Goal: Task Accomplishment & Management: Manage account settings

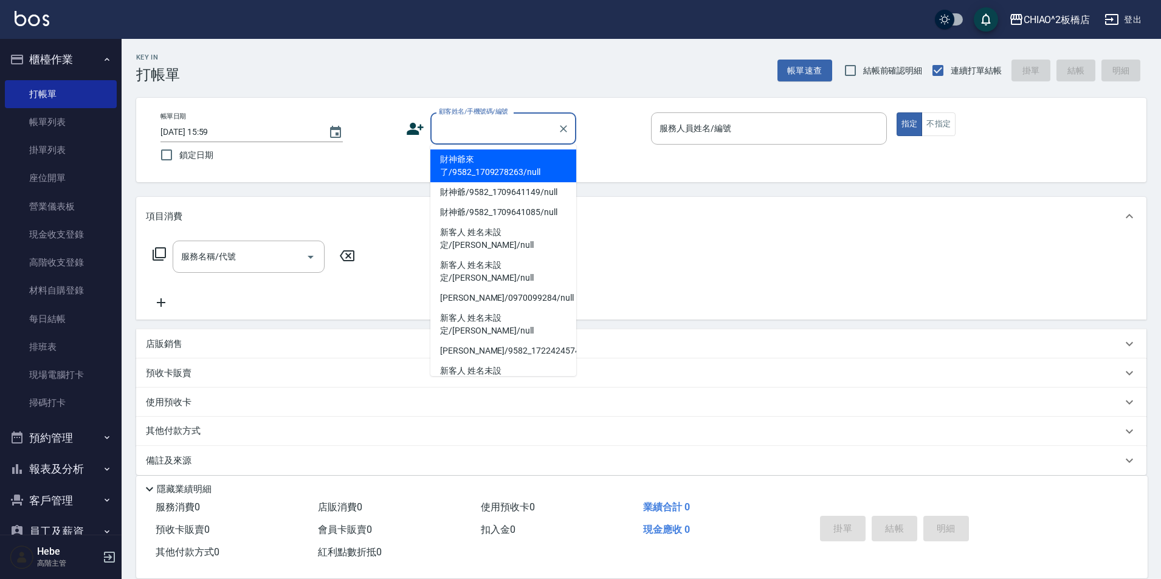
click at [457, 131] on input "顧客姓名/手機號碼/編號" at bounding box center [494, 128] width 117 height 21
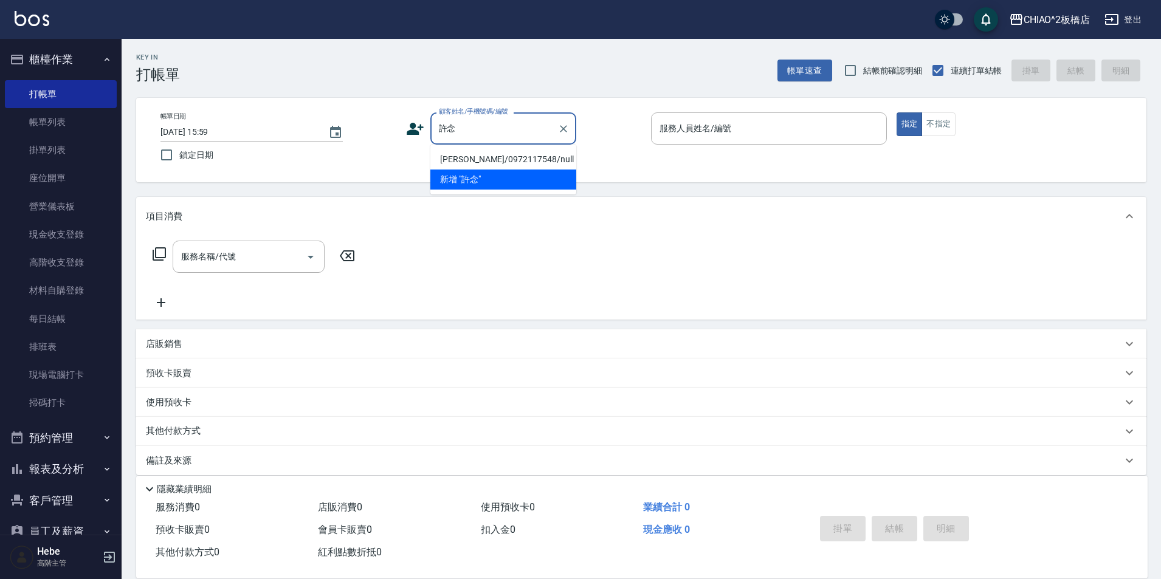
click at [475, 157] on li "[PERSON_NAME]/0972117548/null" at bounding box center [503, 160] width 146 height 20
type input "[PERSON_NAME]/0972117548/null"
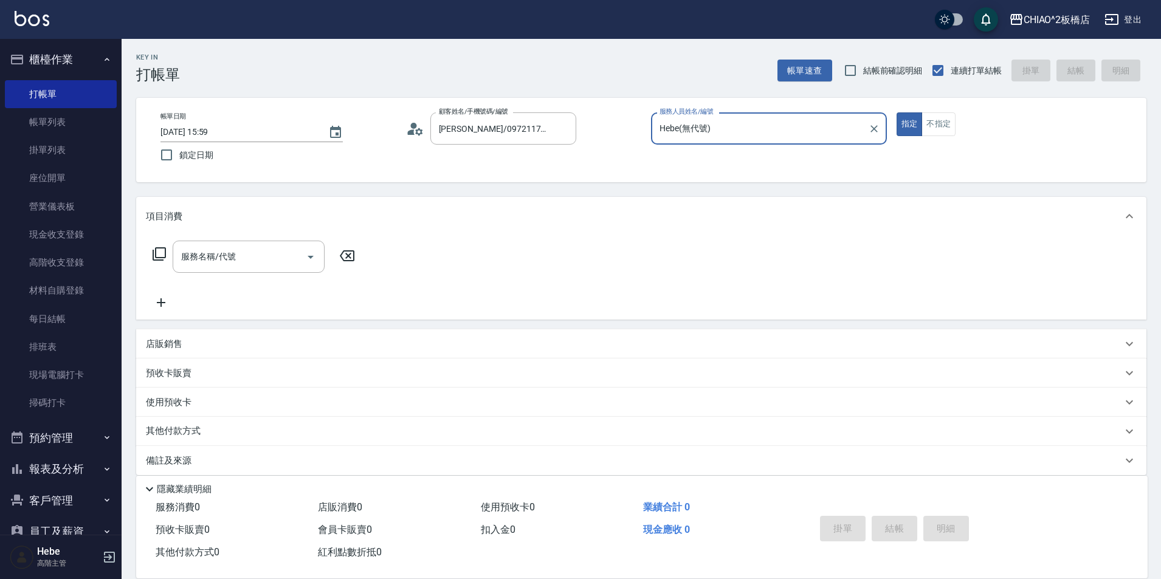
type input "Hebe(無代號)"
click at [237, 257] on input "服務名稱/代號" at bounding box center [239, 256] width 123 height 21
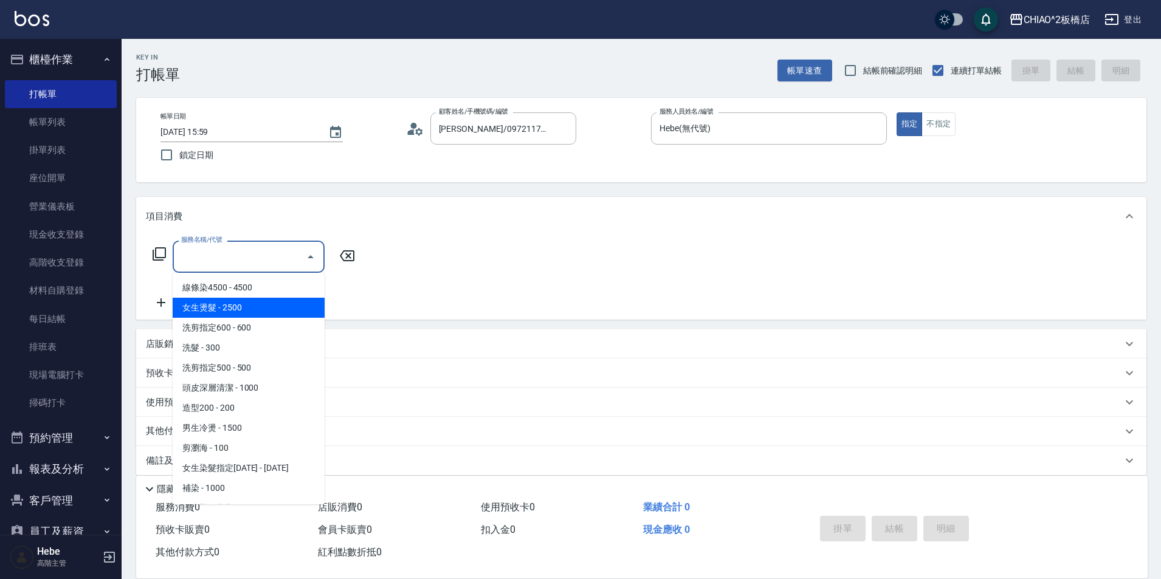
click at [240, 308] on span "女生燙髮 - 2500" at bounding box center [249, 308] width 152 height 20
type input "女生燙髮(96677)"
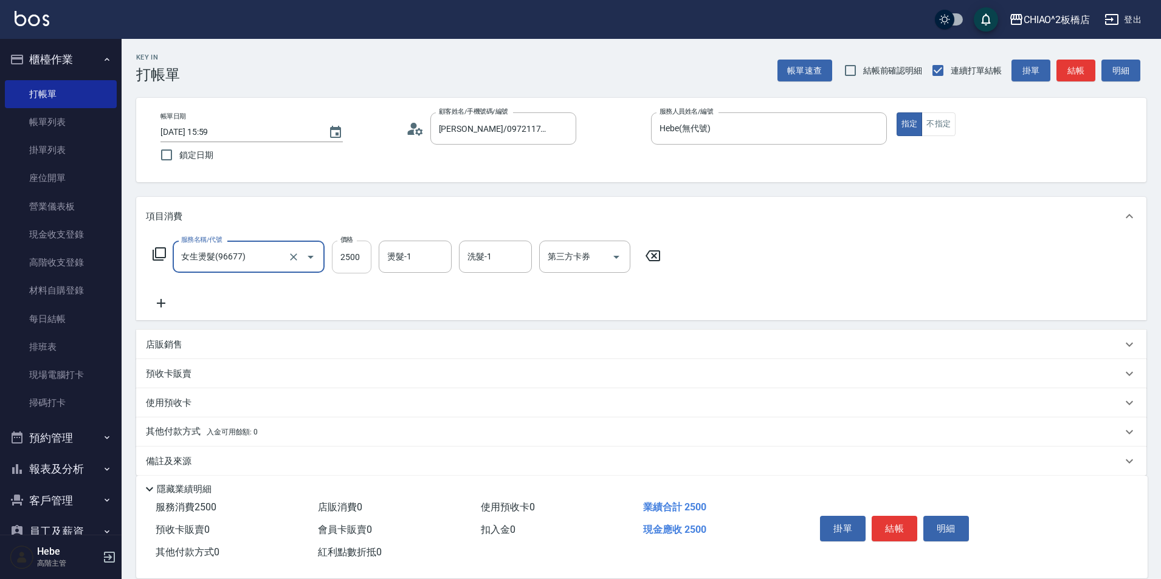
click at [365, 256] on input "2500" at bounding box center [352, 257] width 40 height 33
type input "3500"
click at [162, 301] on icon at bounding box center [161, 303] width 30 height 15
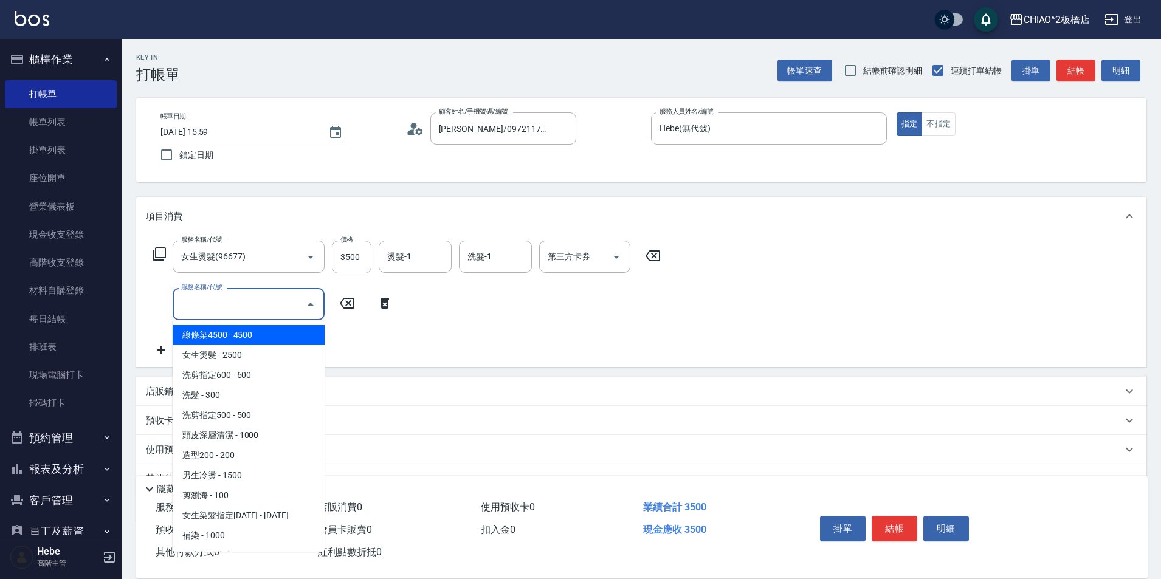
click at [197, 301] on input "服務名稱/代號" at bounding box center [239, 304] width 123 height 21
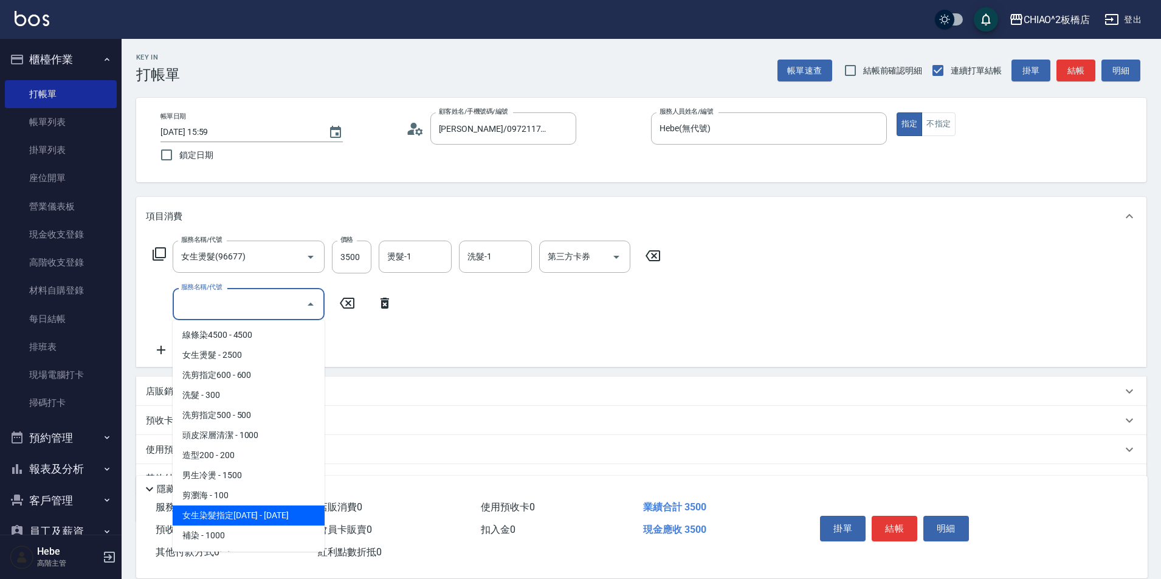
click at [261, 511] on span "女生染髮指定[DATE] - [DATE]" at bounding box center [249, 516] width 152 height 20
type input "女生染髮指定2000(96698)"
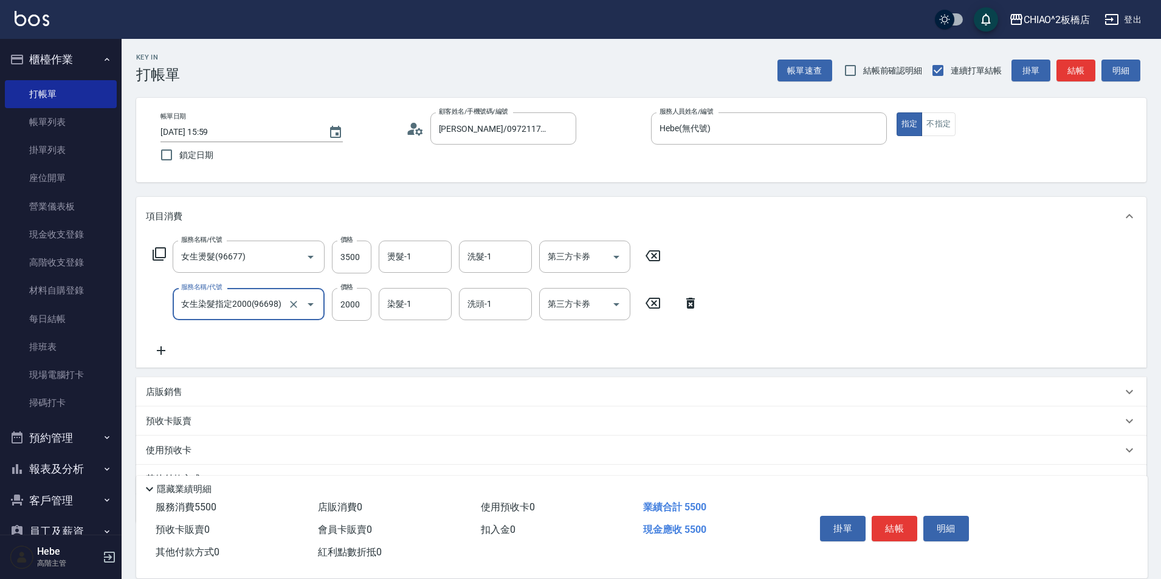
click at [161, 350] on icon at bounding box center [161, 350] width 9 height 9
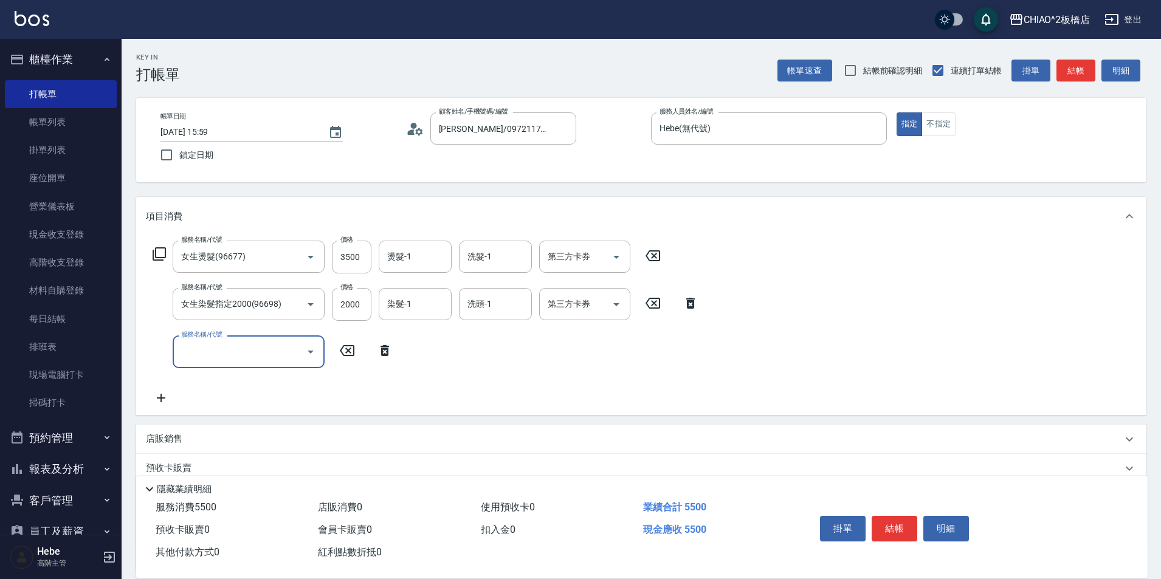
click at [246, 356] on input "服務名稱/代號" at bounding box center [239, 351] width 123 height 21
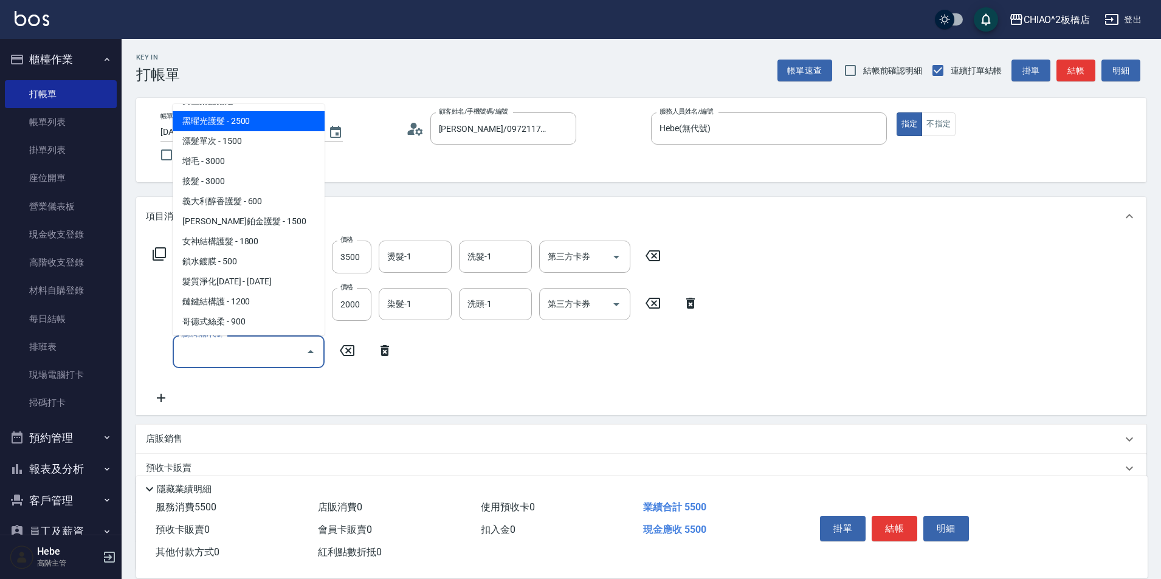
scroll to position [239, 0]
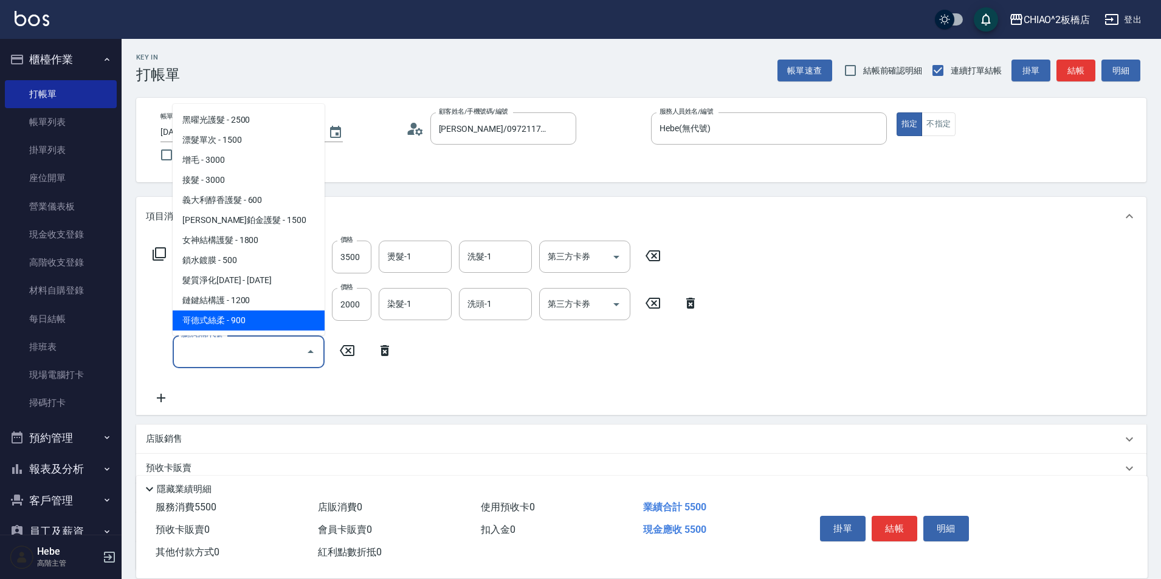
click at [248, 315] on span "哥德式絲柔 - 900" at bounding box center [249, 321] width 152 height 20
type input "哥德式絲柔(143016)"
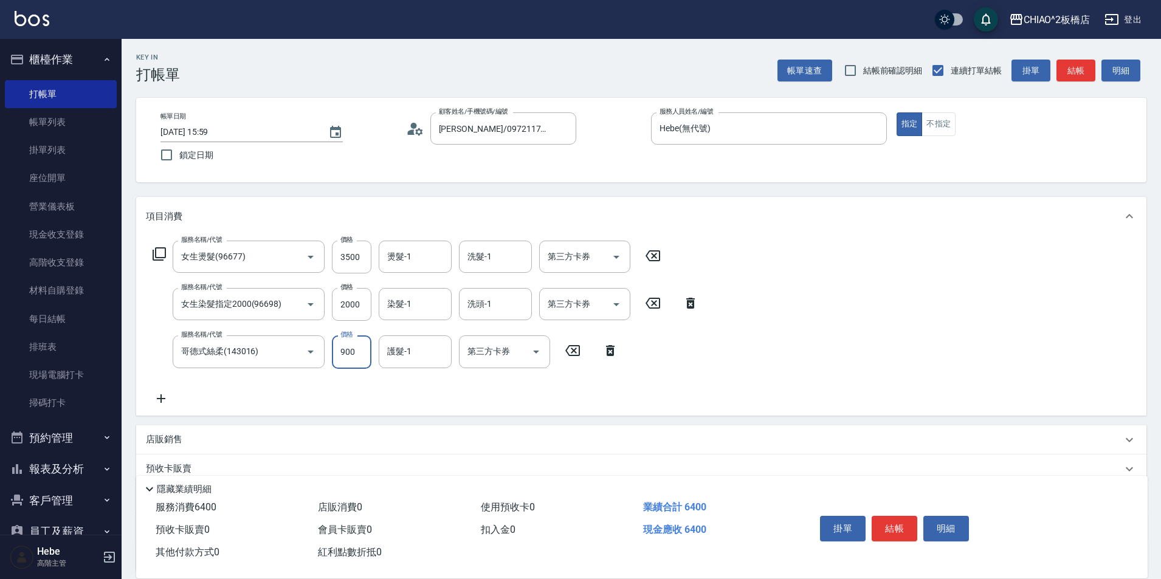
click at [354, 354] on input "900" at bounding box center [352, 351] width 40 height 33
type input "935"
click at [352, 304] on input "2000" at bounding box center [352, 304] width 40 height 33
type input "1700"
click at [360, 262] on input "3500" at bounding box center [352, 257] width 40 height 33
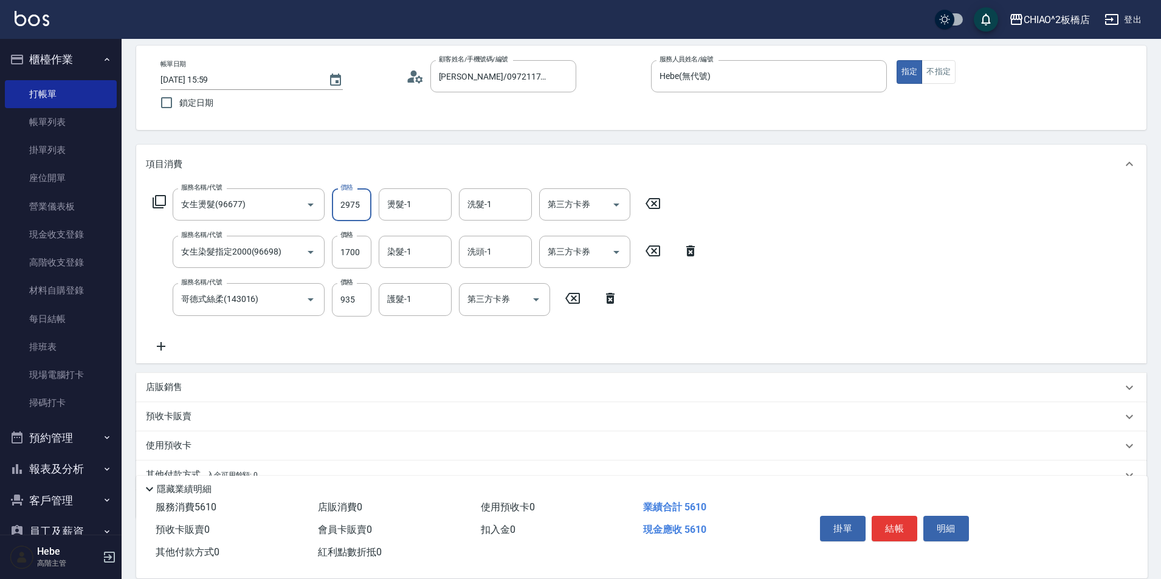
scroll to position [109, 0]
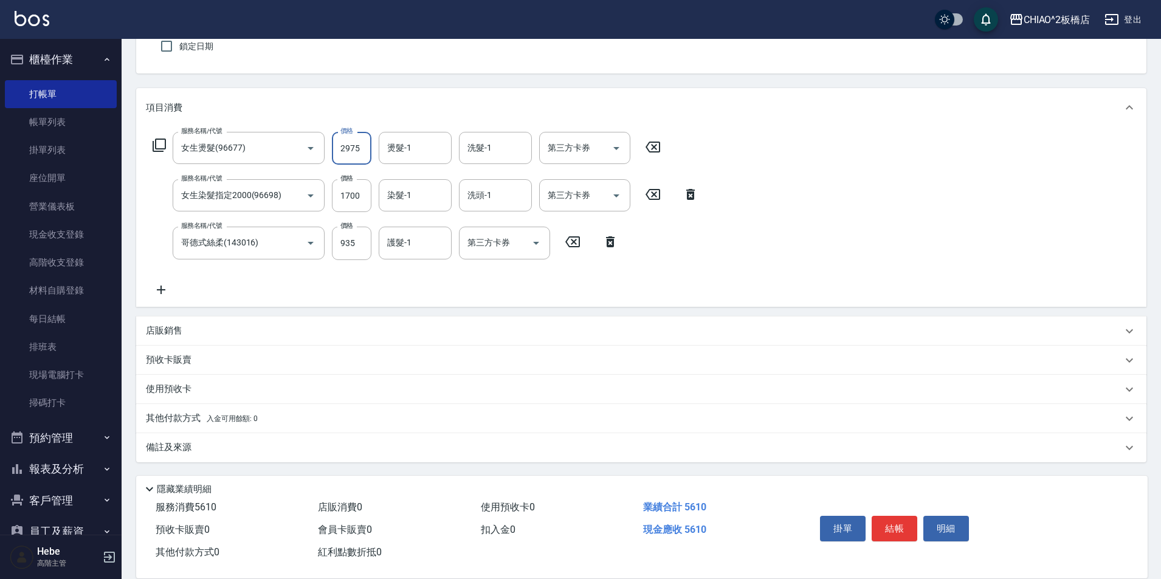
type input "2975"
click at [173, 445] on p "備註及來源" at bounding box center [169, 447] width 46 height 13
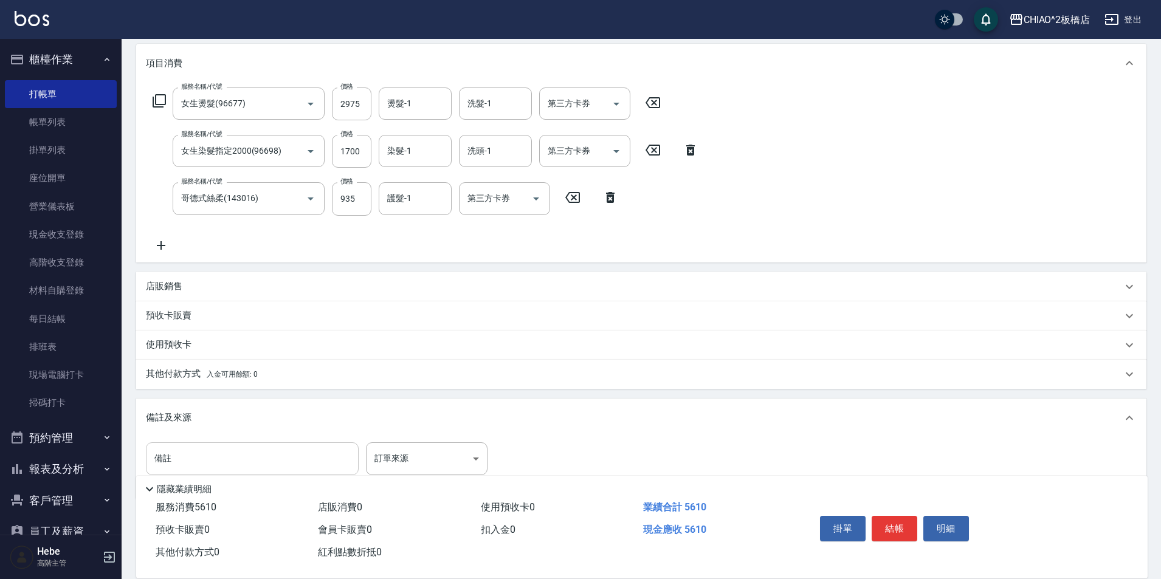
scroll to position [190, 0]
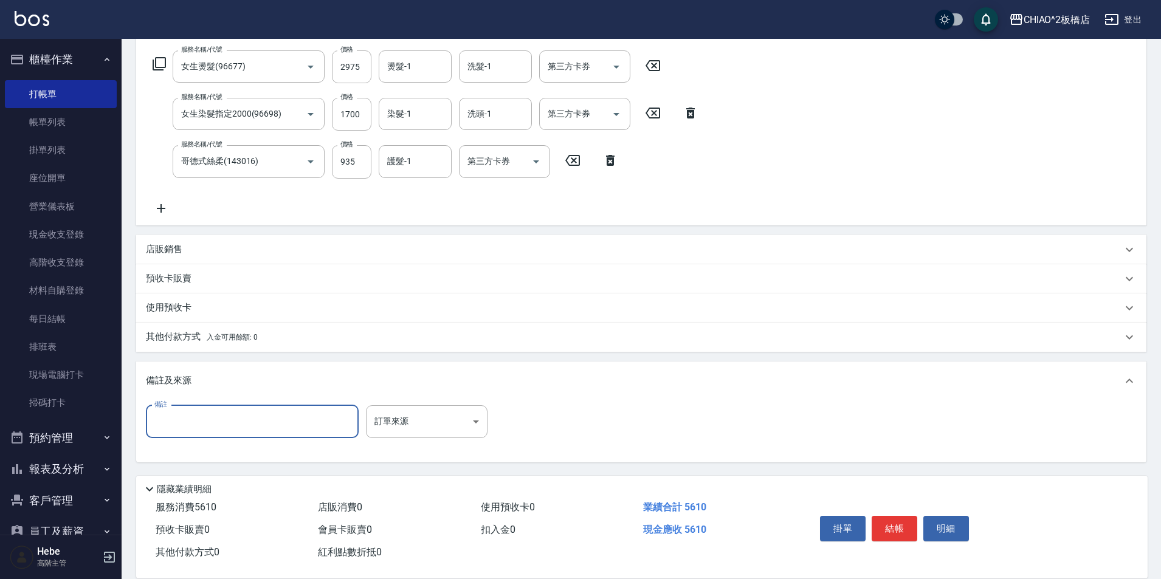
click at [193, 423] on input "備註" at bounding box center [252, 421] width 213 height 33
type input "n"
click at [154, 418] on input "3500+2000+絲柔1100(都85哲)" at bounding box center [252, 421] width 213 height 33
click at [196, 419] on input "縮毛3500+2000+絲柔1100(都85哲)" at bounding box center [252, 421] width 213 height 33
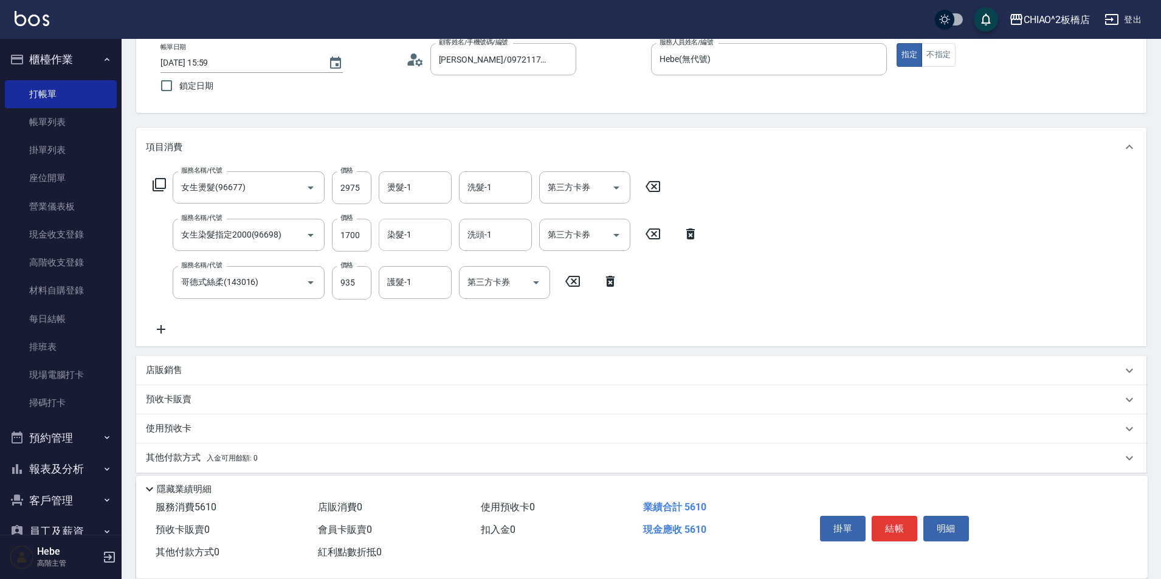
scroll to position [69, 0]
type input "縮毛3500+染2000+絲柔1100(都85哲)"
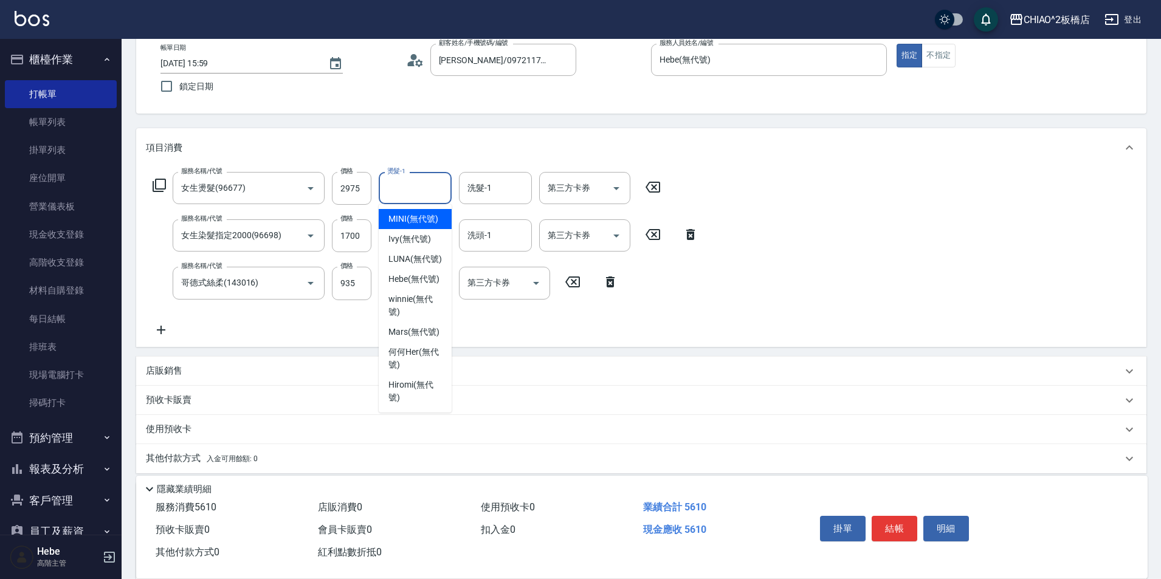
click at [419, 187] on input "燙髮-1" at bounding box center [415, 187] width 62 height 21
click at [413, 359] on span "何何Her (無代號)" at bounding box center [414, 359] width 53 height 26
type input "何何Her (無代號)"
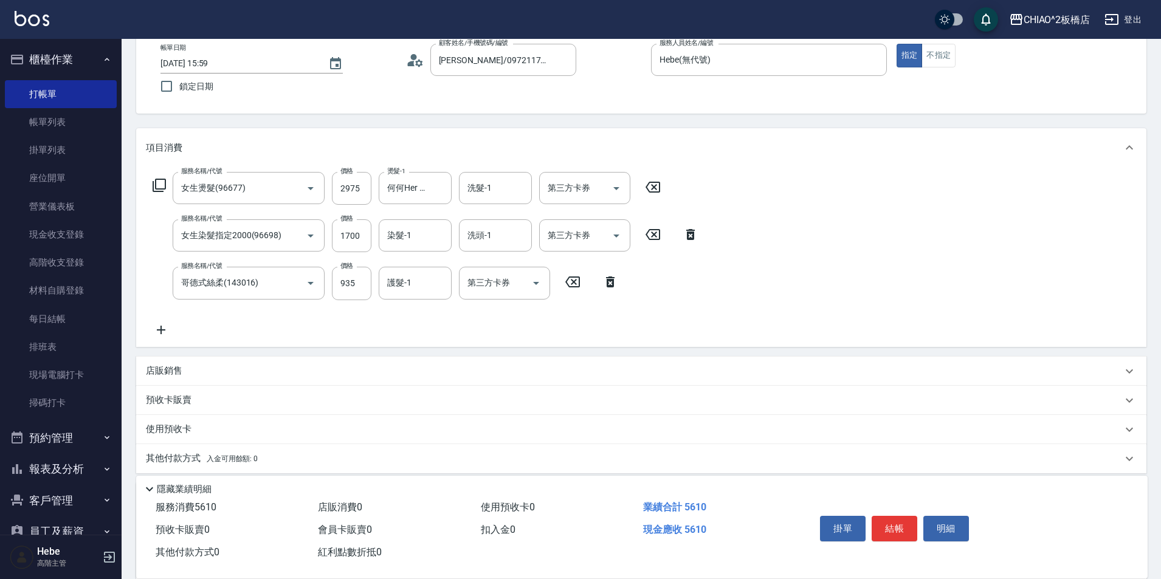
click at [676, 376] on div "店販銷售" at bounding box center [634, 371] width 976 height 13
click at [445, 418] on icon at bounding box center [445, 415] width 30 height 15
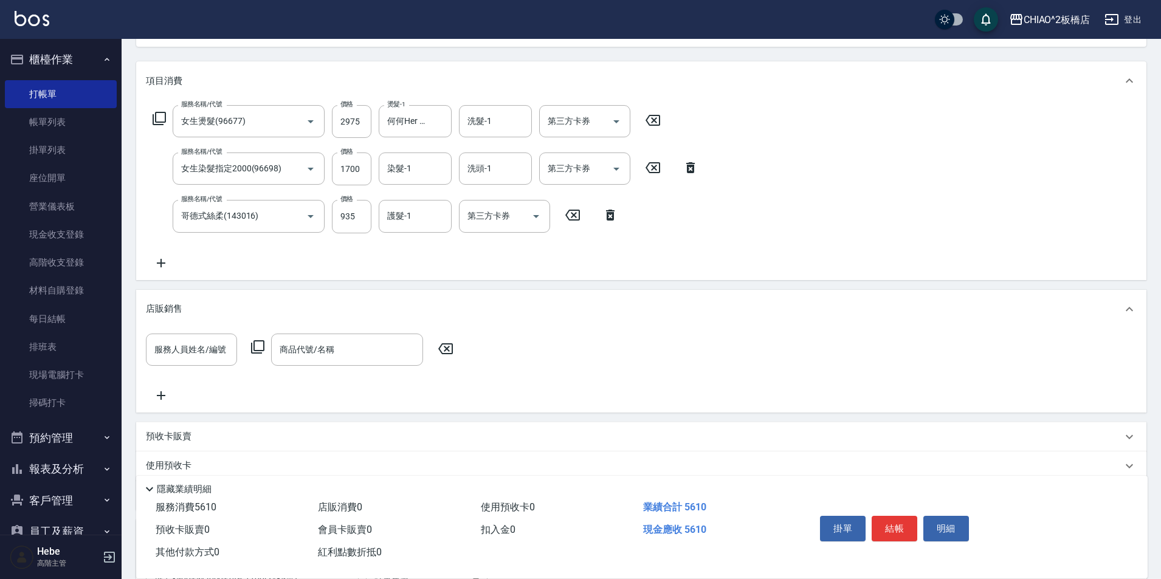
scroll to position [190, 0]
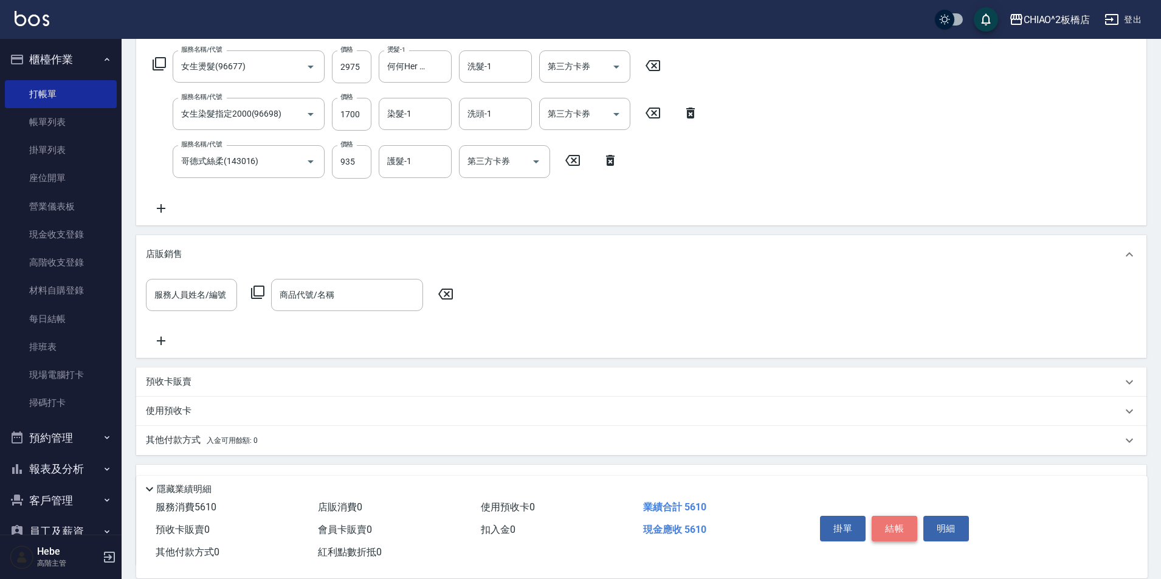
click at [897, 521] on button "結帳" at bounding box center [895, 529] width 46 height 26
type input "[DATE] 17:52"
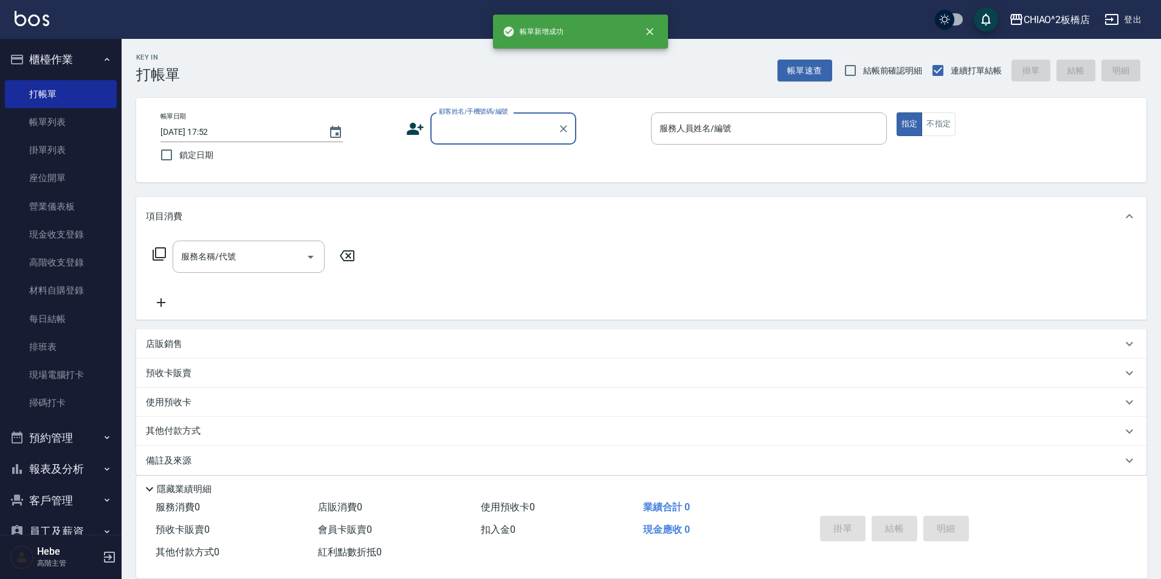
scroll to position [0, 0]
click at [452, 122] on input "顧客姓名/手機號碼/編號" at bounding box center [494, 128] width 117 height 21
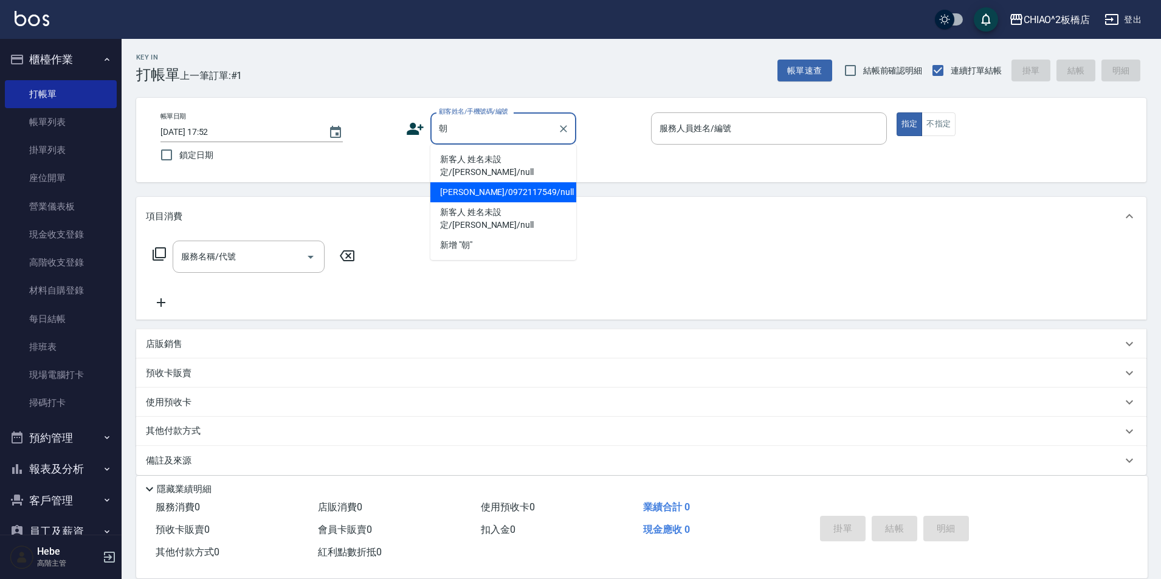
click at [523, 182] on li "[PERSON_NAME]/0972117549/null" at bounding box center [503, 192] width 146 height 20
type input "[PERSON_NAME]/0972117549/null"
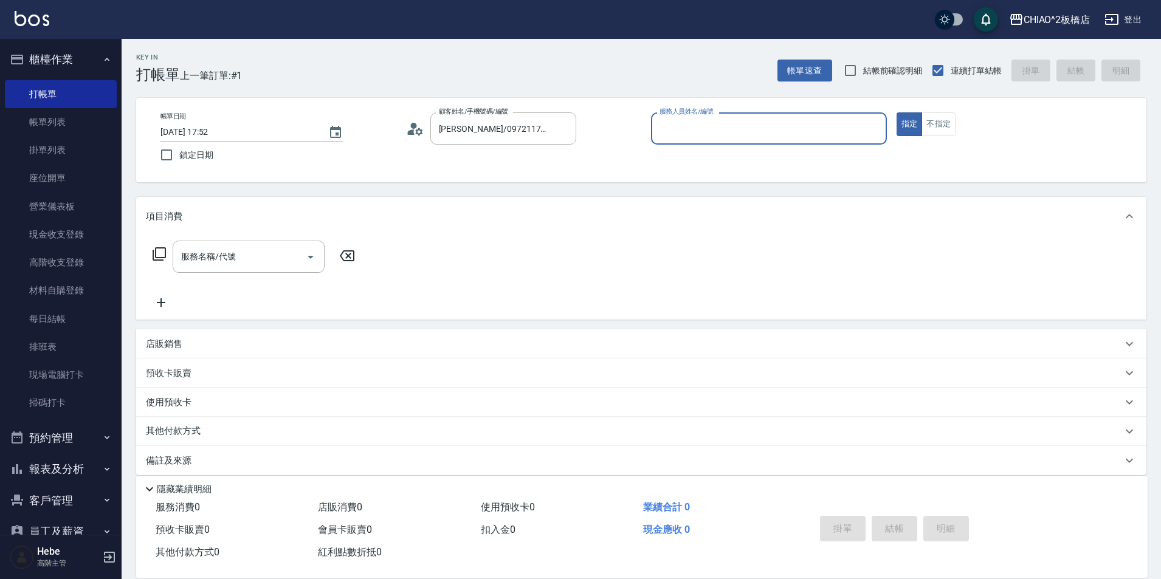
type input "Hebe(無代號)"
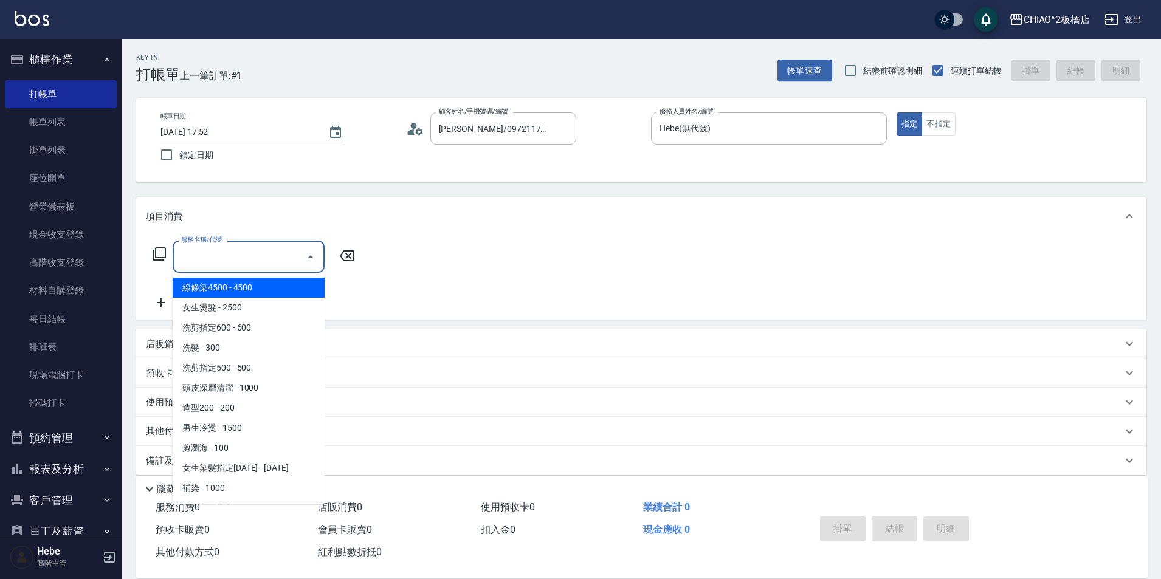
click at [197, 253] on input "服務名稱/代號" at bounding box center [239, 256] width 123 height 21
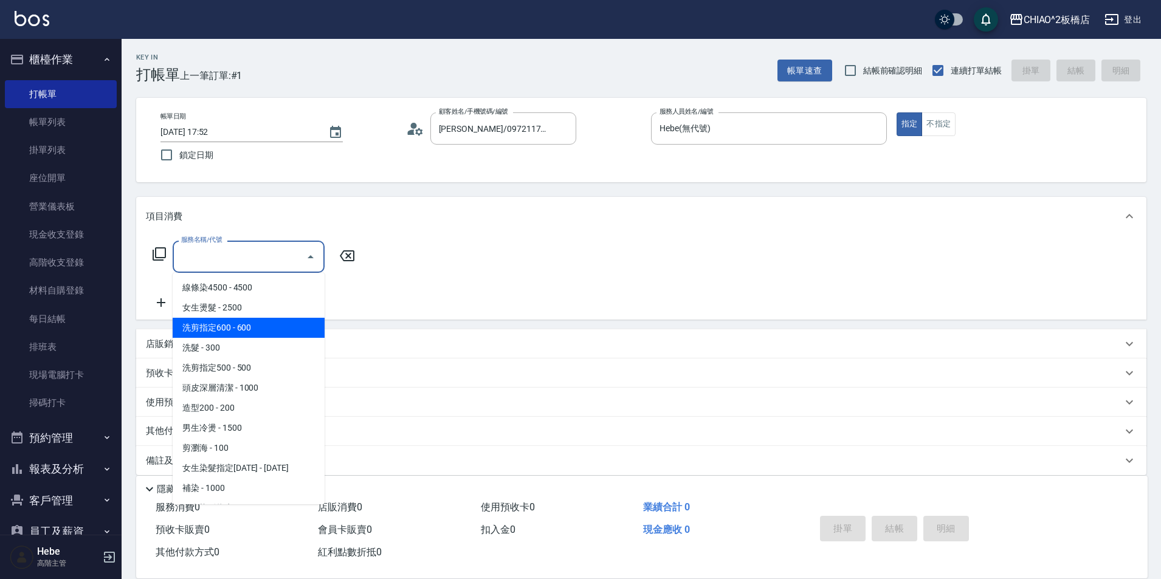
click at [233, 322] on span "洗剪指定600 - 600" at bounding box center [249, 328] width 152 height 20
type input "洗剪指定600(96678)"
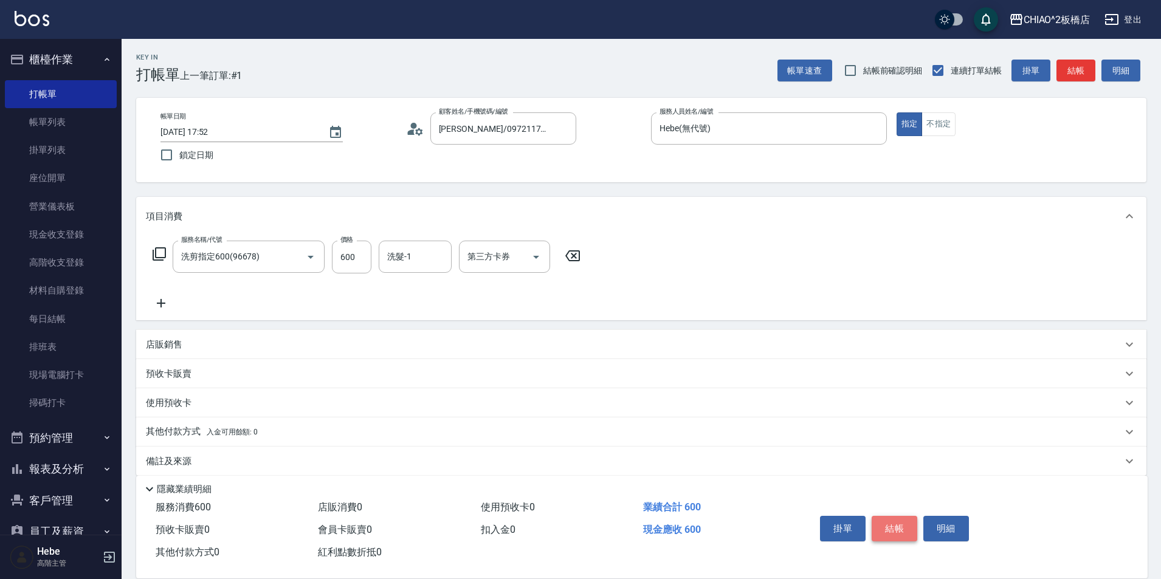
click at [899, 521] on button "結帳" at bounding box center [895, 529] width 46 height 26
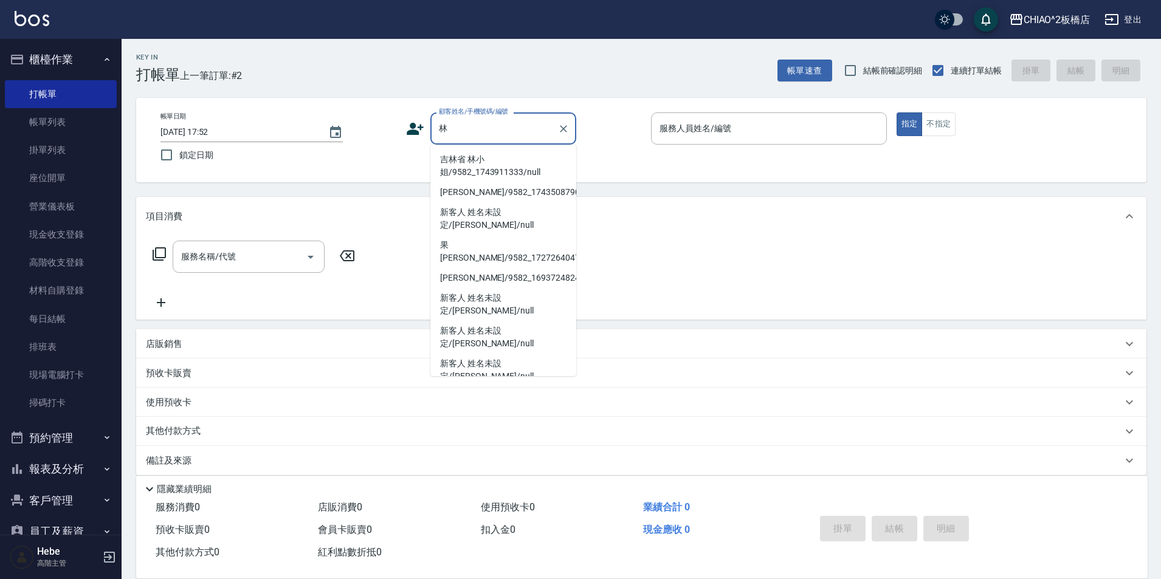
click at [472, 174] on li "吉林省 林小姐/9582_1743911333/null" at bounding box center [503, 166] width 146 height 33
type input "吉林省 林小姐/9582_1743911333/null"
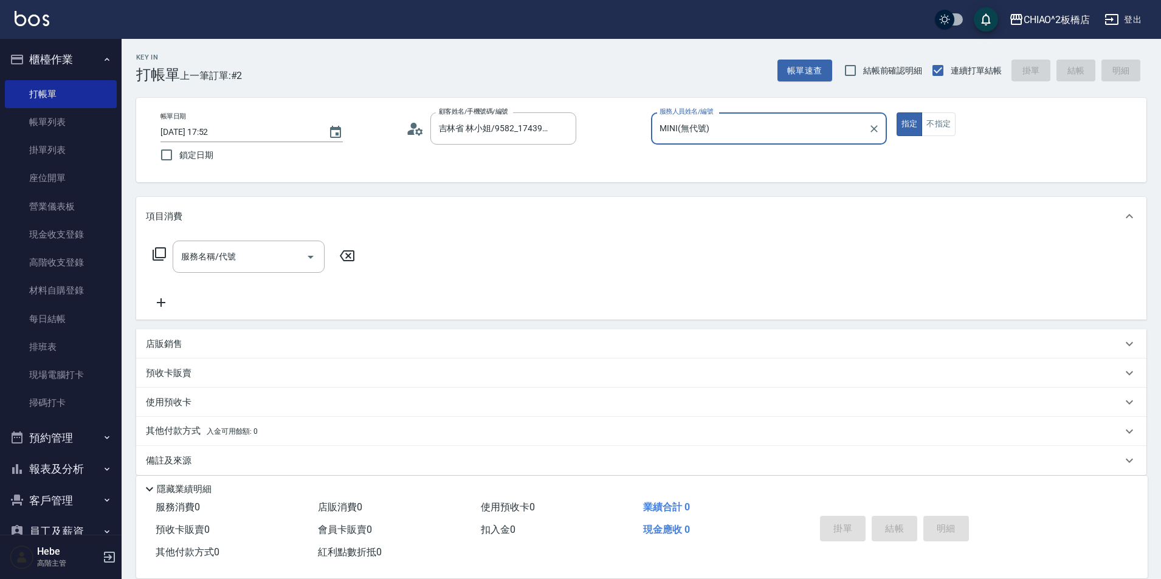
click at [723, 134] on input "MINI(無代號)" at bounding box center [759, 128] width 207 height 21
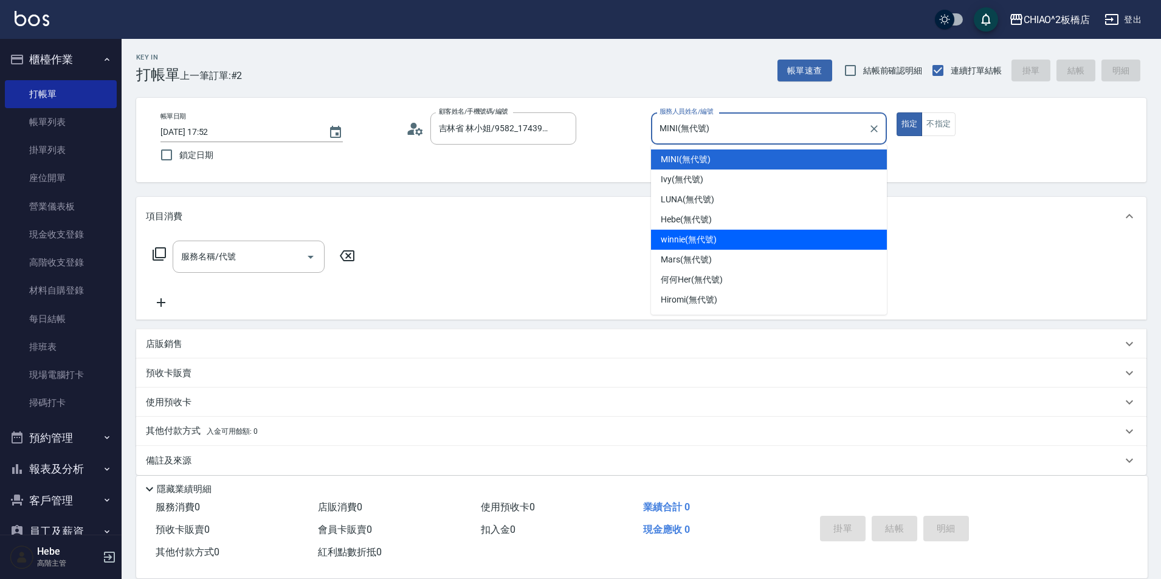
click at [673, 242] on span "winnie (無代號)" at bounding box center [688, 239] width 55 height 13
type input "winnie(無代號)"
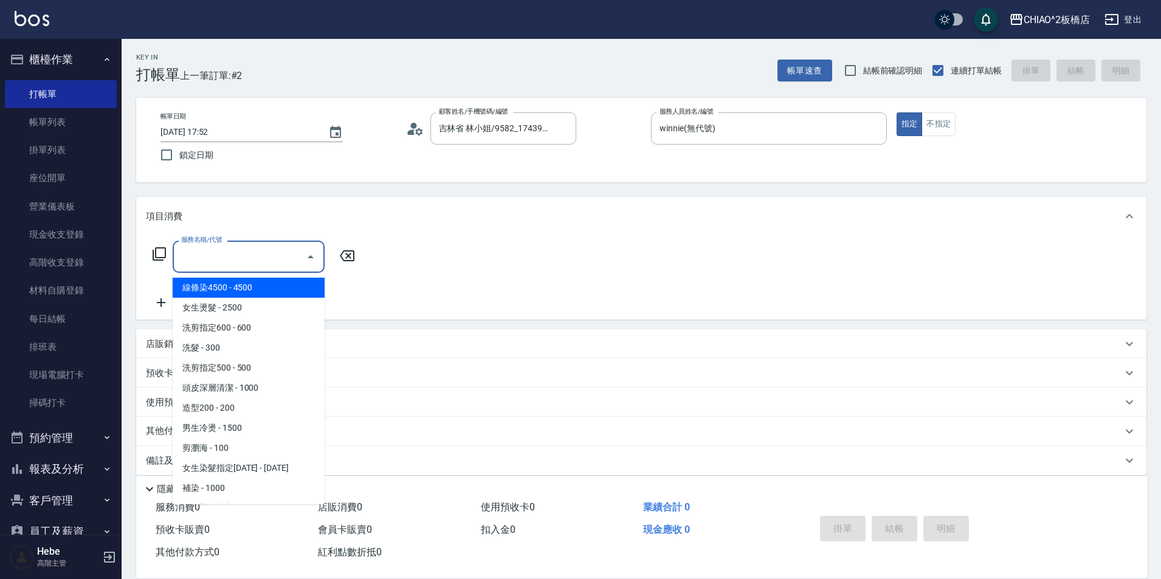
click at [208, 263] on input "服務名稱/代號" at bounding box center [239, 256] width 123 height 21
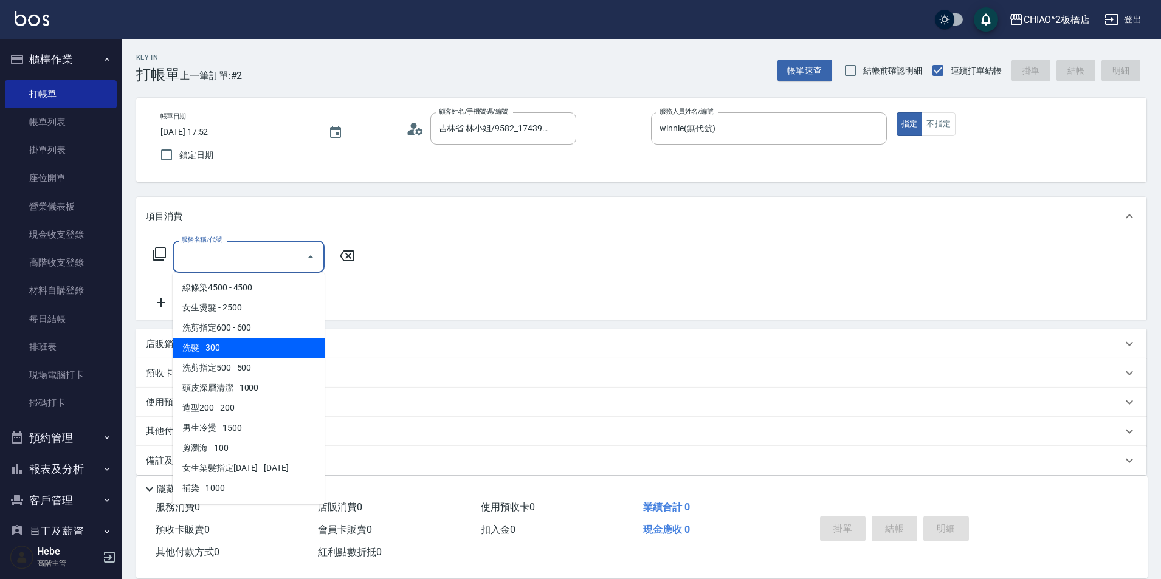
click at [211, 352] on span "洗髮 - 300" at bounding box center [249, 348] width 152 height 20
type input "洗髮(96679)"
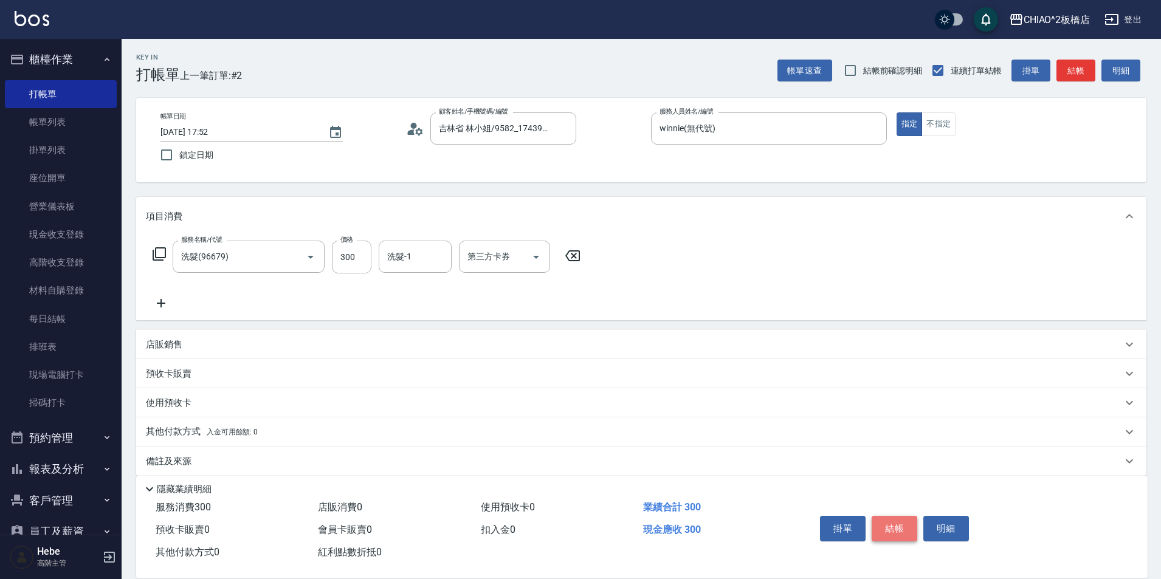
click at [893, 520] on button "結帳" at bounding box center [895, 529] width 46 height 26
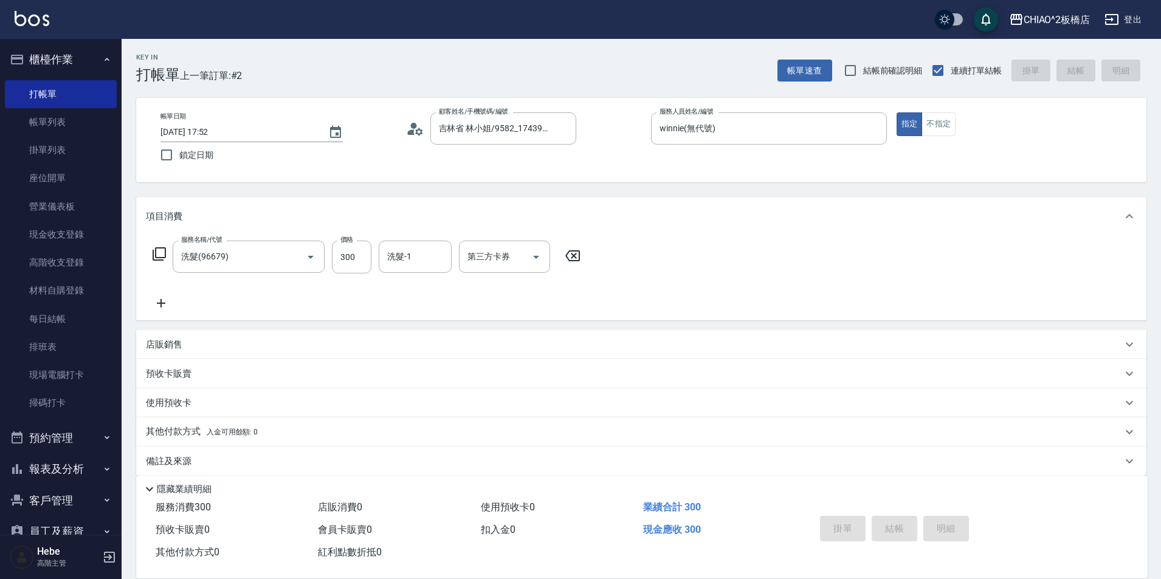
type input "[DATE] 17:59"
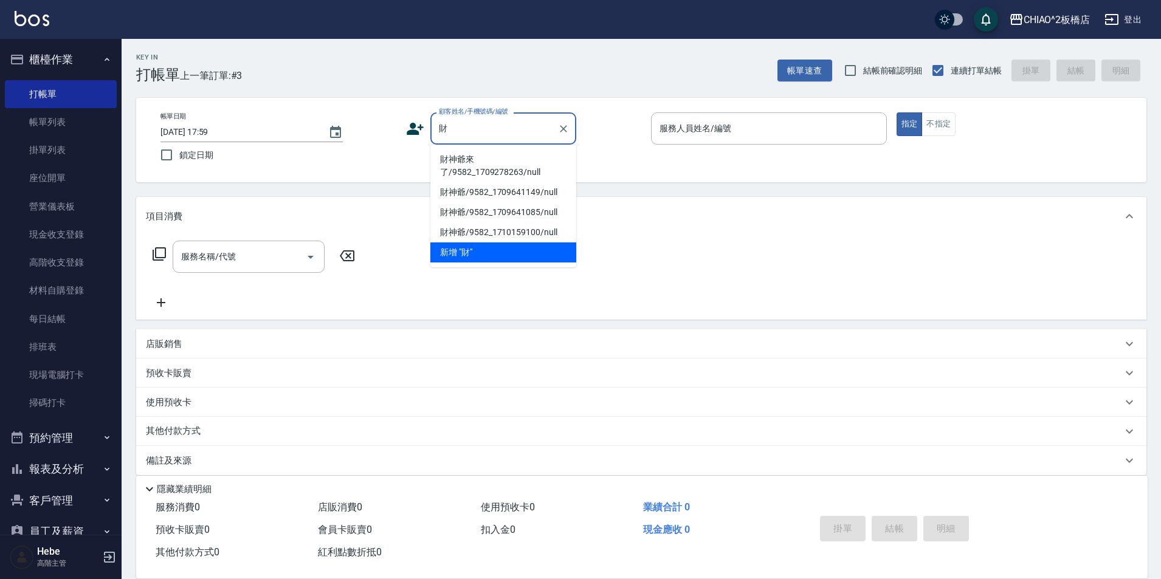
click at [543, 157] on li "財神爺來了/9582_1709278263/null" at bounding box center [503, 166] width 146 height 33
type input "財神爺來了/9582_1709278263/null"
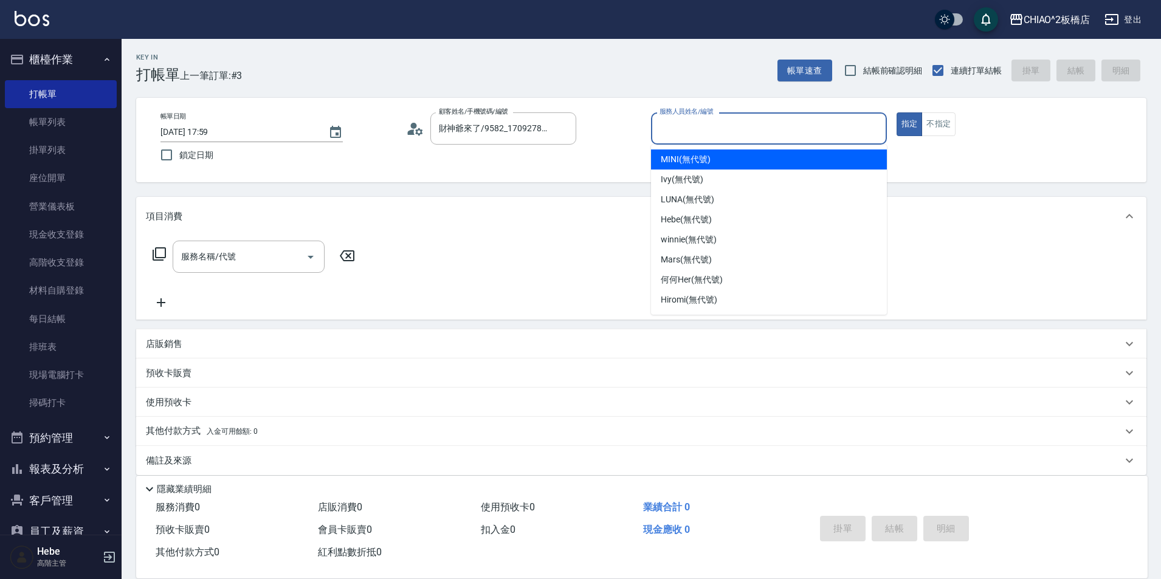
click at [700, 126] on input "服務人員姓名/編號" at bounding box center [768, 128] width 225 height 21
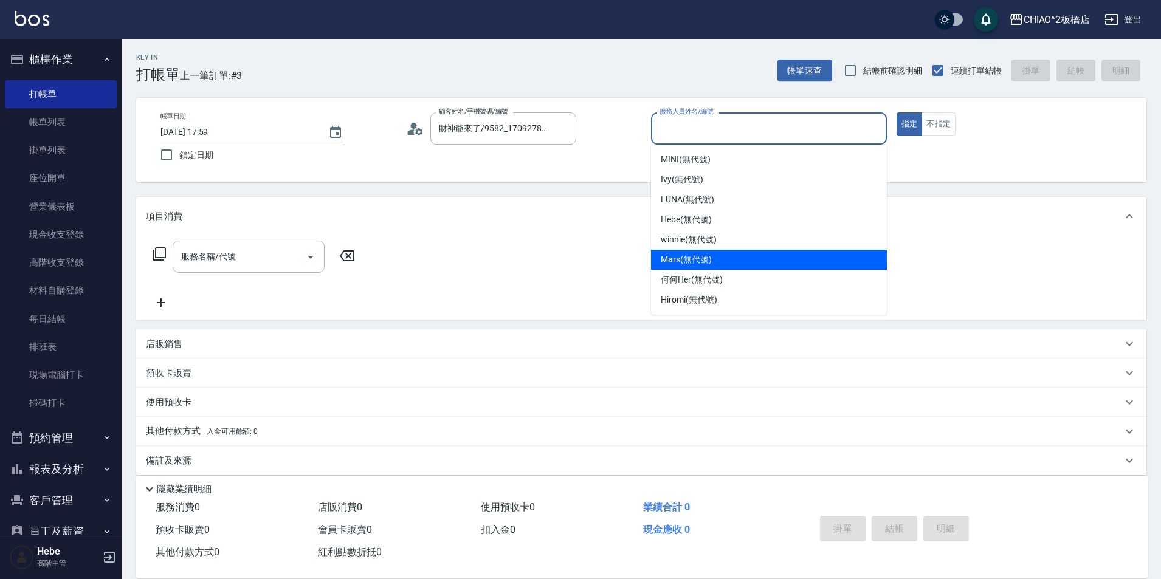
click at [682, 261] on span "Mars (無代號)" at bounding box center [686, 259] width 51 height 13
type input "Mars(無代號)"
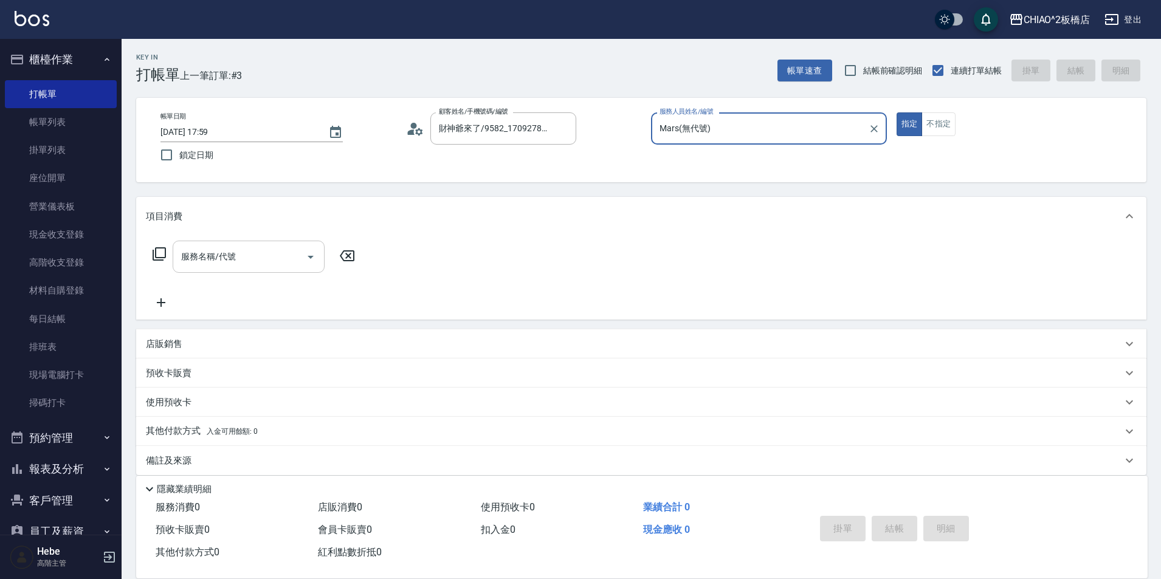
click at [264, 250] on input "服務名稱/代號" at bounding box center [239, 256] width 123 height 21
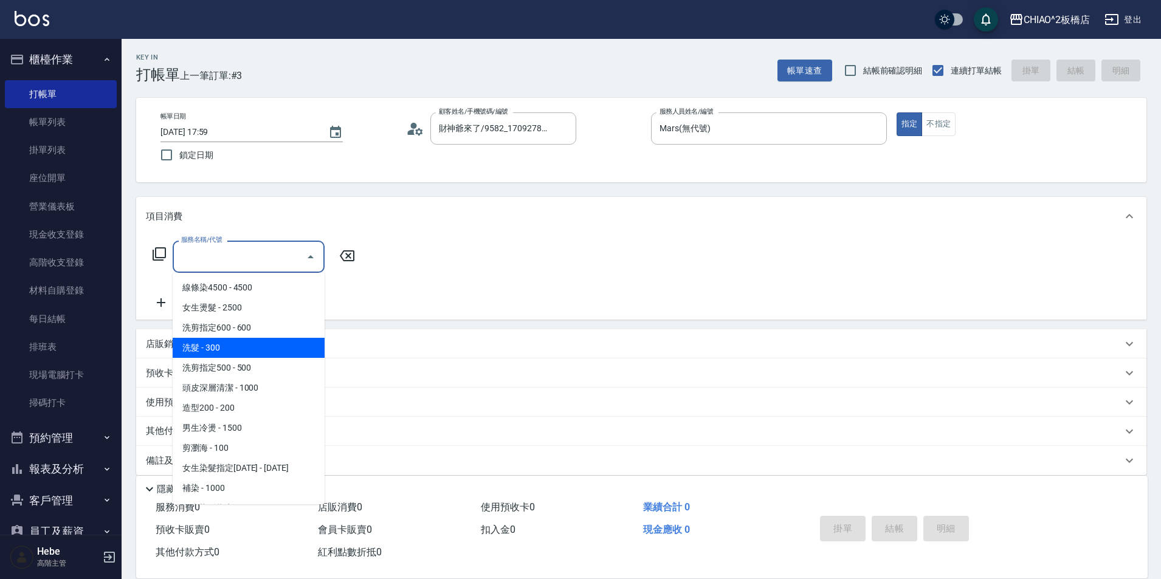
click at [250, 347] on span "洗髮 - 300" at bounding box center [249, 348] width 152 height 20
type input "洗髮(96679)"
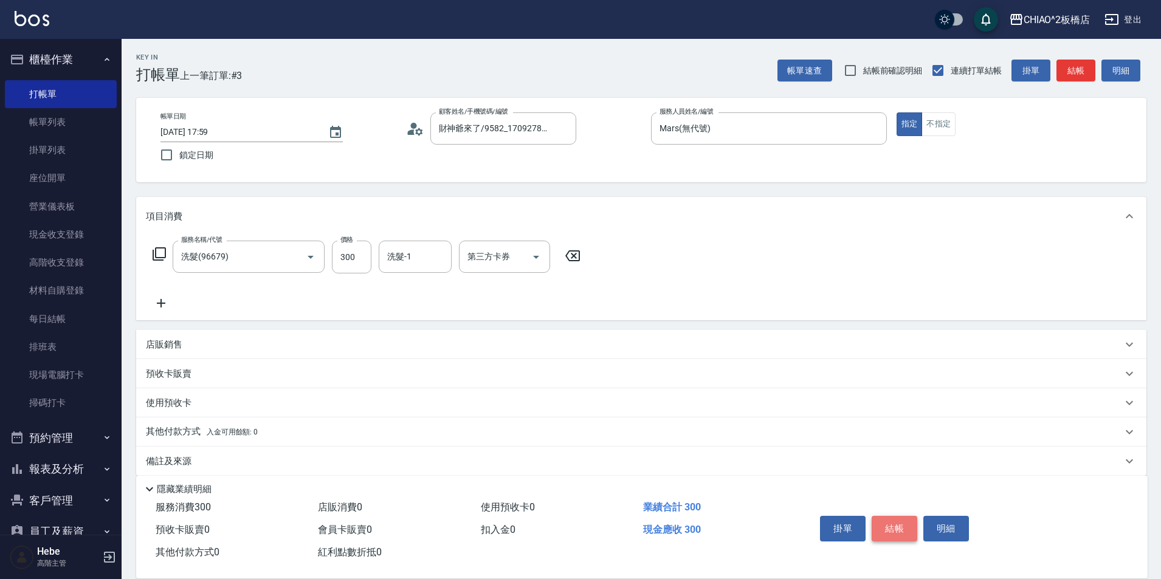
drag, startPoint x: 875, startPoint y: 512, endPoint x: 887, endPoint y: 518, distance: 13.3
click at [887, 518] on button "結帳" at bounding box center [895, 529] width 46 height 26
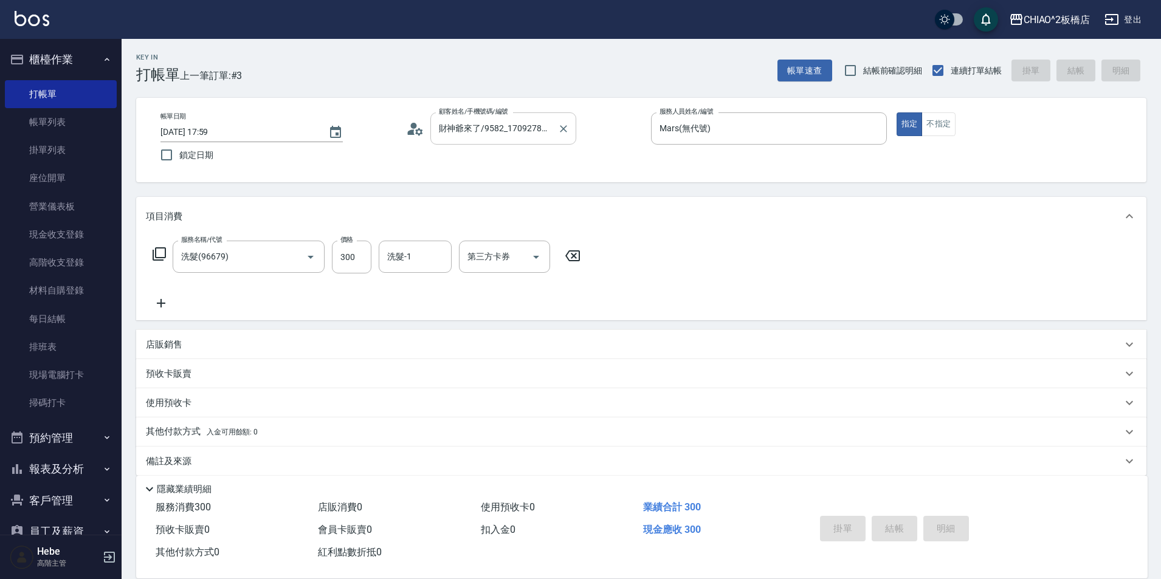
type input "[DATE] 18:00"
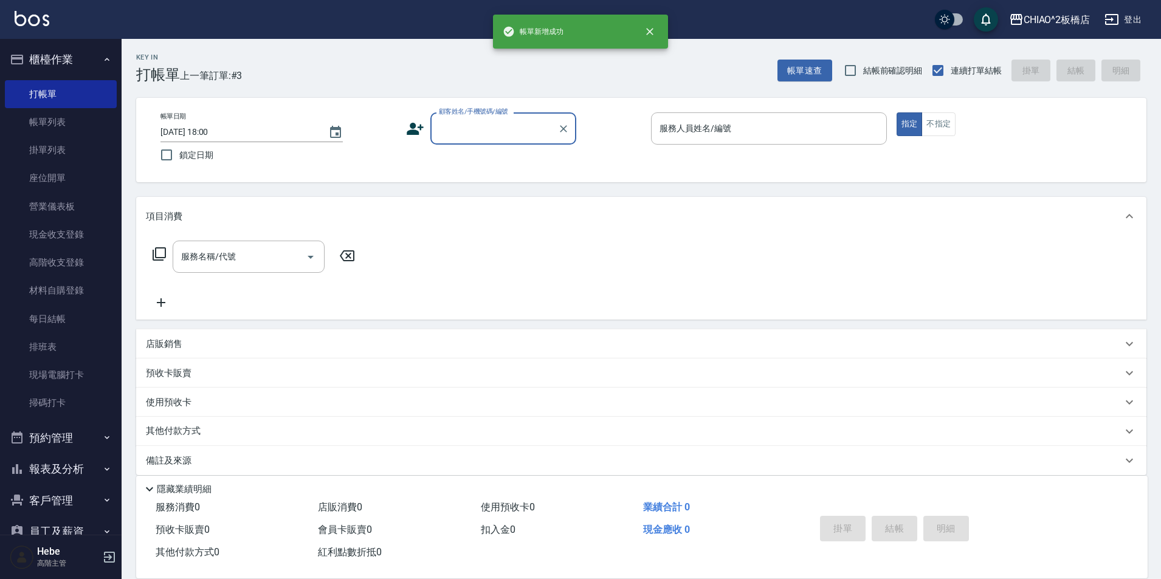
click at [480, 126] on input "顧客姓名/手機號碼/編號" at bounding box center [494, 128] width 117 height 21
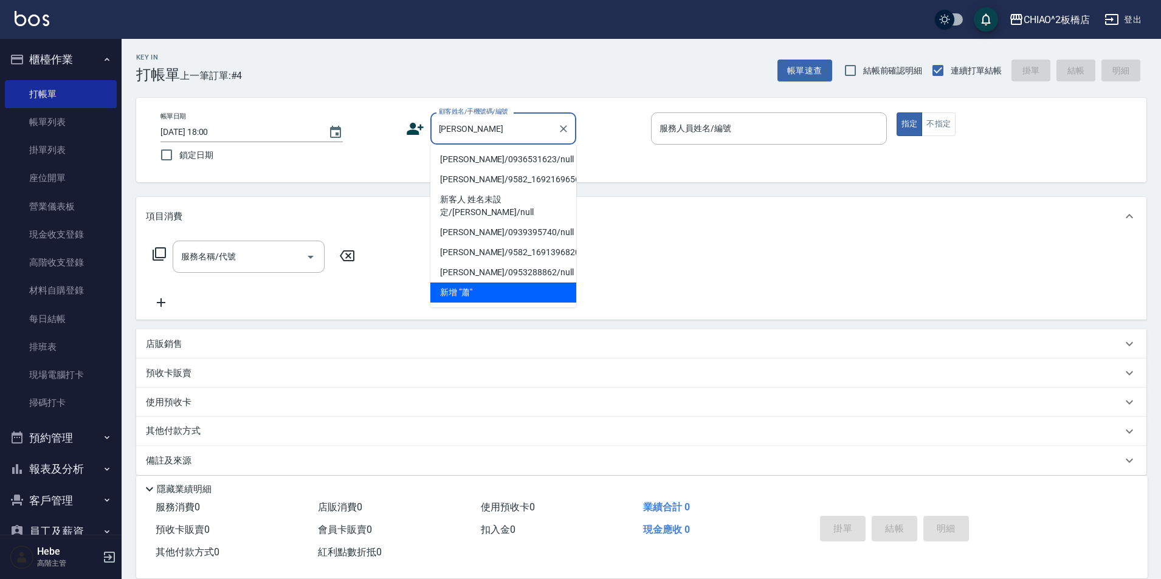
click at [454, 159] on li "[PERSON_NAME]/0936531623/null" at bounding box center [503, 160] width 146 height 20
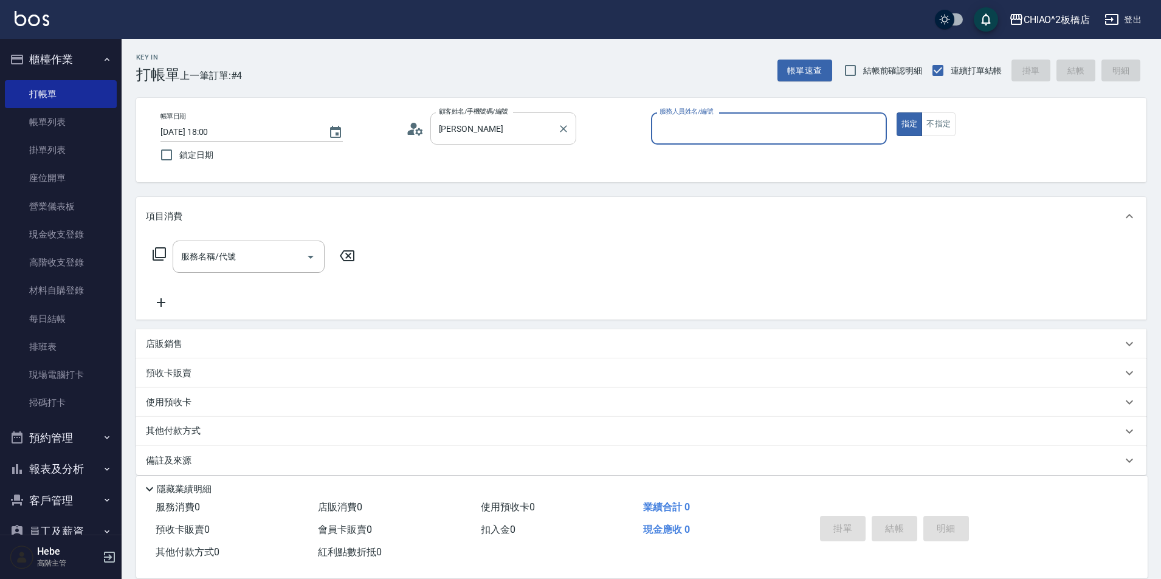
type input "[PERSON_NAME]/0936531623/null"
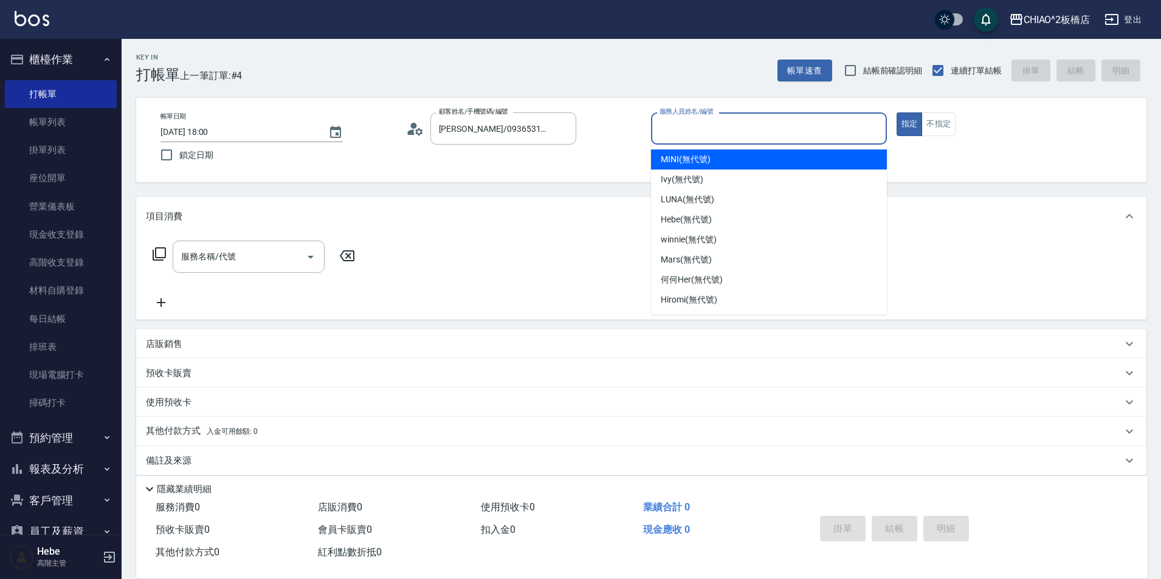
click at [684, 134] on input "服務人員姓名/編號" at bounding box center [768, 128] width 225 height 21
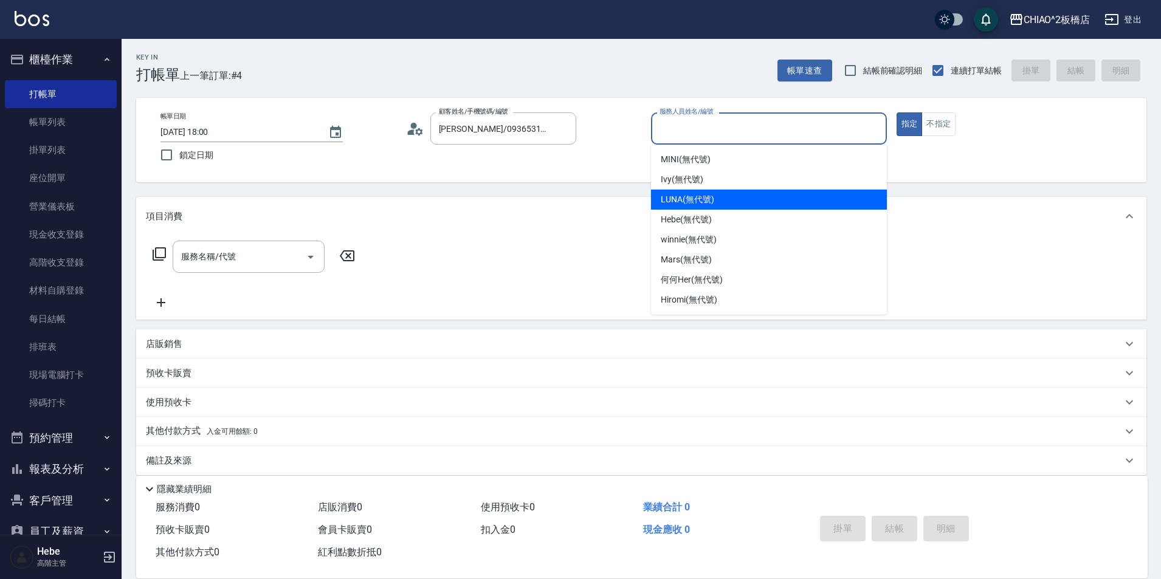
click at [664, 205] on span "LUNA (無代號)" at bounding box center [687, 199] width 53 height 13
type input "LUNA(無代號)"
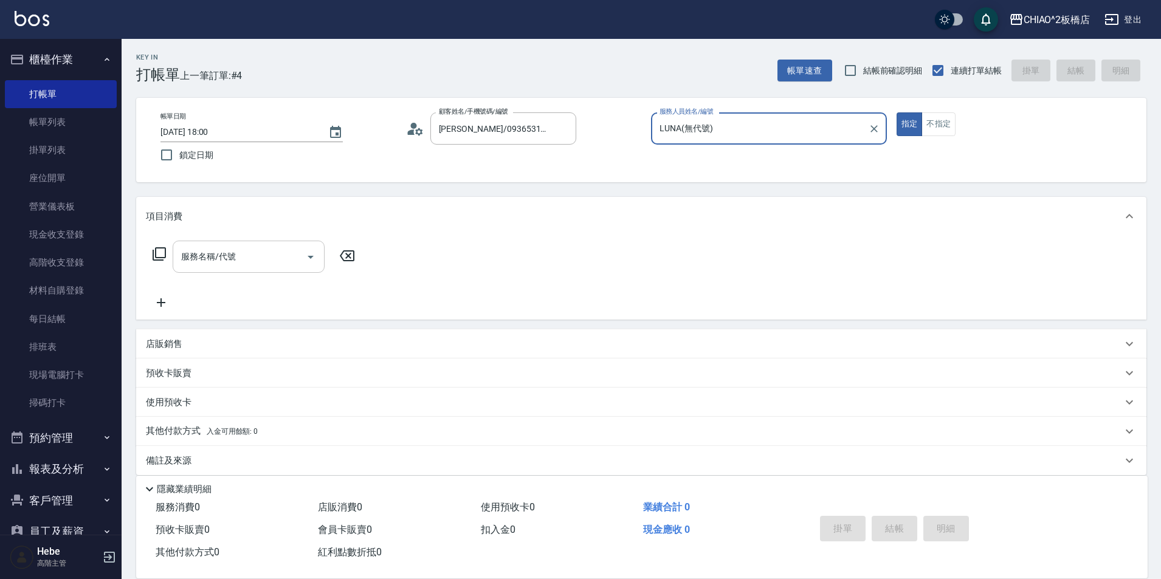
click at [221, 271] on div "服務名稱/代號" at bounding box center [249, 257] width 152 height 32
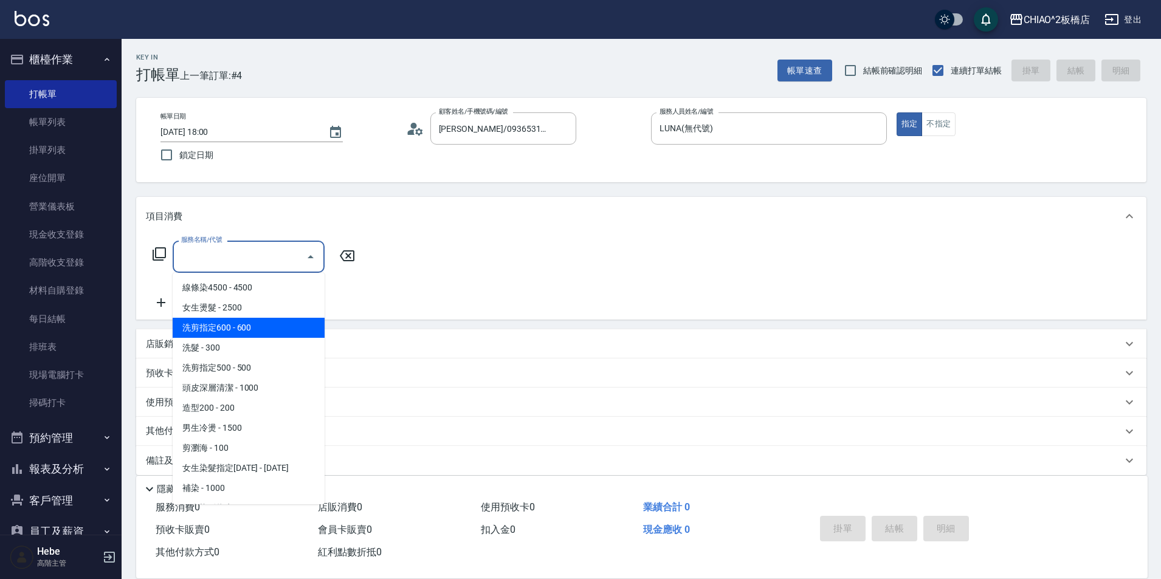
click at [242, 327] on span "洗剪指定600 - 600" at bounding box center [249, 328] width 152 height 20
type input "洗剪指定600(96678)"
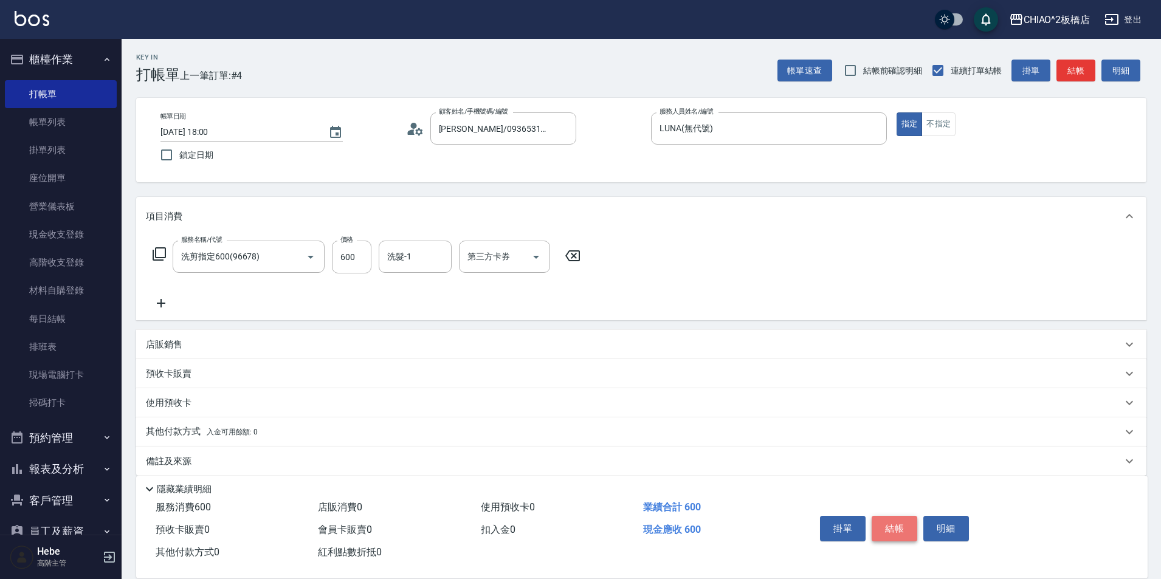
click at [876, 518] on button "結帳" at bounding box center [895, 529] width 46 height 26
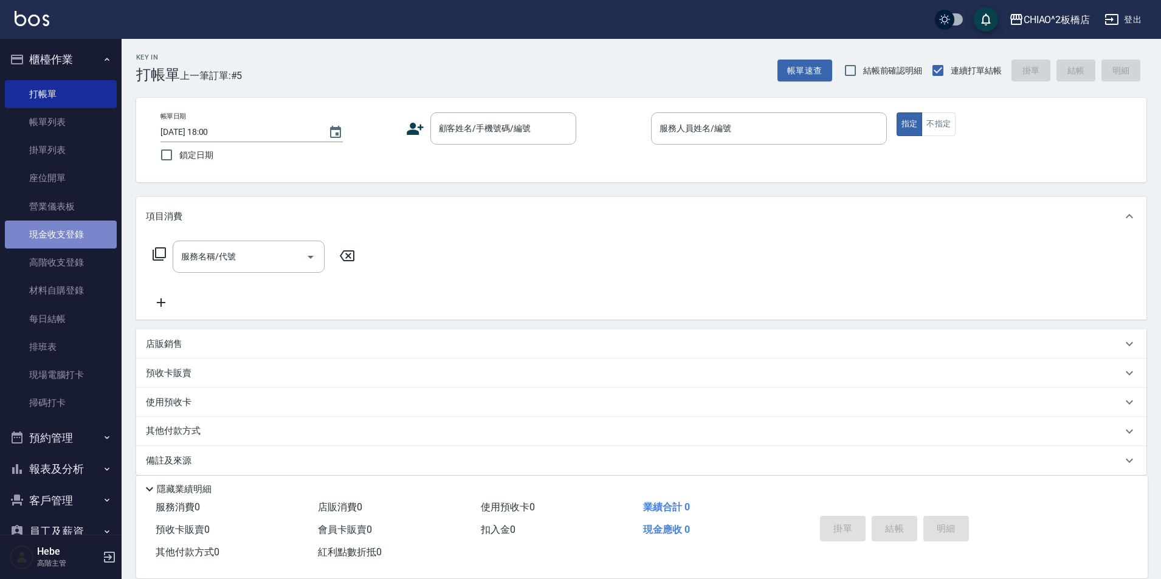
click at [67, 241] on link "現金收支登錄" at bounding box center [61, 235] width 112 height 28
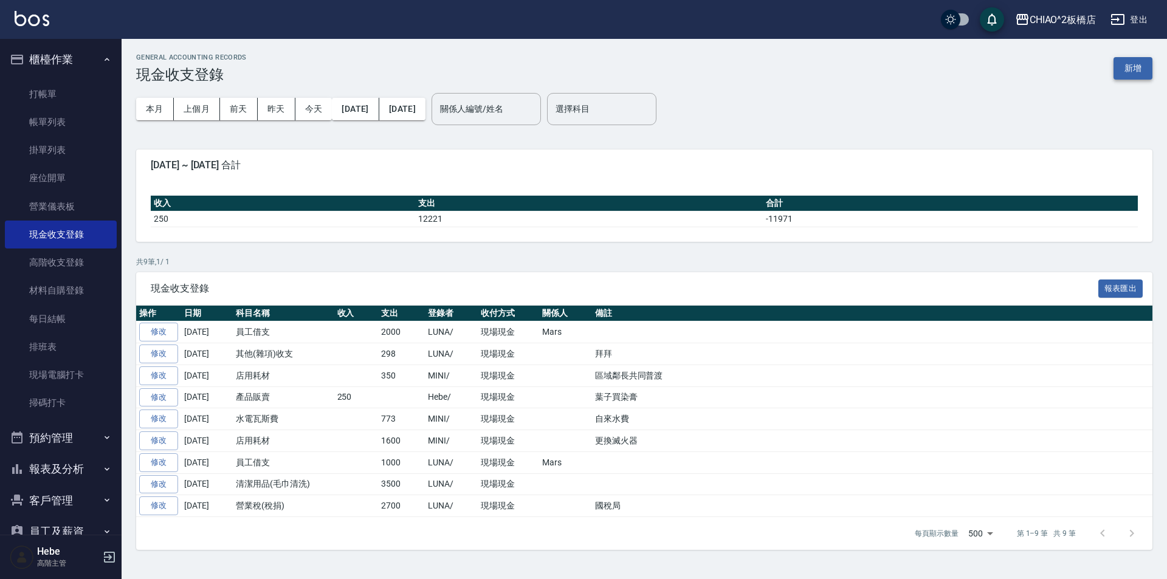
click at [1143, 63] on button "新增" at bounding box center [1132, 68] width 39 height 22
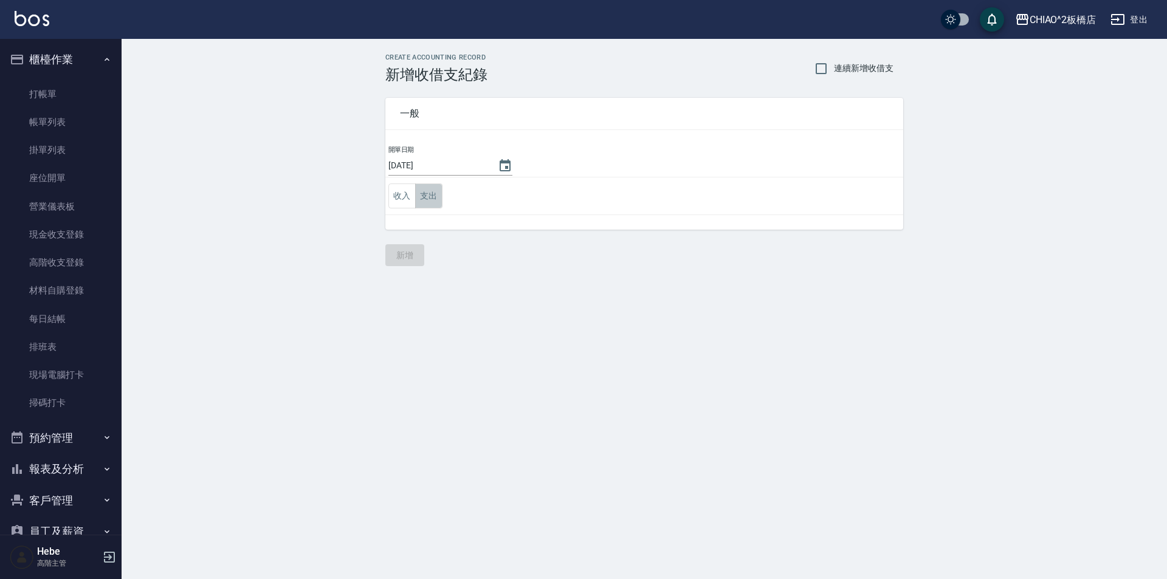
click at [431, 197] on button "支出" at bounding box center [428, 196] width 27 height 25
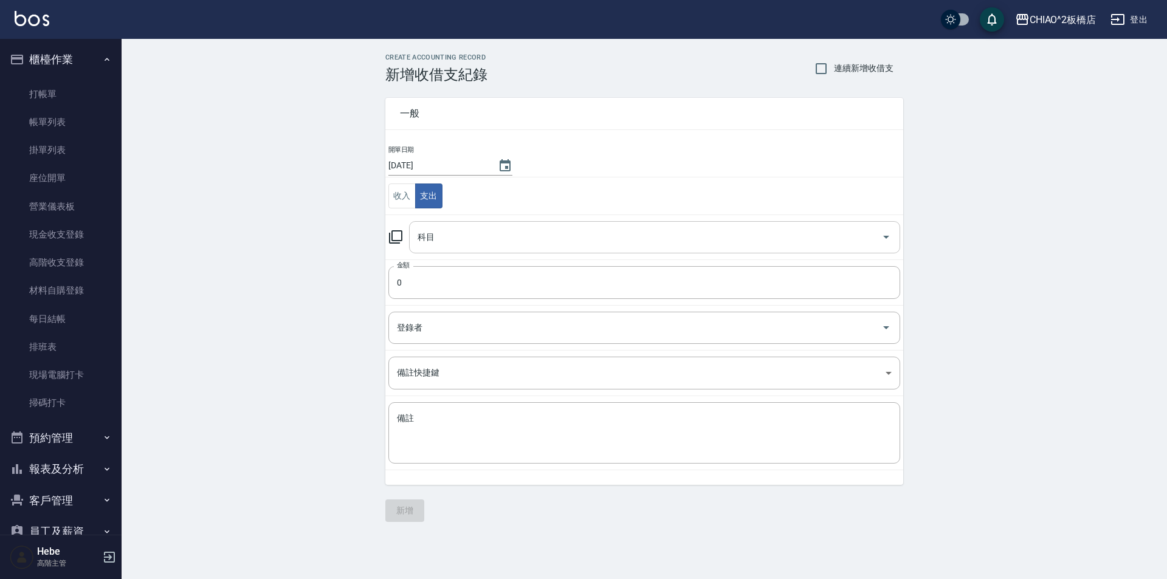
click at [430, 227] on div "科目 科目" at bounding box center [654, 237] width 491 height 32
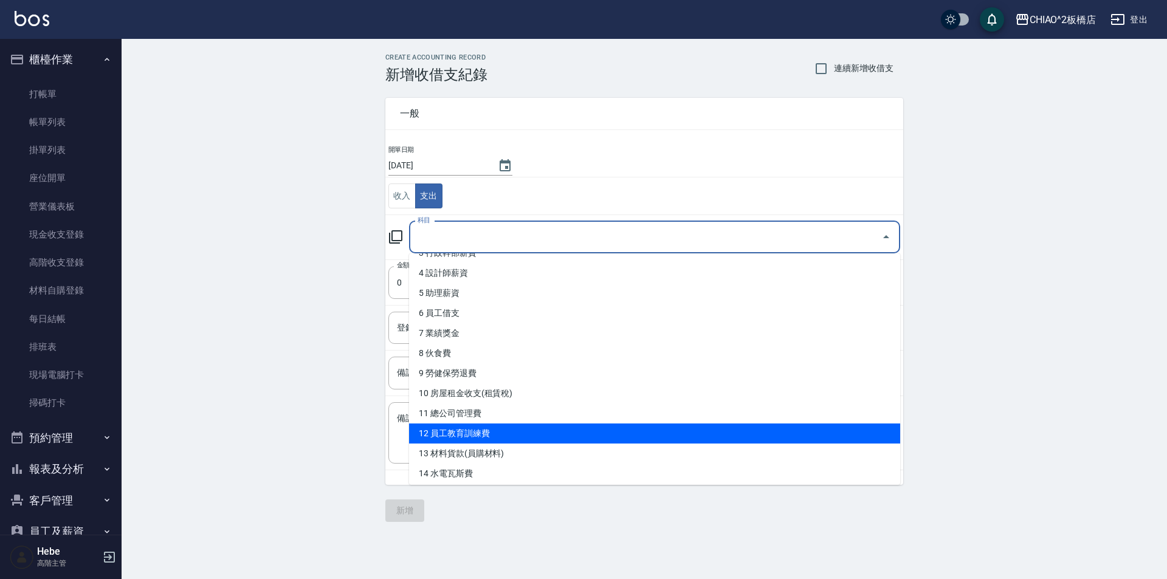
scroll to position [54, 0]
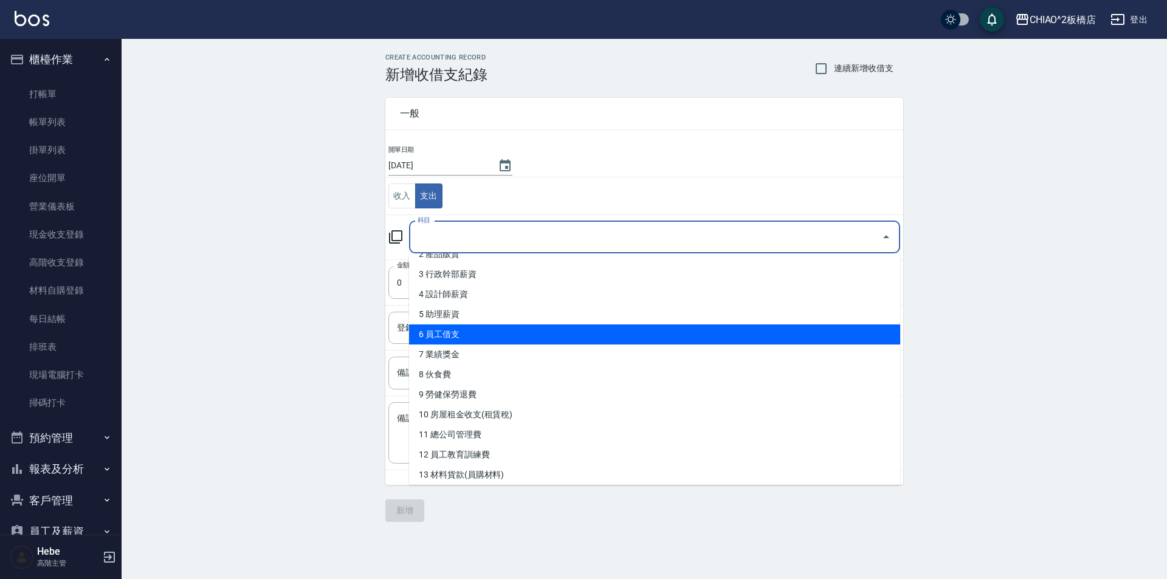
click at [471, 326] on li "6 員工借支" at bounding box center [654, 335] width 491 height 20
type input "6 員工借支"
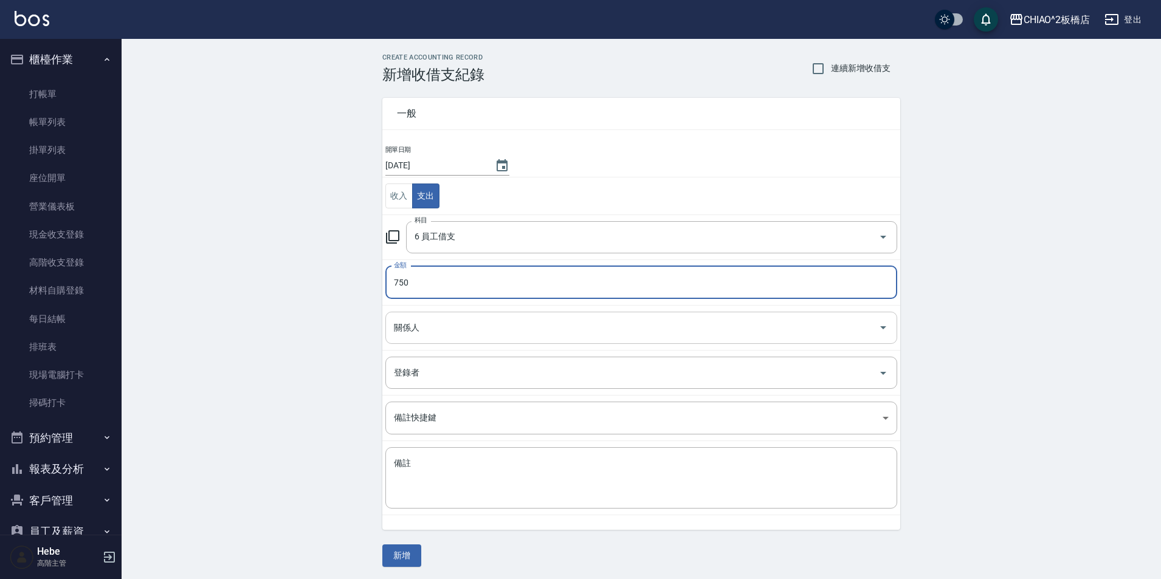
type input "750"
click at [430, 318] on input "關係人" at bounding box center [632, 327] width 483 height 21
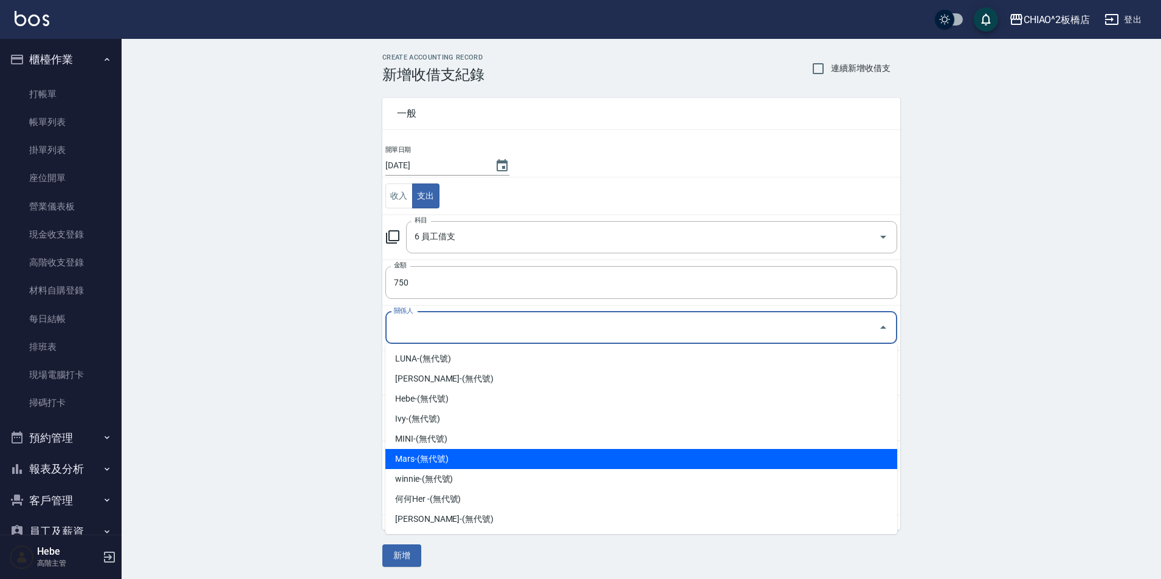
click at [418, 463] on li "Mars-(無代號)" at bounding box center [641, 459] width 512 height 20
type input "Mars-(無代號)"
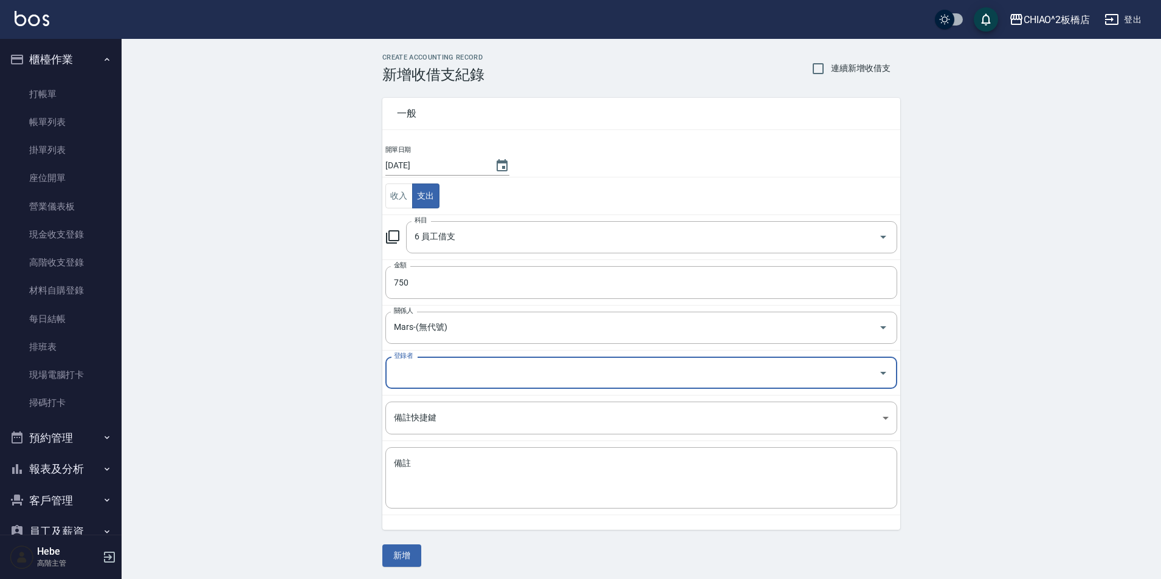
click at [408, 383] on input "登錄者" at bounding box center [632, 372] width 483 height 21
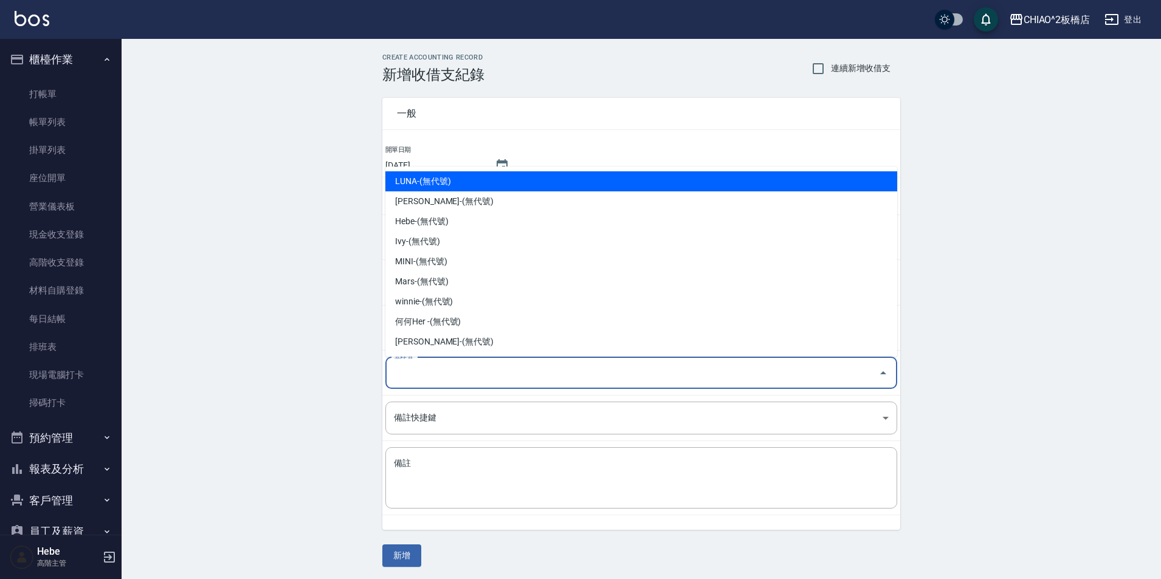
click at [432, 185] on li "LUNA-(無代號)" at bounding box center [641, 181] width 512 height 20
type input "LUNA-(無代號)"
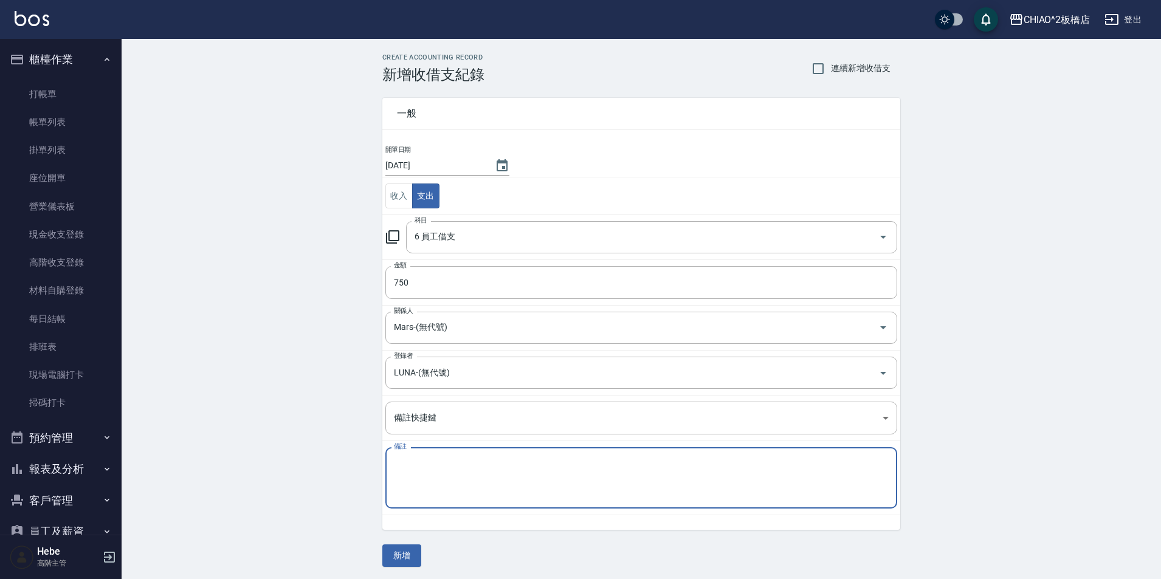
click at [398, 474] on textarea "備註" at bounding box center [641, 478] width 495 height 41
type textarea "摩洛哥油"
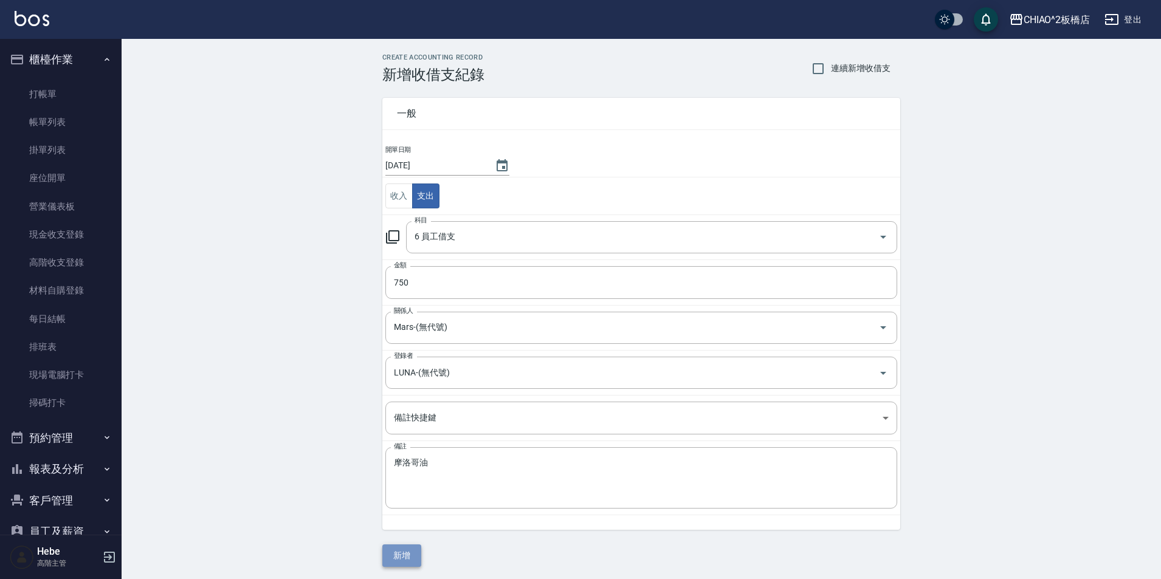
click at [401, 553] on button "新增" at bounding box center [401, 556] width 39 height 22
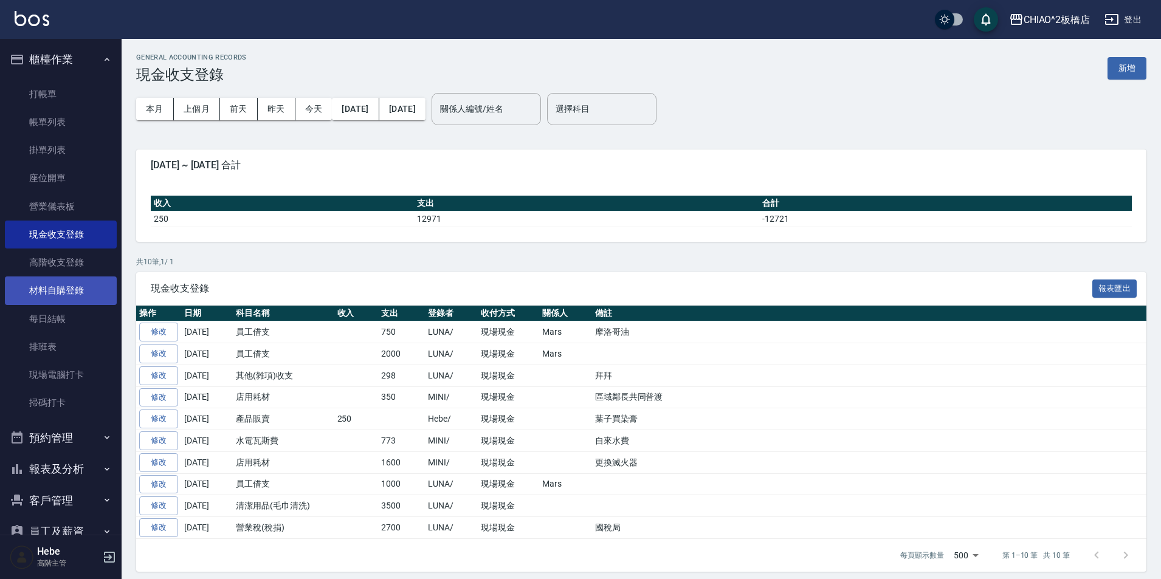
click at [35, 297] on link "材料自購登錄" at bounding box center [61, 291] width 112 height 28
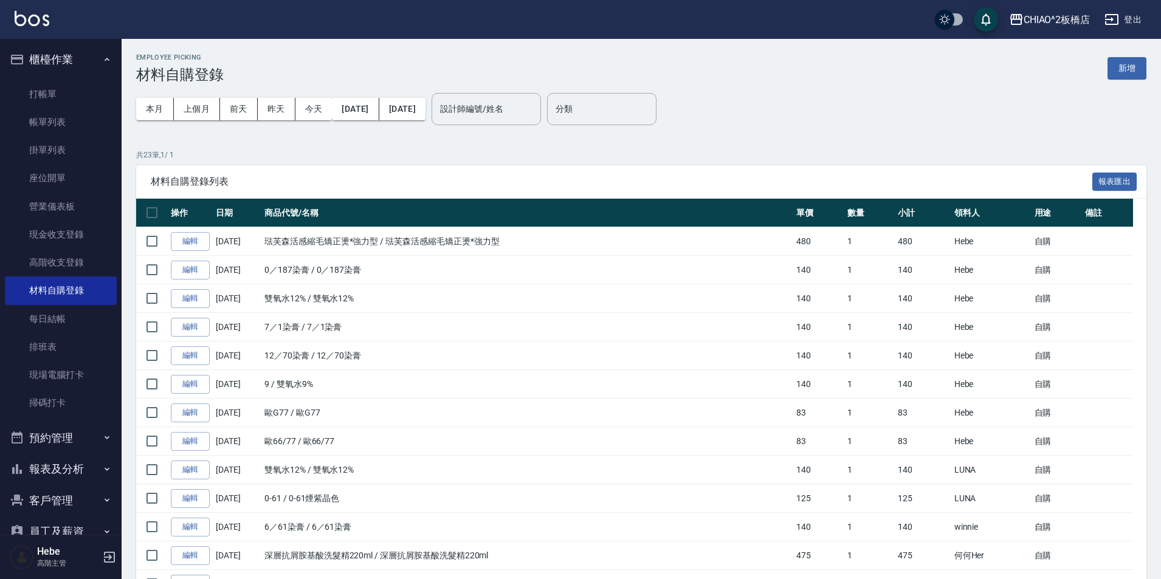
drag, startPoint x: 1132, startPoint y: 63, endPoint x: 946, endPoint y: 116, distance: 194.1
click at [1132, 63] on button "新增" at bounding box center [1126, 68] width 39 height 22
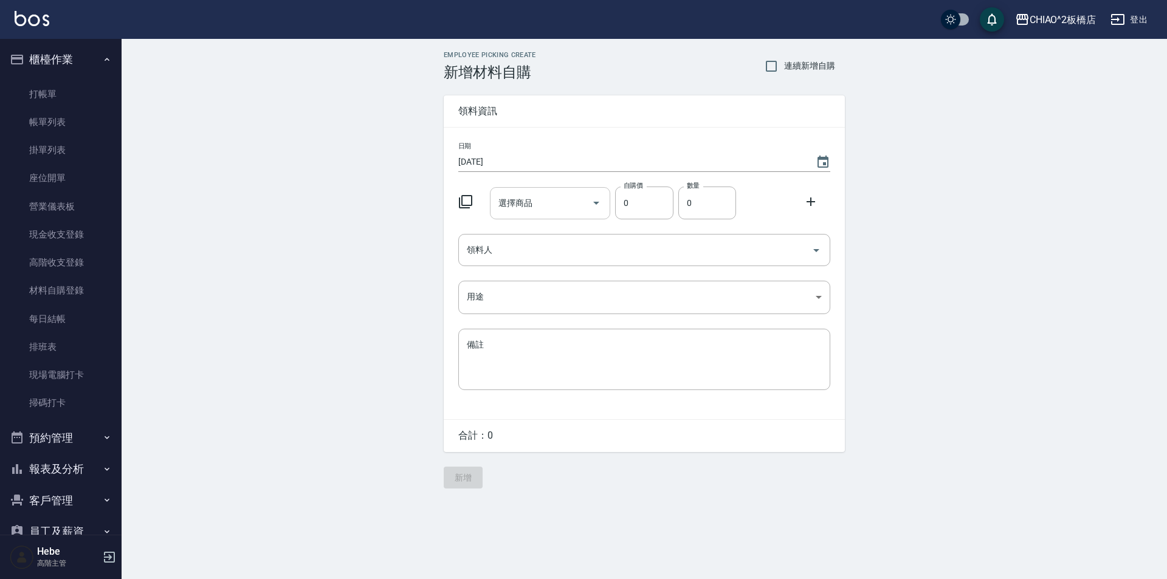
click at [553, 212] on input "選擇商品" at bounding box center [541, 203] width 92 height 21
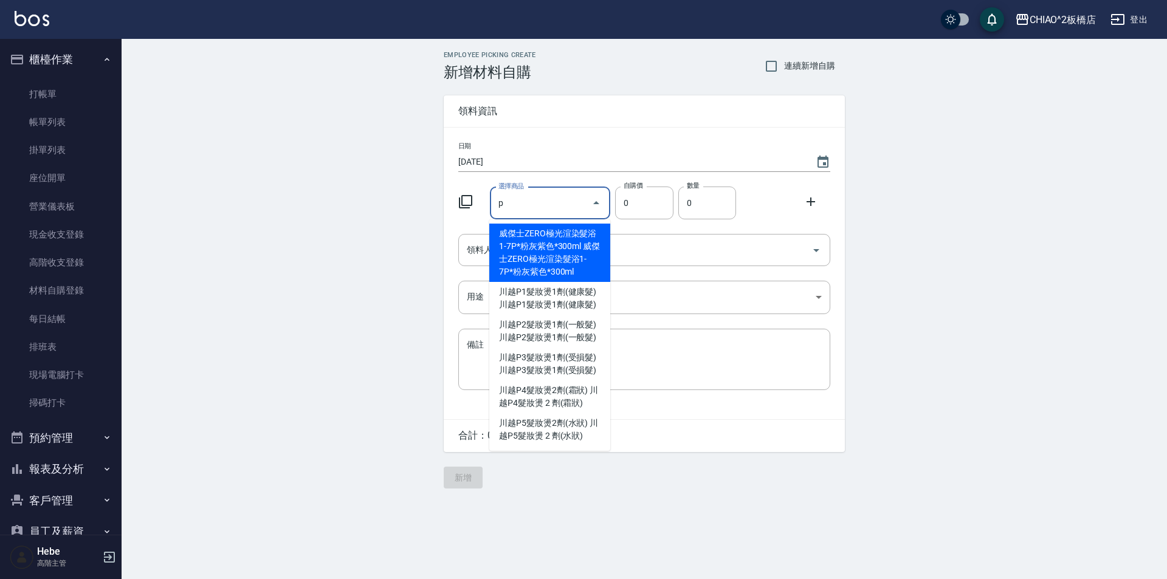
scroll to position [97, 0]
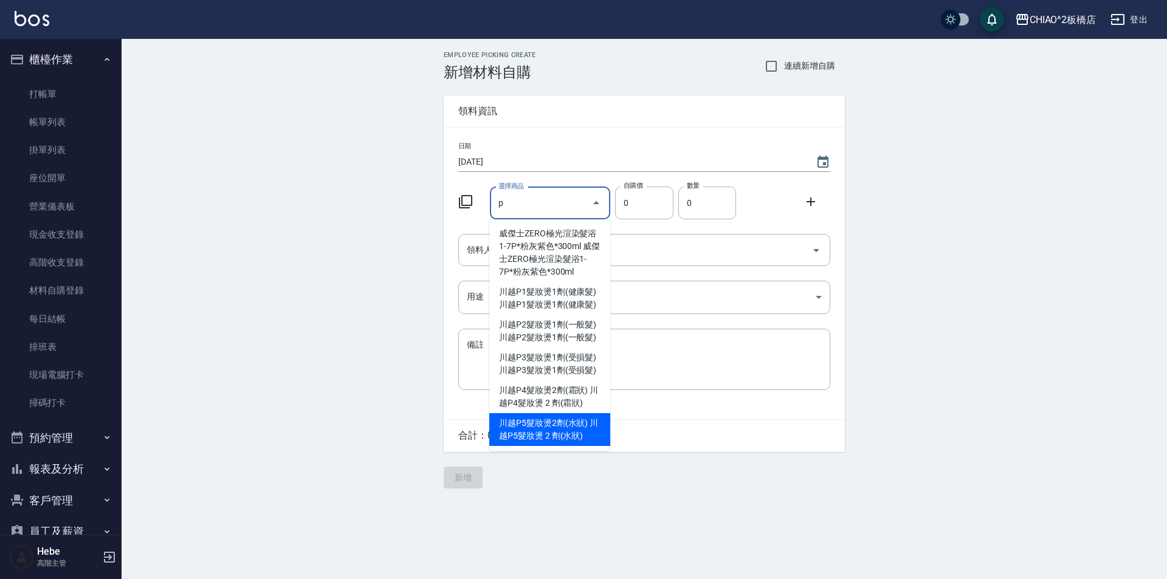
click at [536, 433] on li "川越P5髮妝燙2劑(水狀) 川越P5髮妝燙 2 劑(水狀)" at bounding box center [549, 429] width 121 height 33
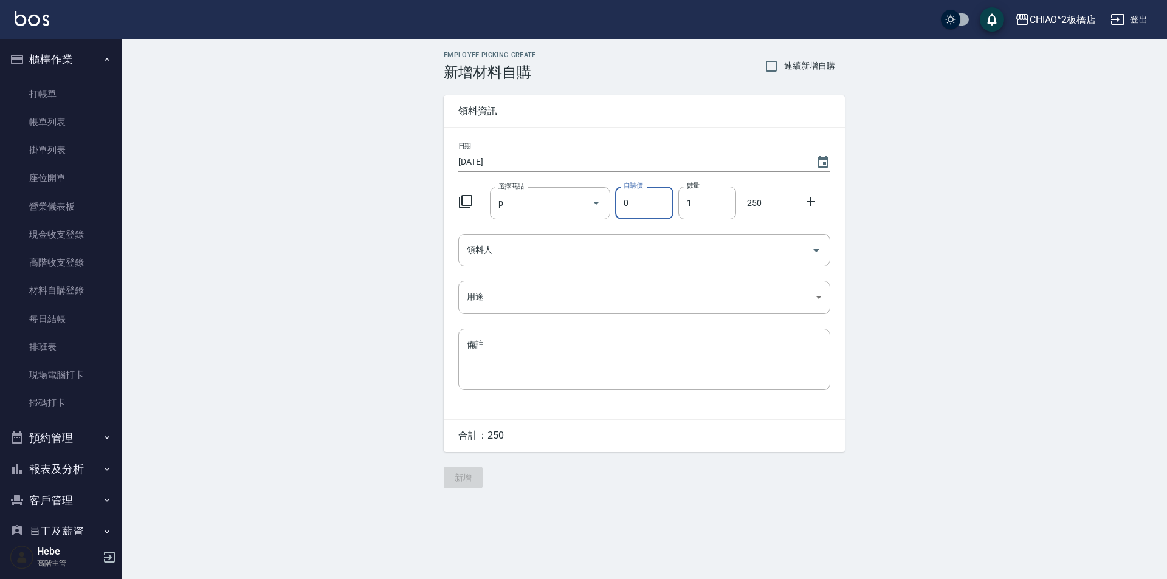
type input "川越P5髮妝燙 2 劑(水狀)"
type input "250"
type input "1"
click at [810, 201] on icon at bounding box center [810, 201] width 15 height 15
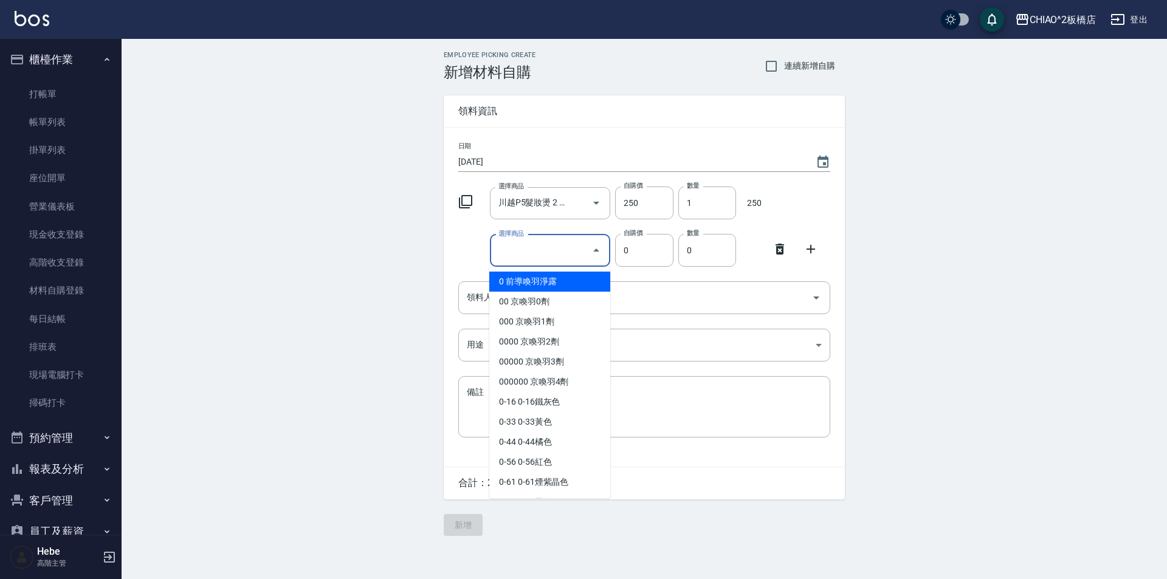
click at [516, 258] on input "選擇商品" at bounding box center [541, 250] width 92 height 21
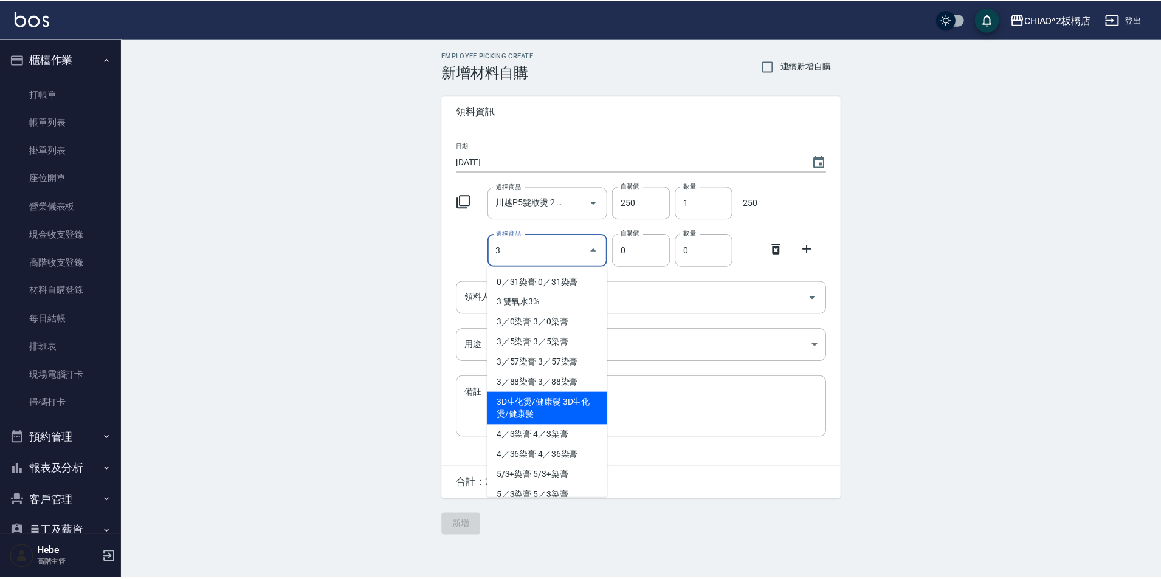
scroll to position [61, 0]
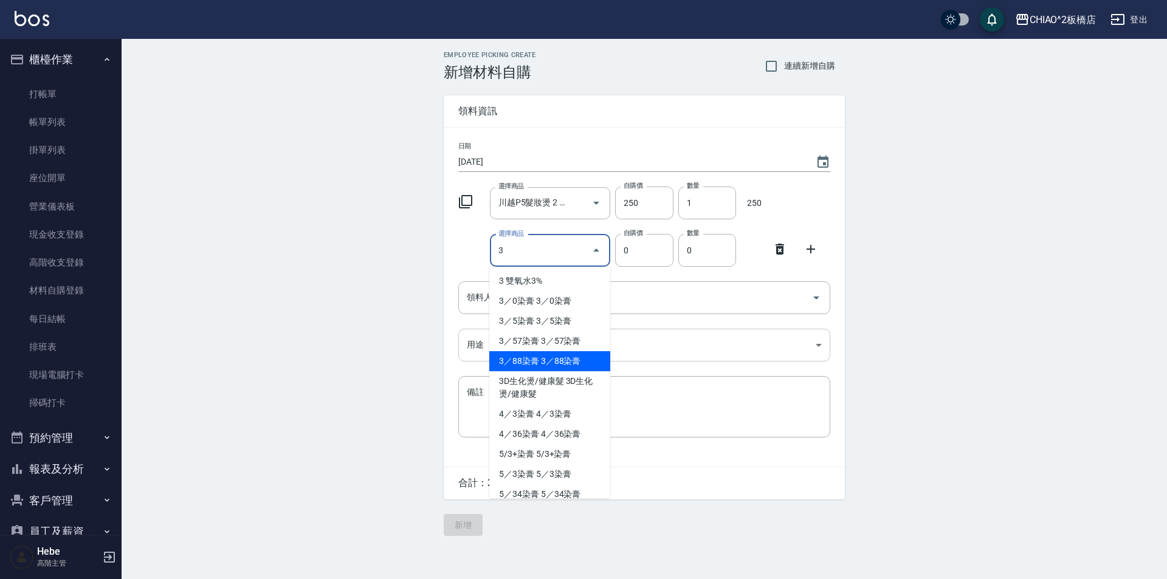
click at [528, 351] on li "3／88染膏 3／88染膏" at bounding box center [549, 361] width 121 height 20
type input "3／88染膏"
type input "140"
type input "1"
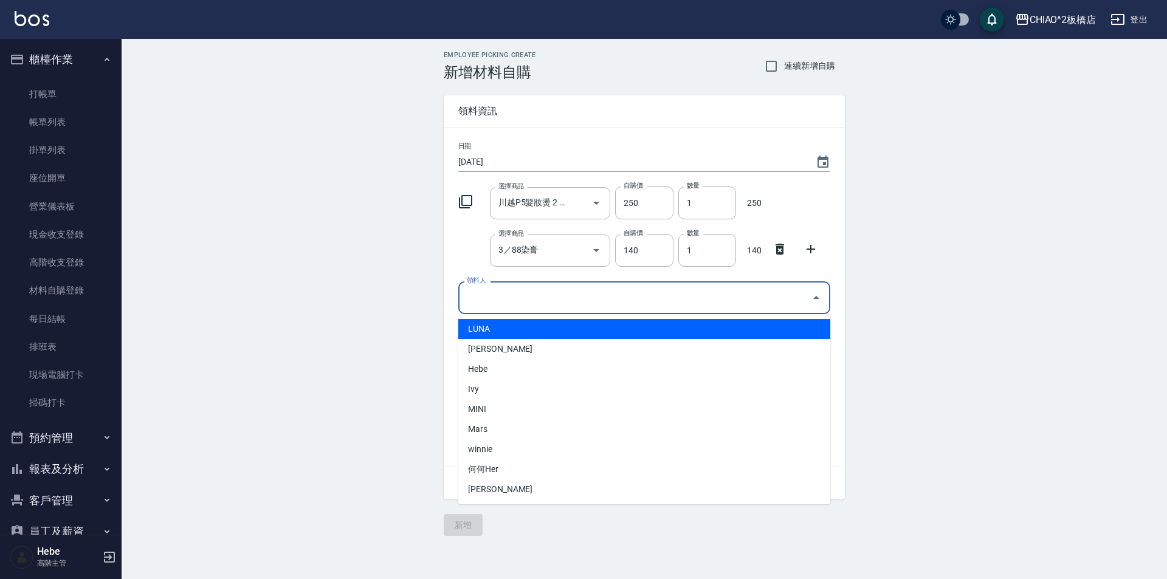
click at [525, 299] on input "領料人" at bounding box center [635, 297] width 343 height 21
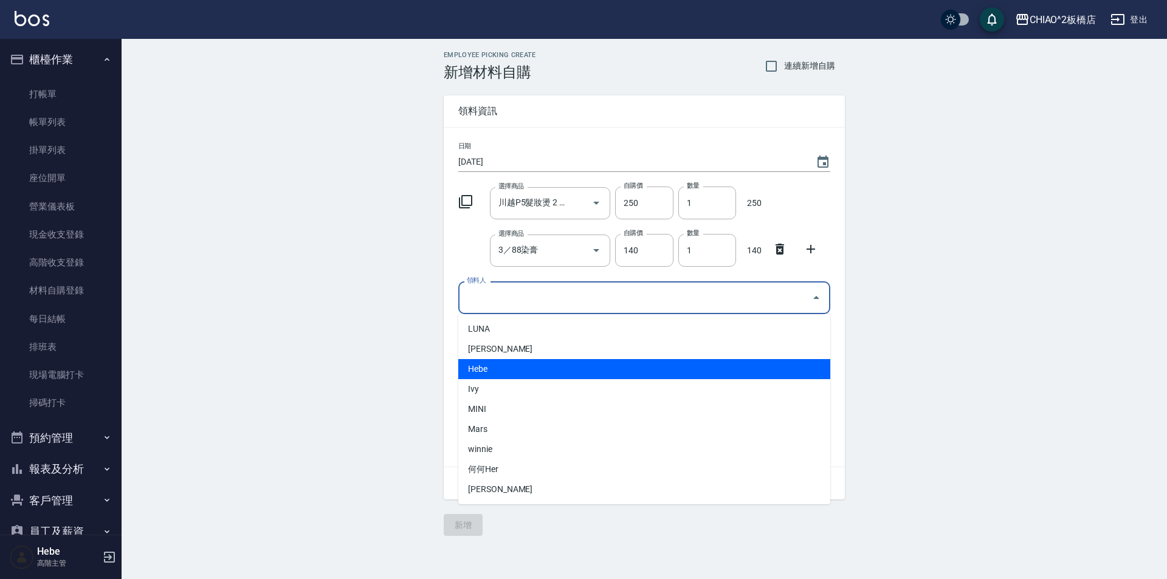
click at [497, 376] on li "Hebe" at bounding box center [644, 369] width 372 height 20
type input "Hebe"
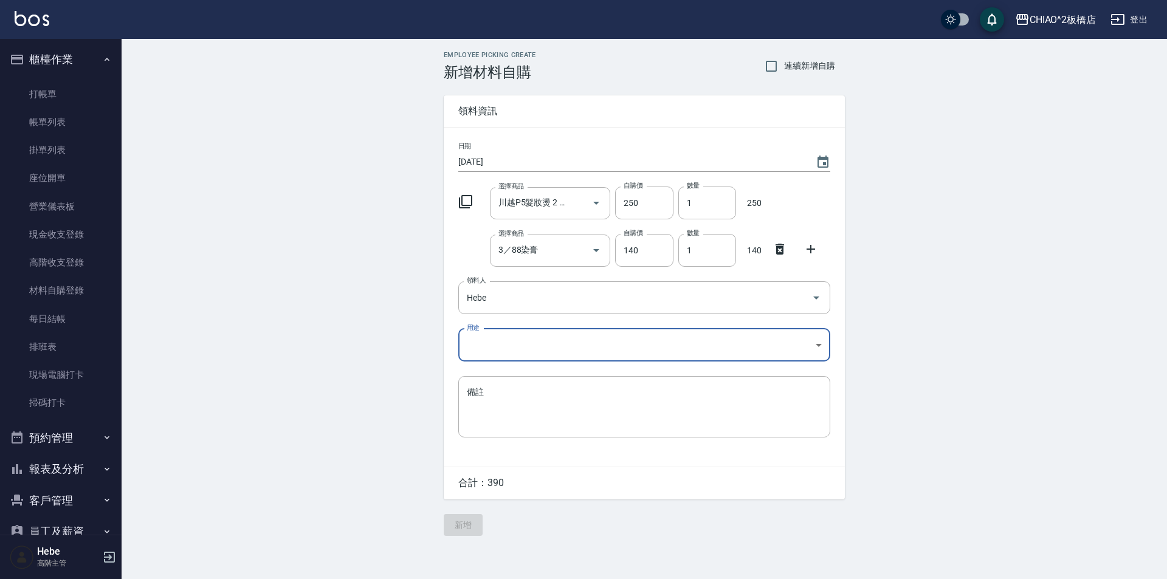
click at [480, 353] on body "CHIAO^2板橋店 登出 櫃檯作業 打帳單 帳單列表 掛單列表 座位開單 營業儀表板 現金收支登錄 高階收支登錄 材料自購登錄 每日結帳 排班表 現場電腦打…" at bounding box center [583, 289] width 1167 height 579
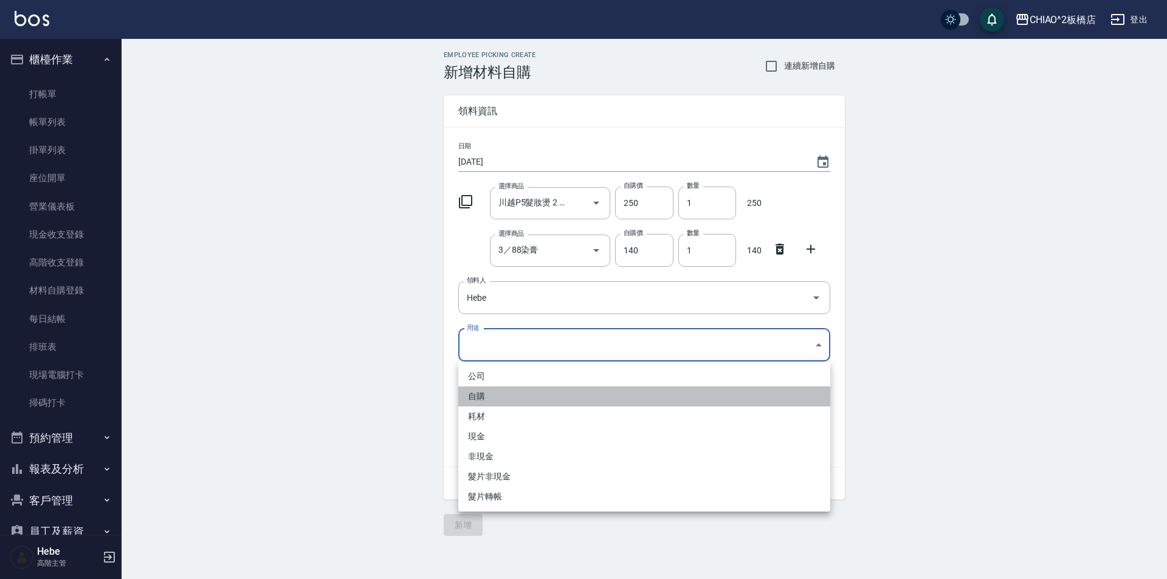
click at [475, 401] on li "自購" at bounding box center [644, 397] width 372 height 20
type input "自購"
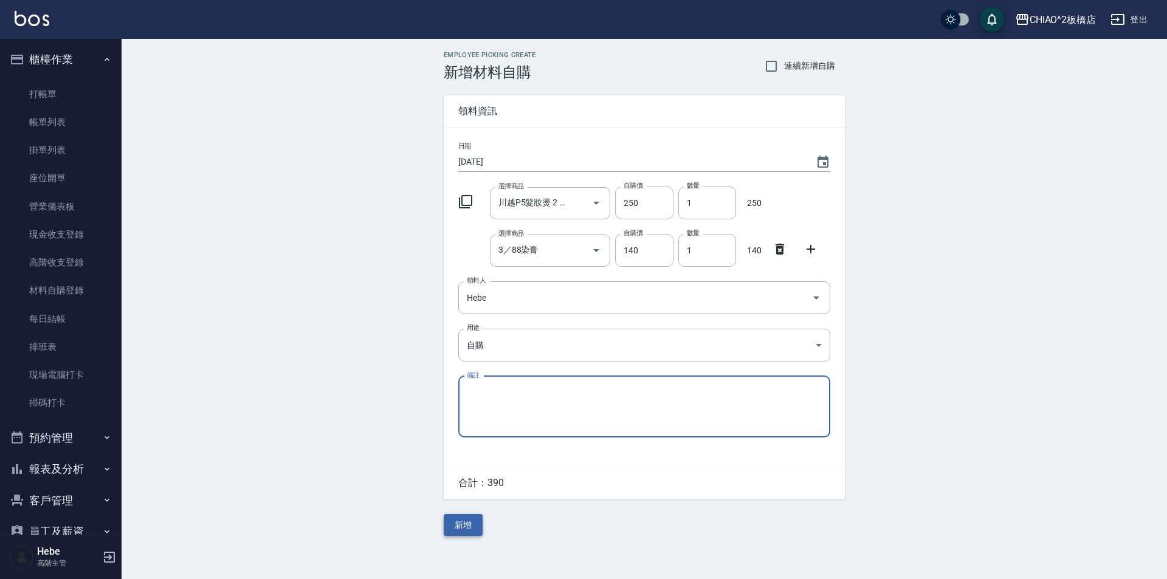
click at [473, 531] on button "新增" at bounding box center [463, 525] width 39 height 22
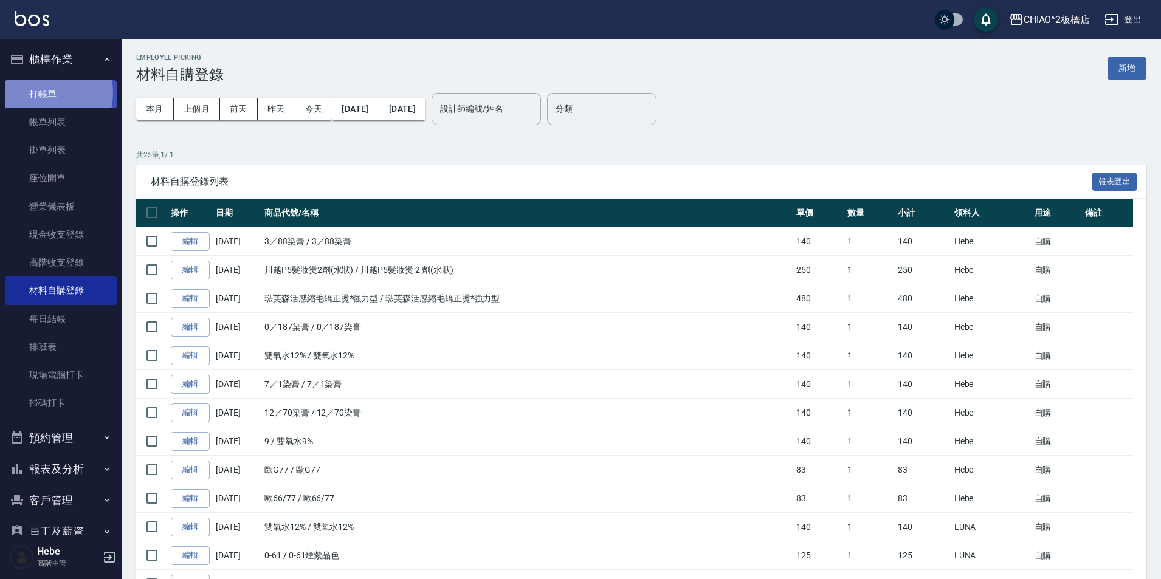
click at [42, 92] on link "打帳單" at bounding box center [61, 94] width 112 height 28
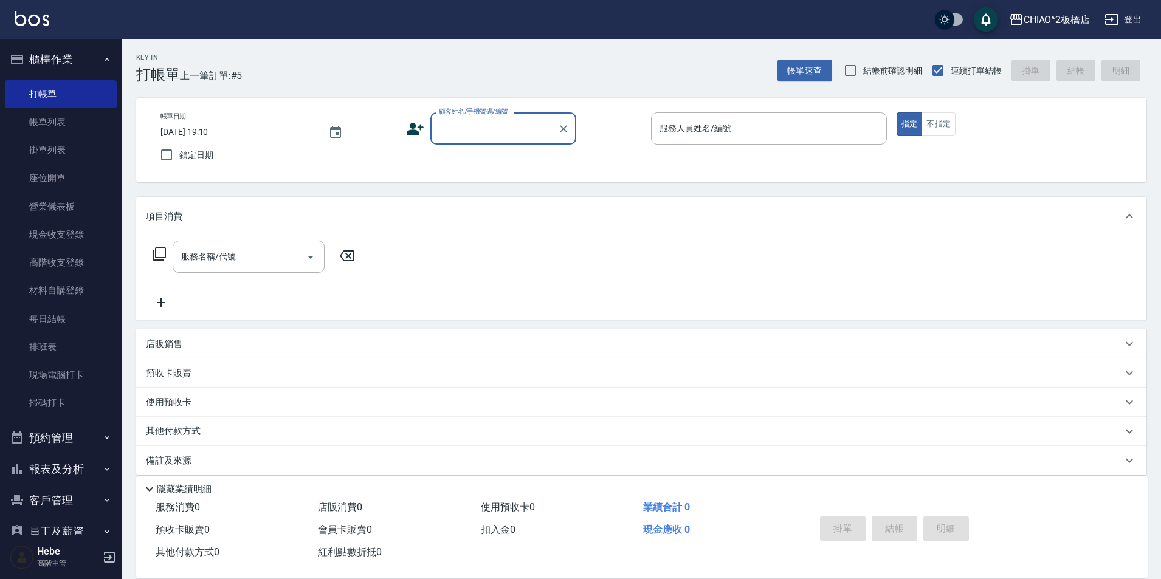
type input "x"
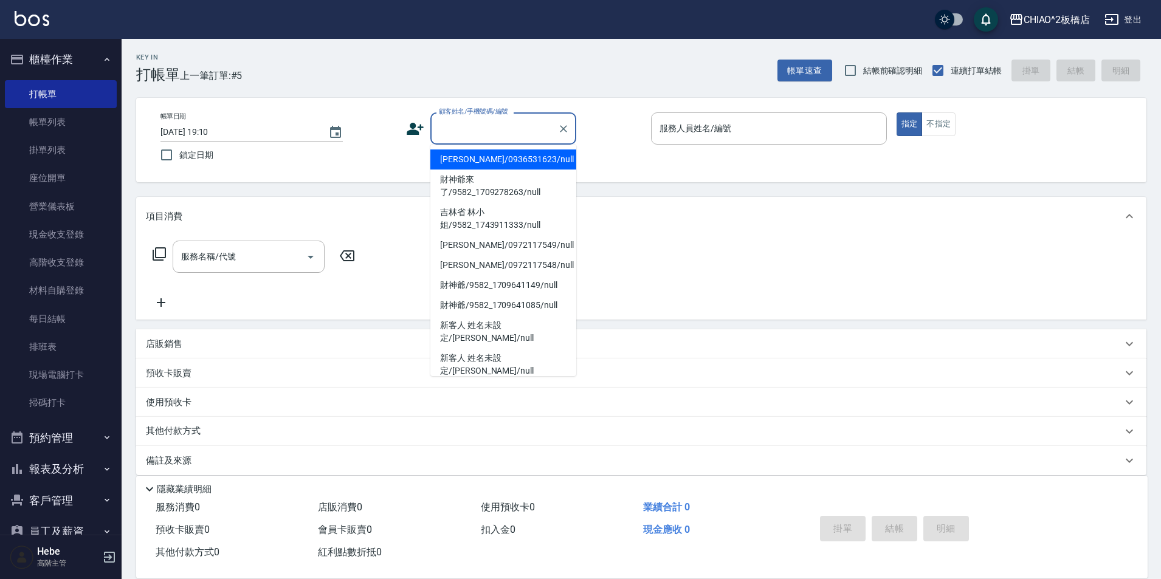
type input "X"
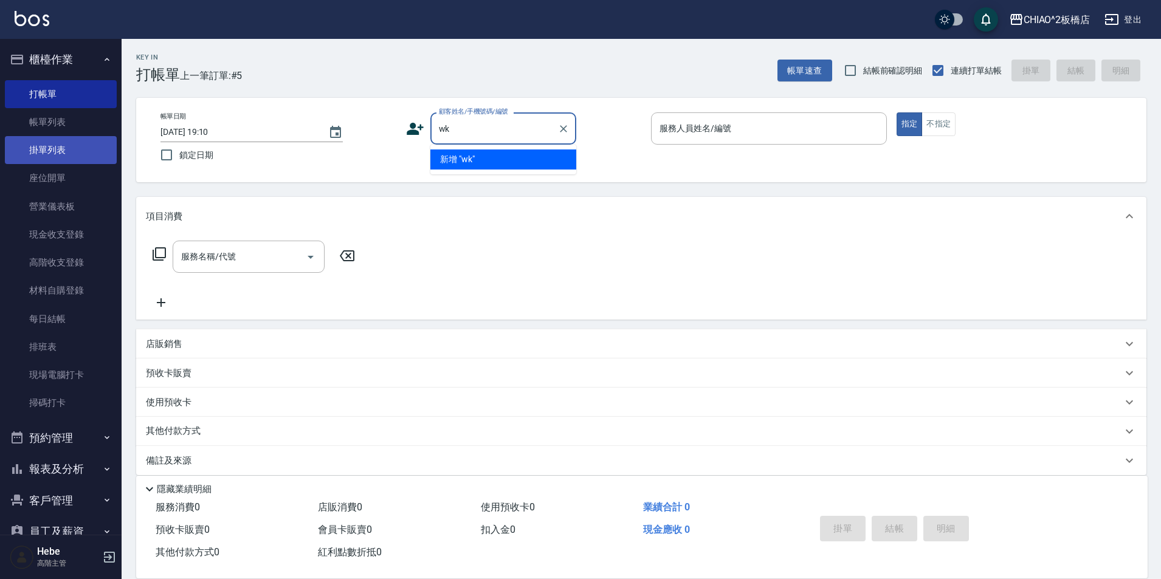
type input "w"
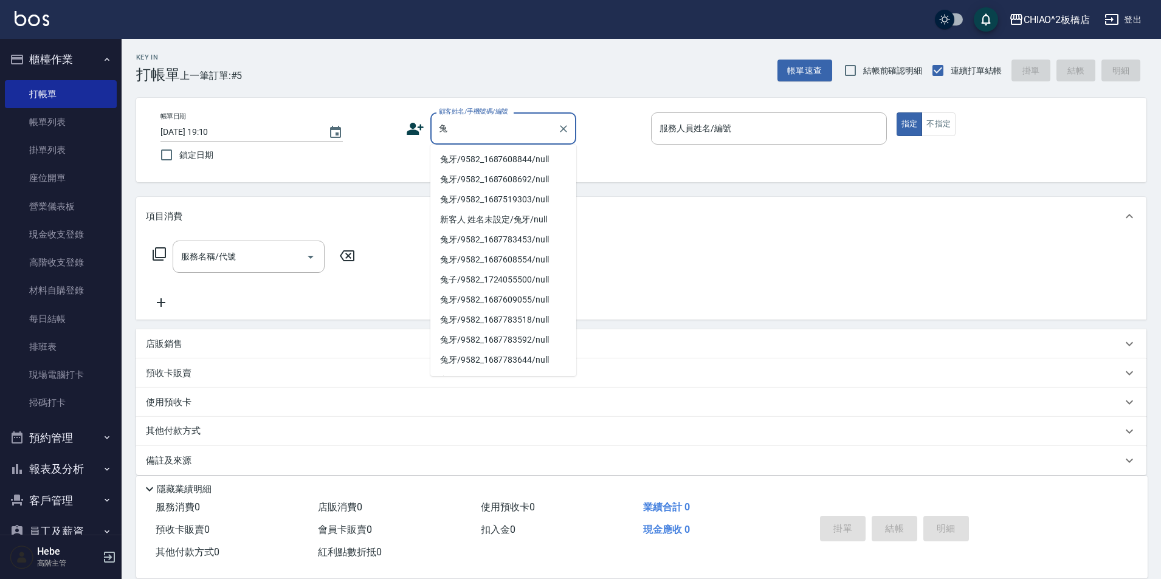
click at [474, 163] on li "兔牙/9582_1687608844/null" at bounding box center [503, 160] width 146 height 20
type input "兔牙/9582_1687608844/null"
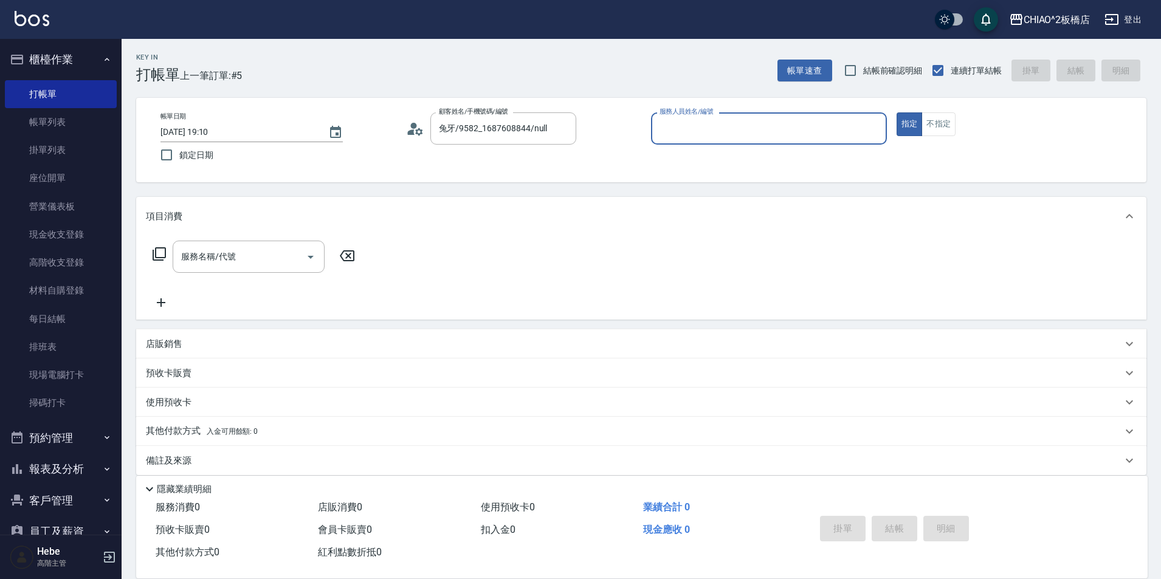
click at [659, 131] on input "服務人員姓名/編號" at bounding box center [768, 128] width 225 height 21
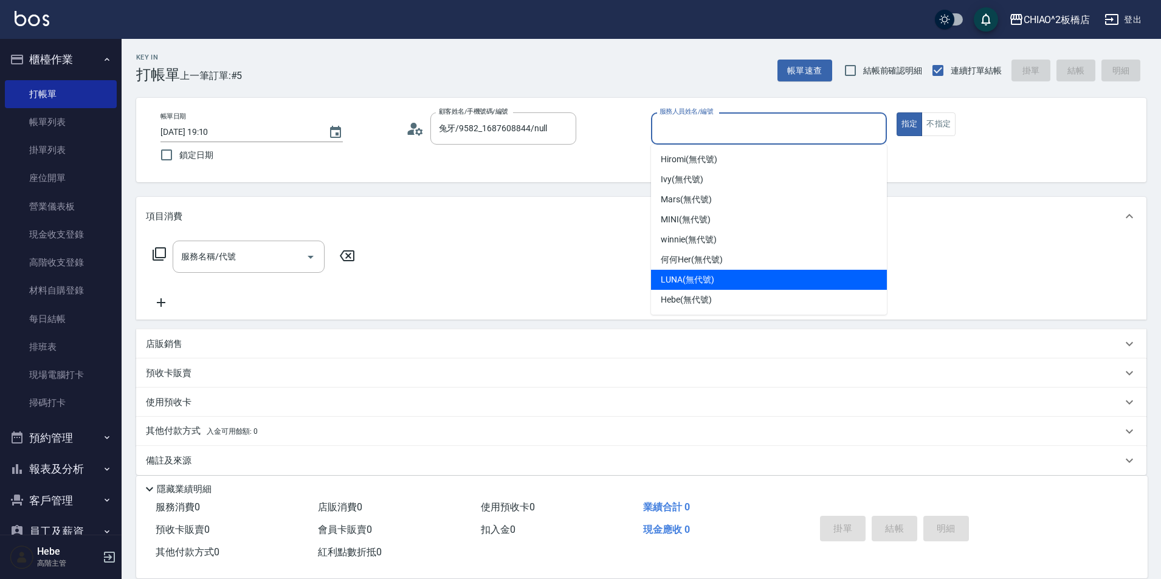
click at [701, 271] on div "LUNA (無代號)" at bounding box center [769, 280] width 236 height 20
type input "LUNA(無代號)"
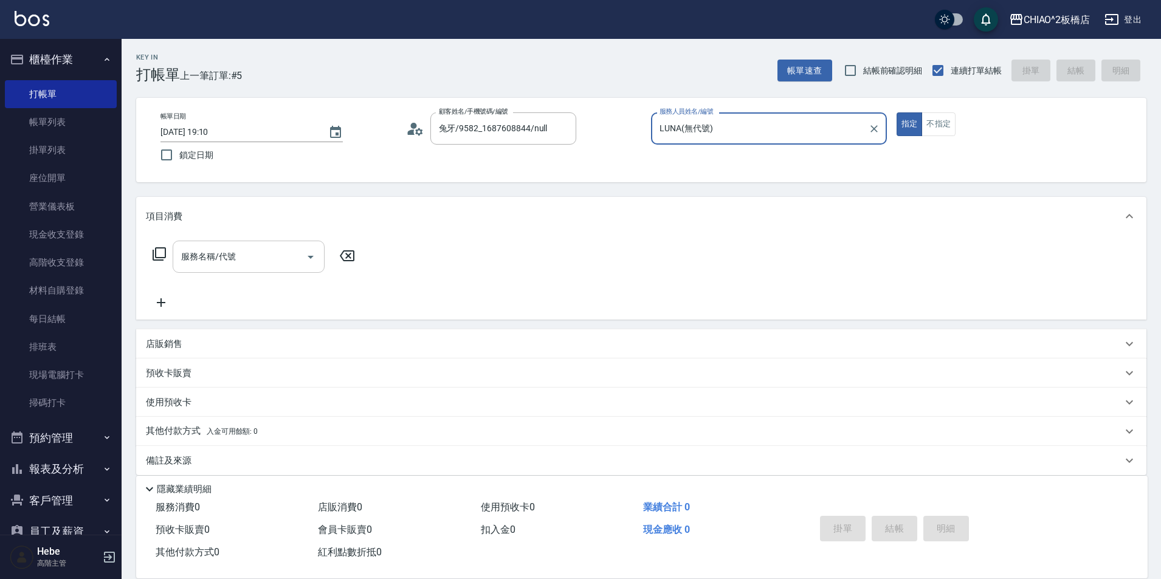
click at [255, 244] on div "服務名稱/代號" at bounding box center [249, 257] width 152 height 32
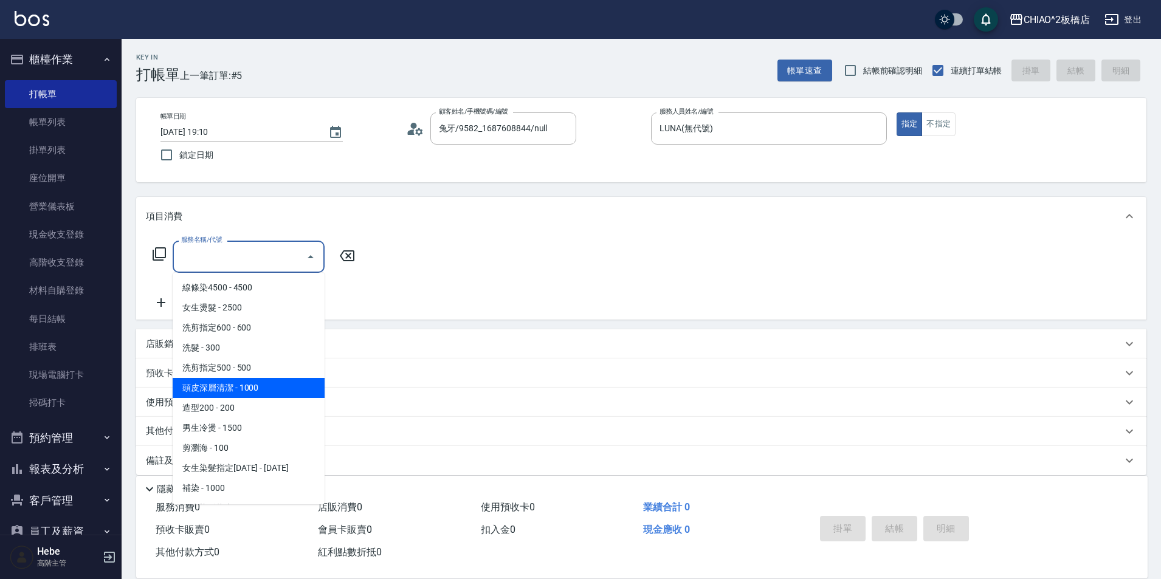
click at [256, 387] on span "頭皮深層清潔 - 1000" at bounding box center [249, 388] width 152 height 20
type input "頭皮深層清潔(96683)"
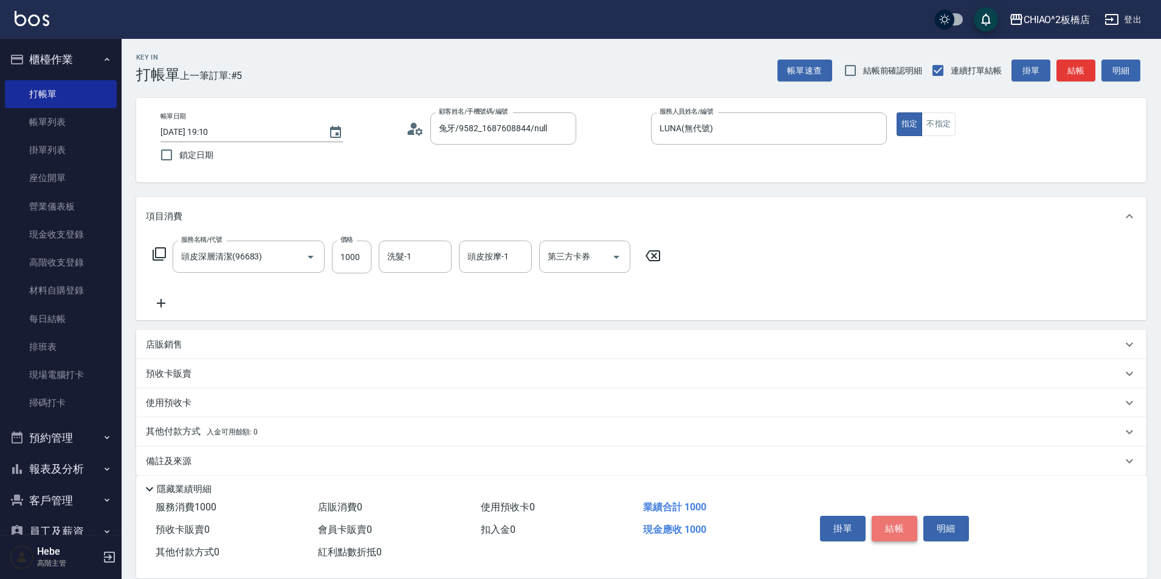
click at [884, 521] on button "結帳" at bounding box center [895, 529] width 46 height 26
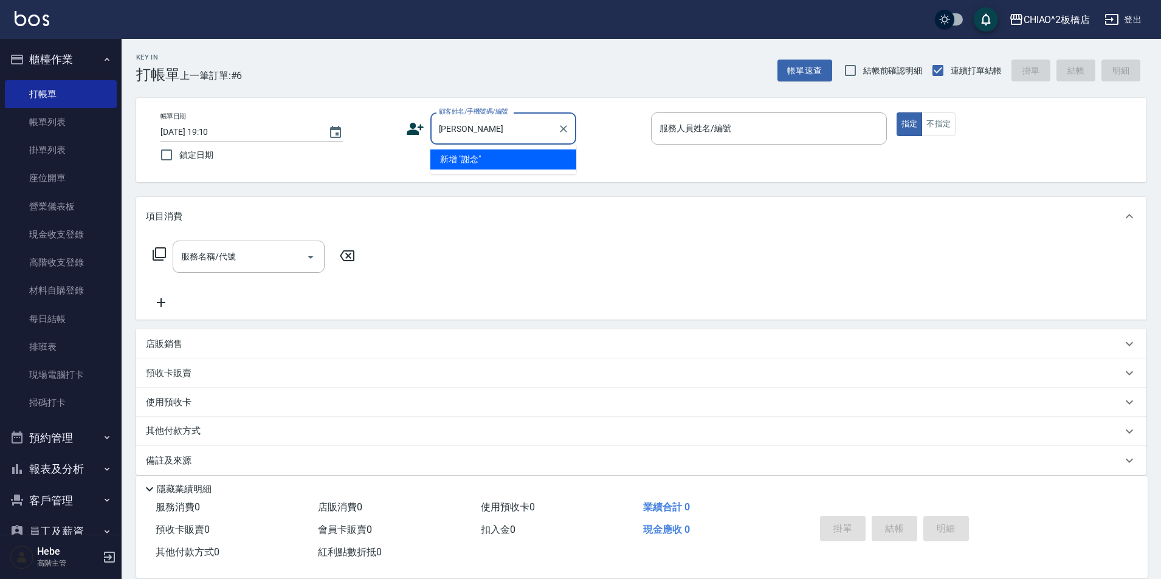
type input "謝"
click at [503, 158] on li "[PERSON_NAME]/0972117548/null" at bounding box center [503, 160] width 146 height 20
type input "[PERSON_NAME]/0972117548/null"
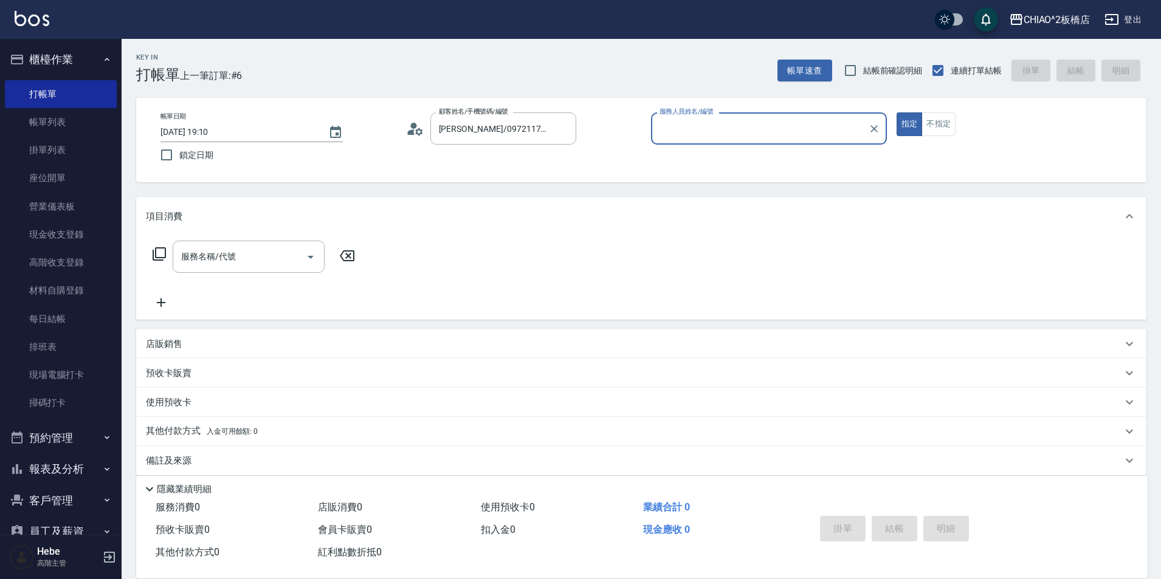
type input "Hebe(無代號)"
click at [273, 263] on input "服務名稱/代號" at bounding box center [239, 256] width 123 height 21
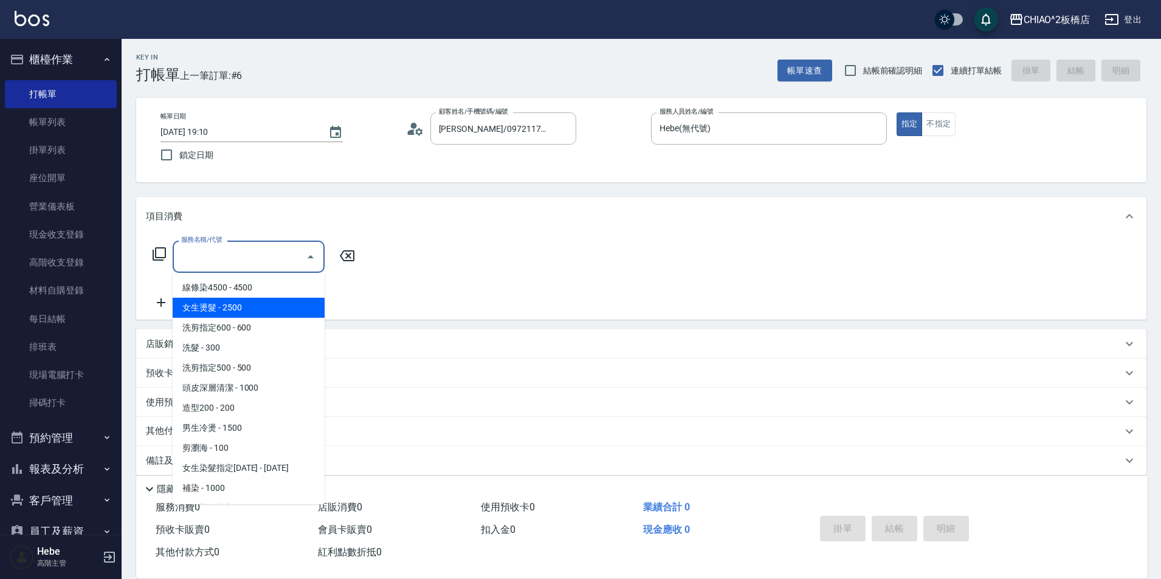
click at [242, 308] on span "女生燙髮 - 2500" at bounding box center [249, 308] width 152 height 20
type input "女生燙髮(96677)"
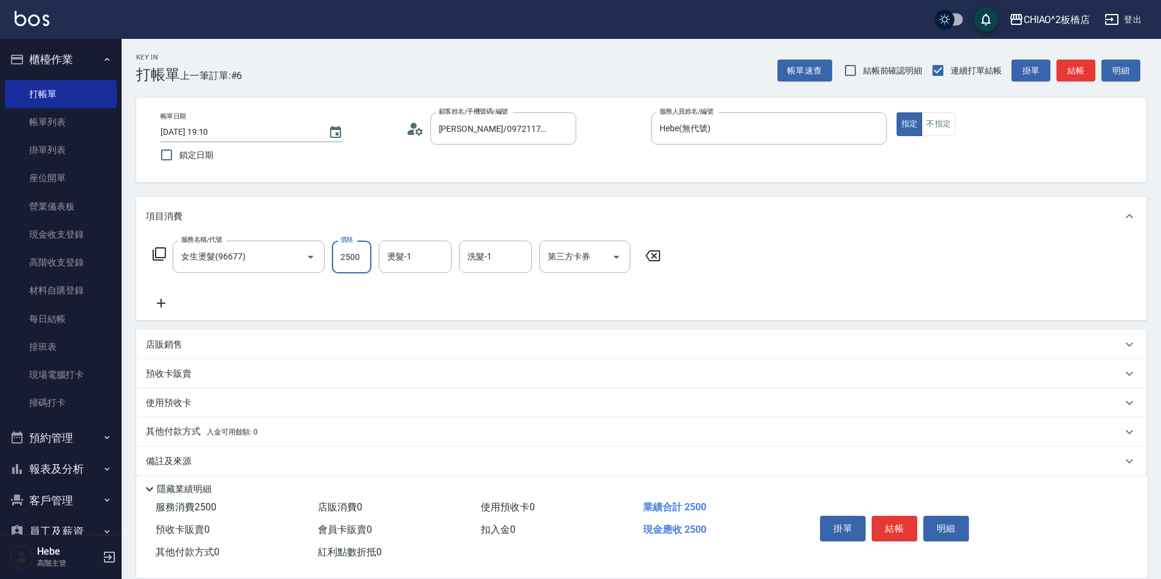
click at [340, 259] on input "2500" at bounding box center [352, 257] width 40 height 33
type input "2975"
click at [157, 300] on icon at bounding box center [161, 303] width 30 height 15
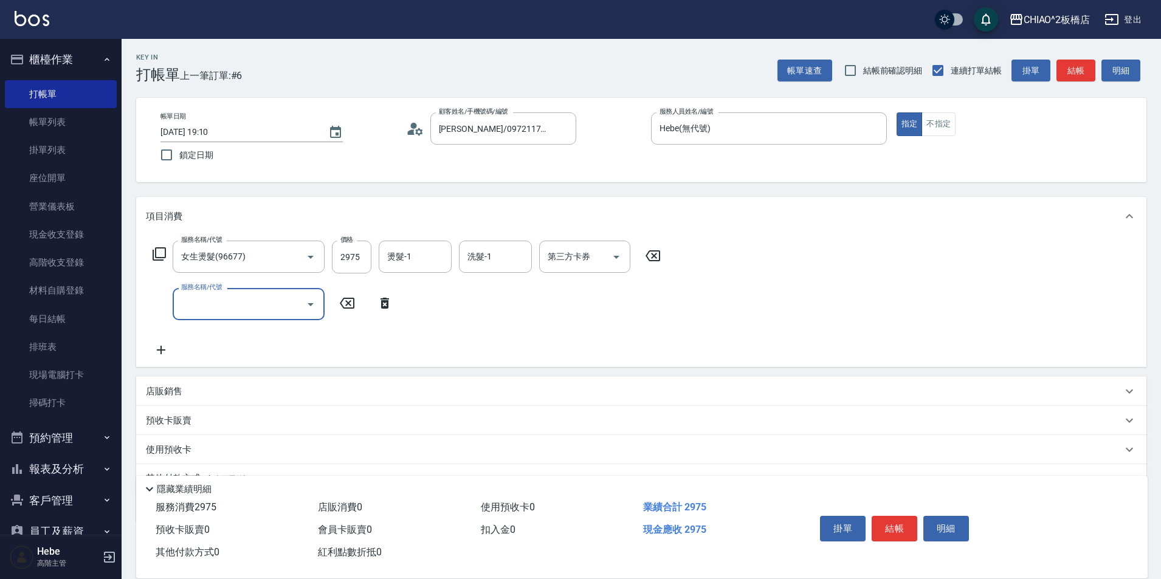
click at [201, 304] on input "服務名稱/代號" at bounding box center [239, 304] width 123 height 21
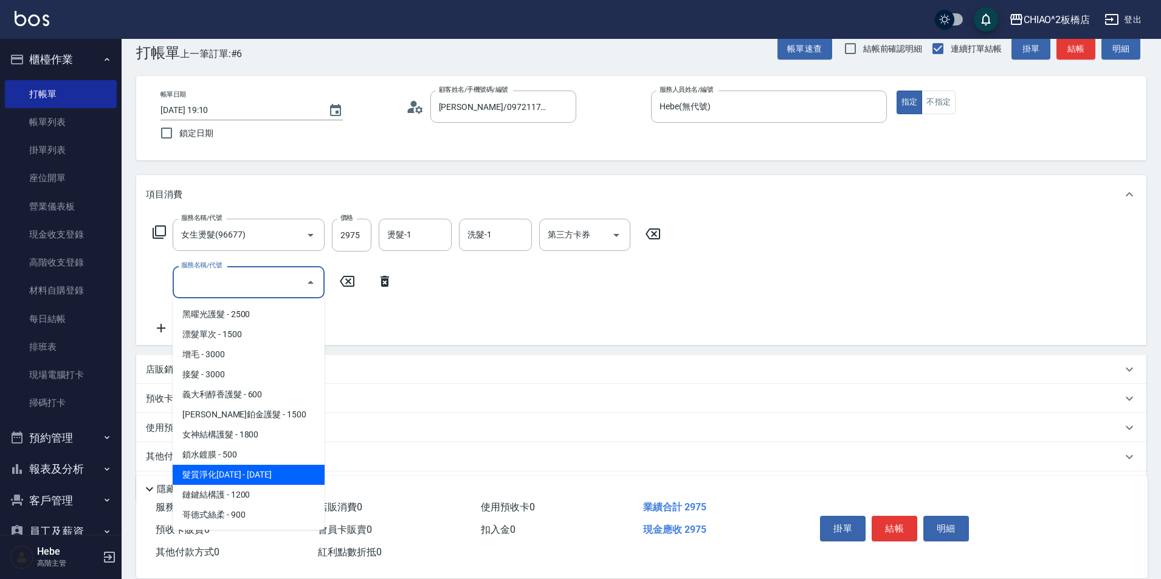
scroll to position [60, 0]
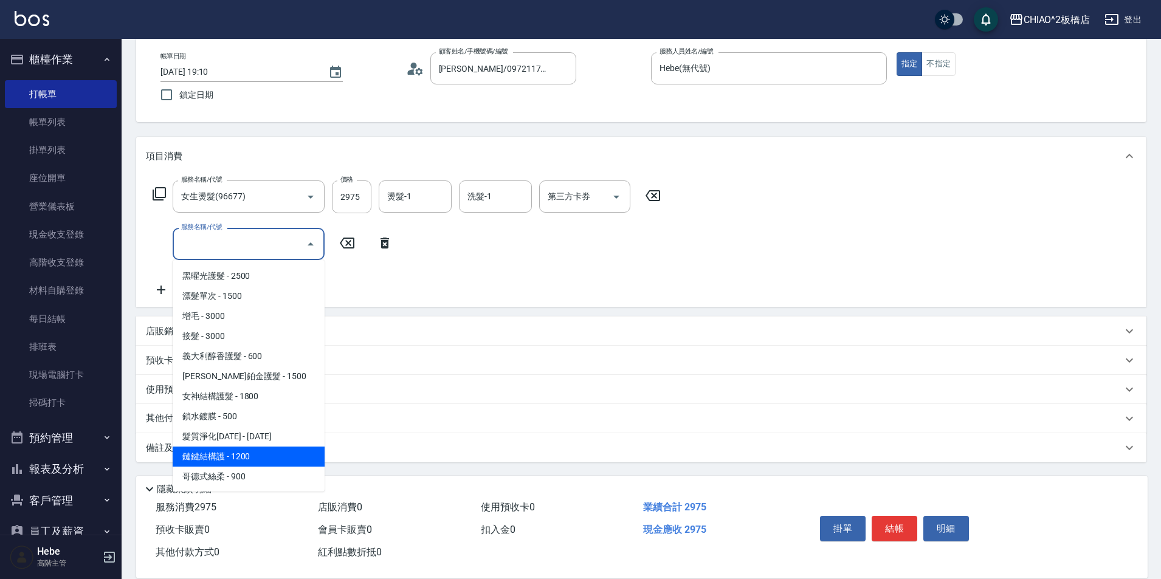
click at [255, 463] on span "鏈鍵結構護 - 1200" at bounding box center [249, 457] width 152 height 20
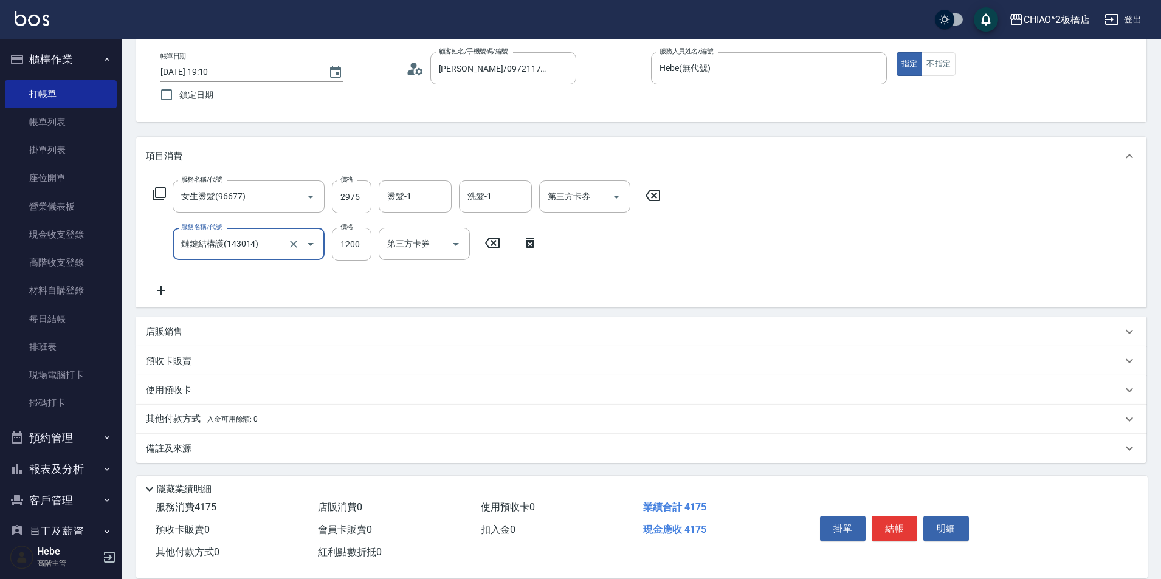
drag, startPoint x: 243, startPoint y: 232, endPoint x: 235, endPoint y: 253, distance: 22.1
click at [239, 238] on div "鏈鍵結構護(143014) 服務名稱/代號" at bounding box center [249, 244] width 152 height 32
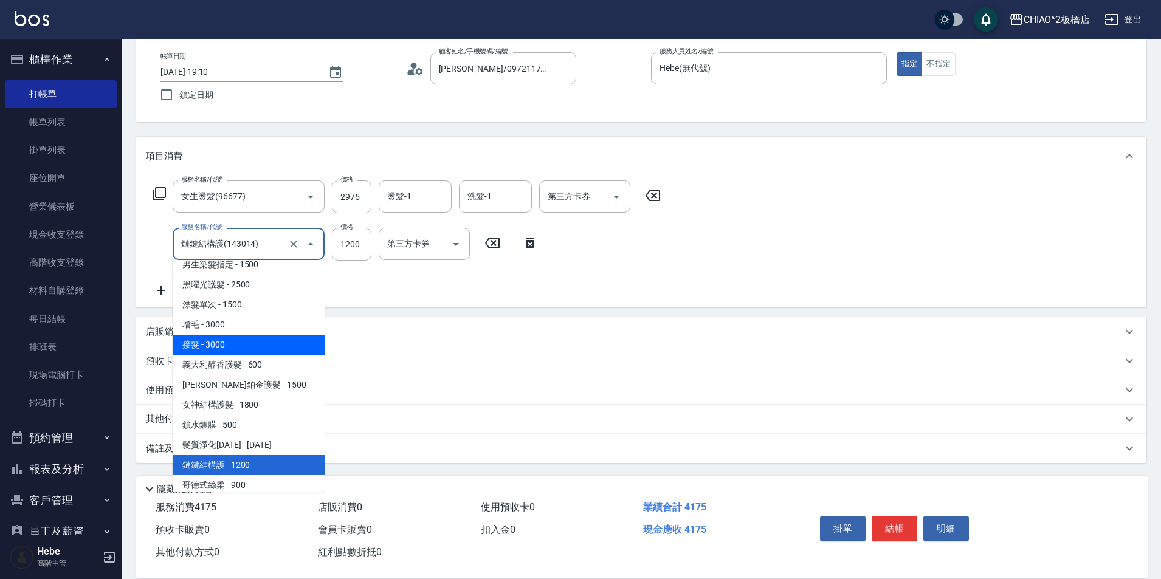
scroll to position [239, 0]
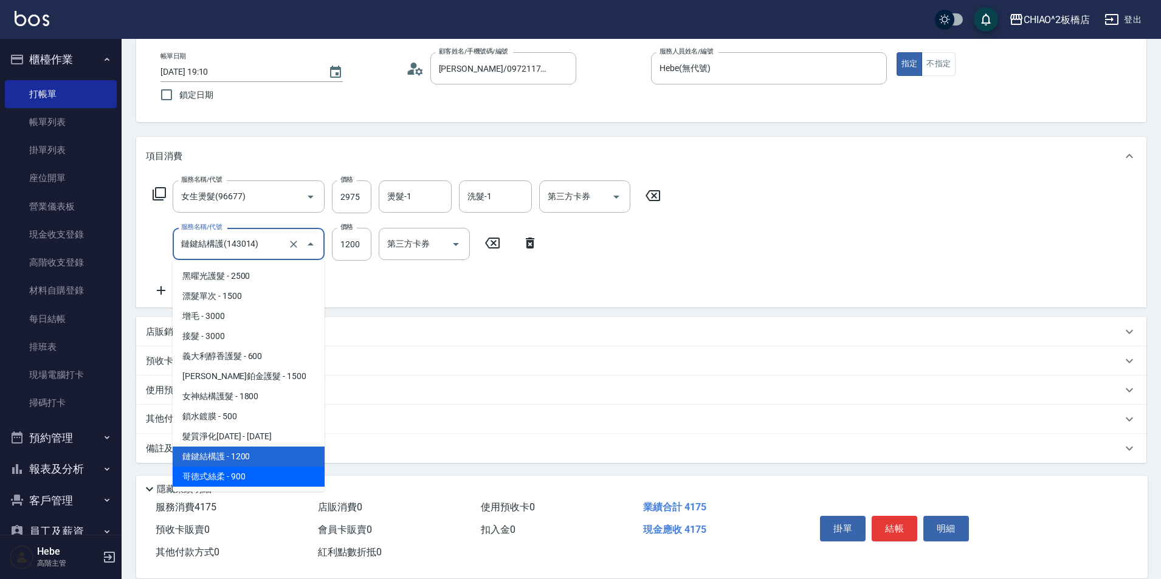
click at [237, 467] on span "哥德式絲柔 - 900" at bounding box center [249, 477] width 152 height 20
type input "哥德式絲柔(143016)"
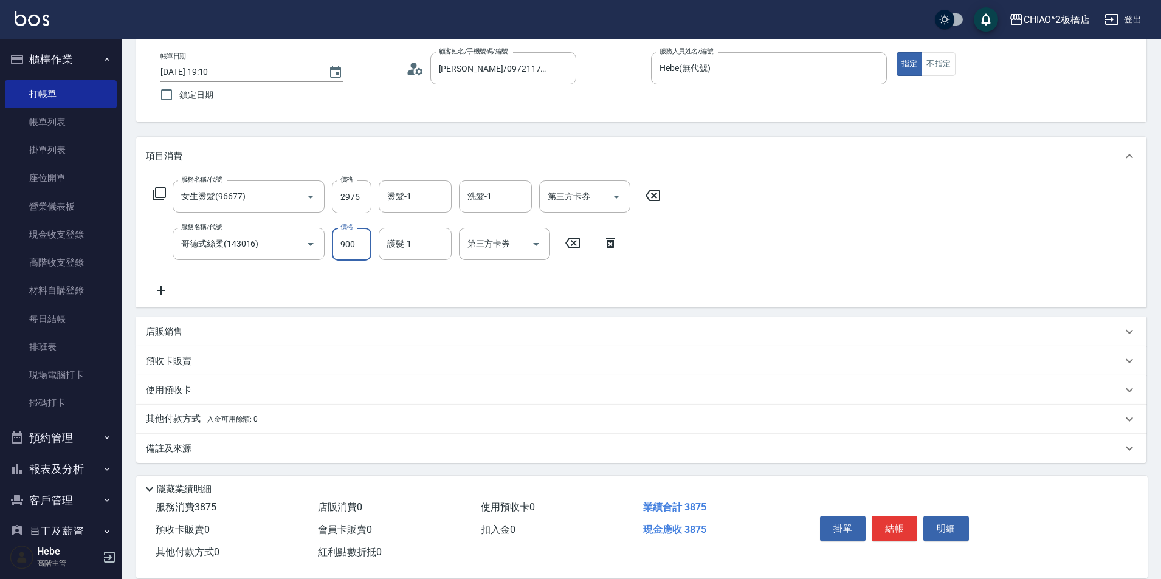
click at [335, 250] on input "900" at bounding box center [352, 244] width 40 height 33
type input "935"
click at [153, 287] on icon at bounding box center [161, 290] width 30 height 15
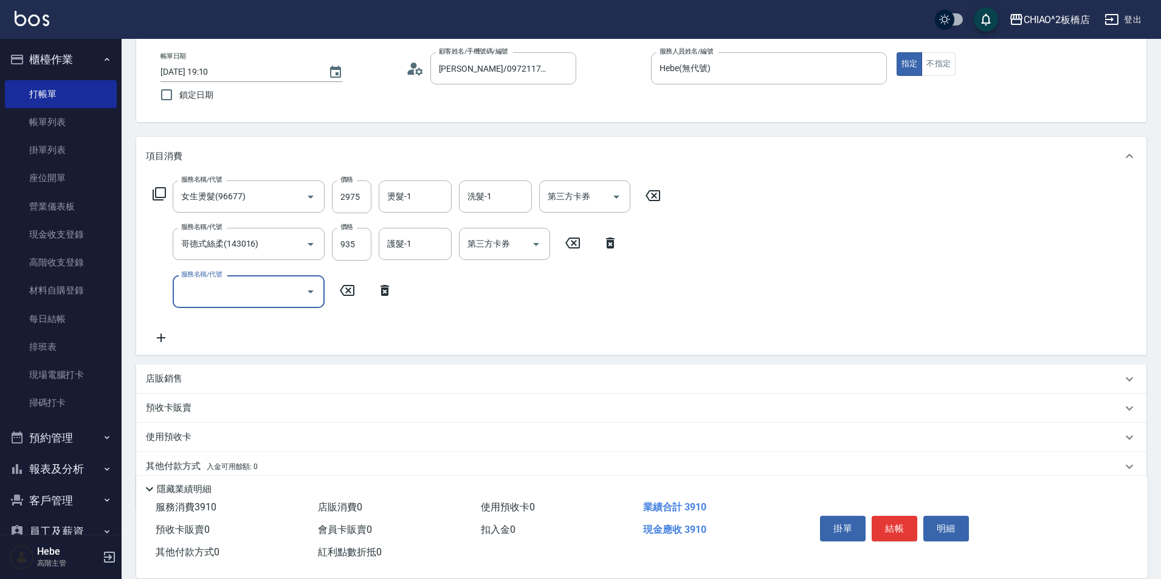
click at [190, 290] on input "服務名稱/代號" at bounding box center [239, 291] width 123 height 21
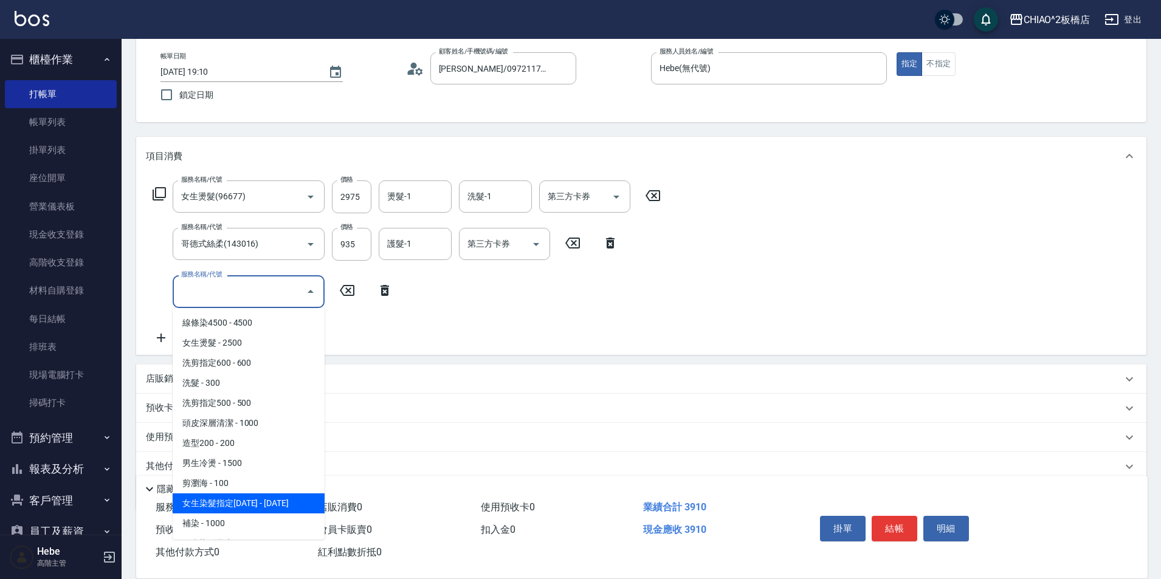
drag, startPoint x: 249, startPoint y: 497, endPoint x: 326, endPoint y: 335, distance: 178.3
click at [253, 494] on span "女生染髮指定[DATE] - [DATE]" at bounding box center [249, 504] width 152 height 20
type input "女生染髮指定2000(96698)"
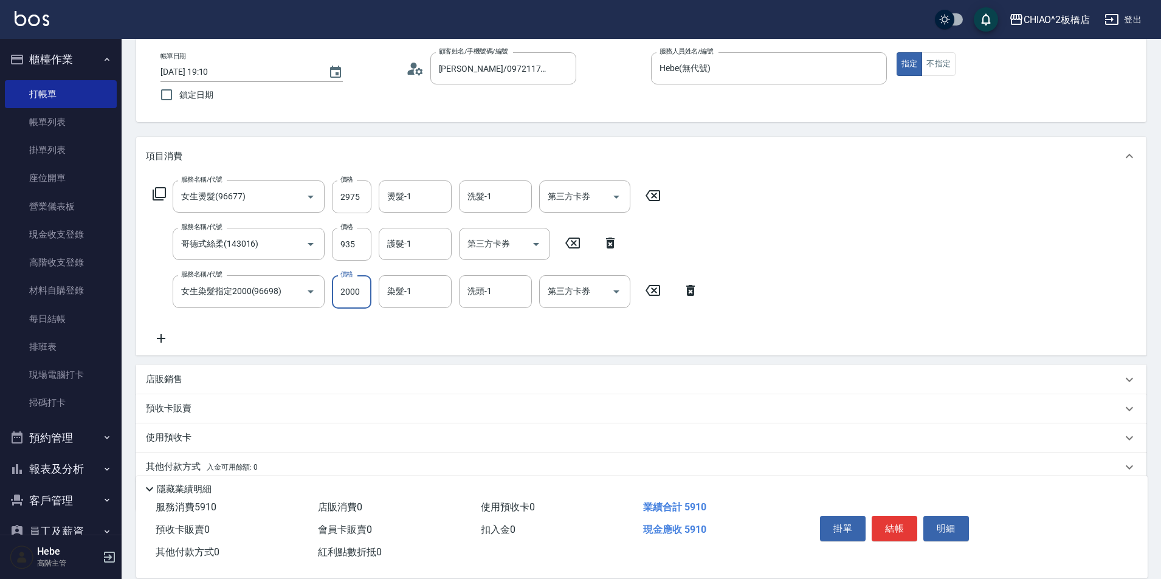
click at [351, 294] on input "2000" at bounding box center [352, 291] width 40 height 33
type input "1700"
click at [83, 126] on link "帳單列表" at bounding box center [61, 122] width 112 height 28
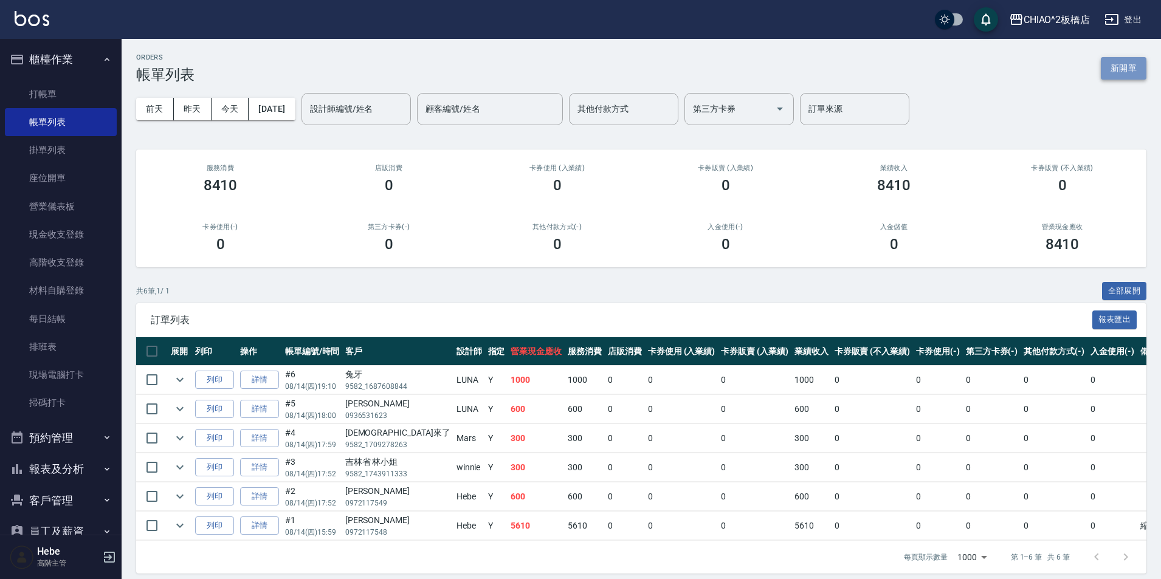
click at [1120, 74] on button "新開單" at bounding box center [1124, 68] width 46 height 22
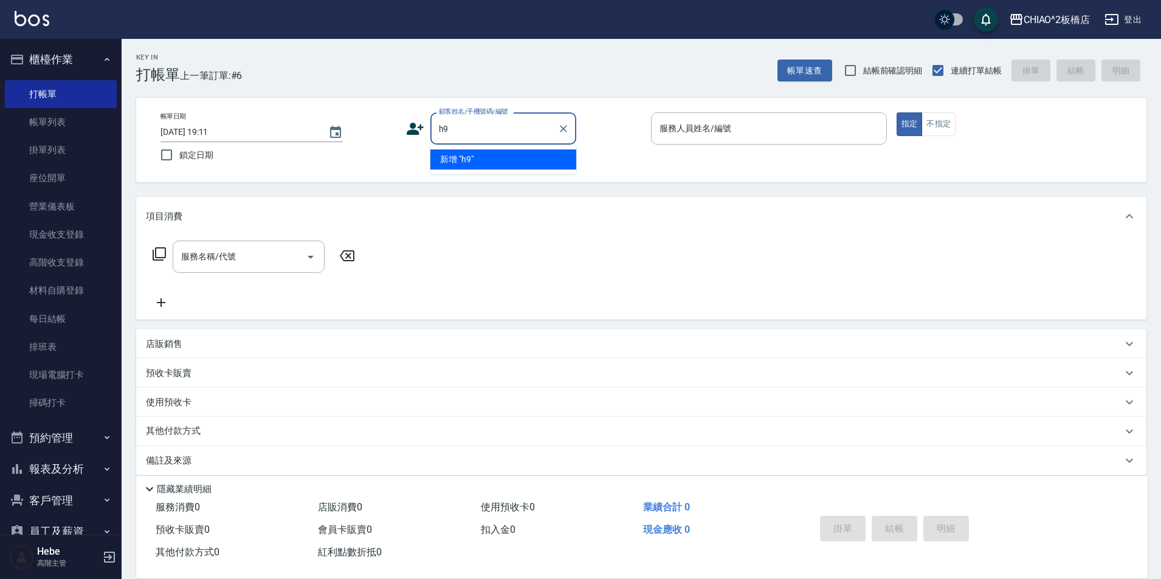
type input "h"
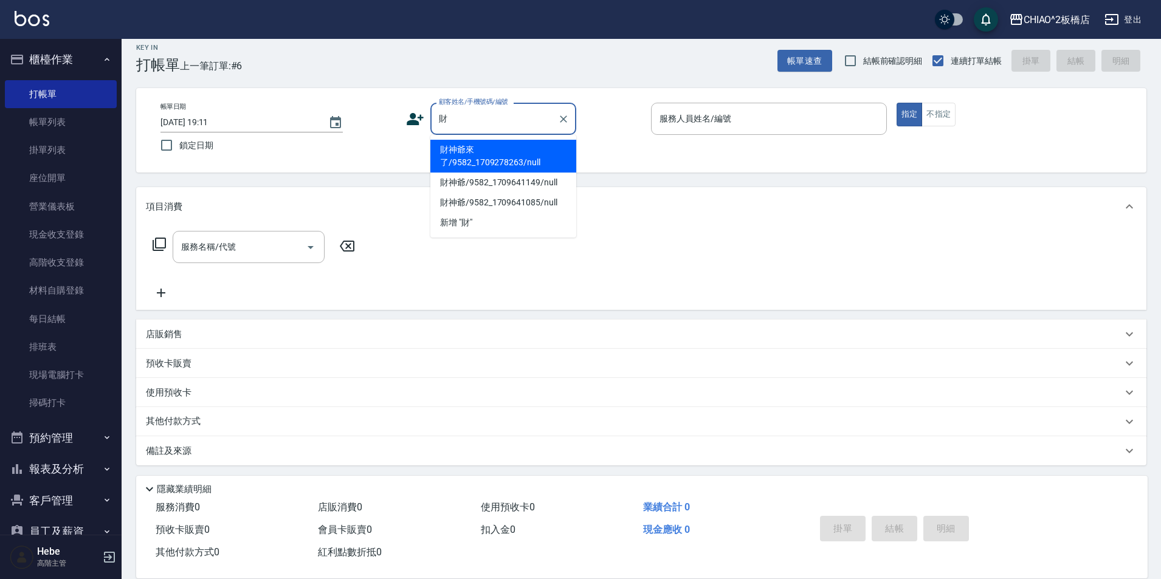
scroll to position [13, 0]
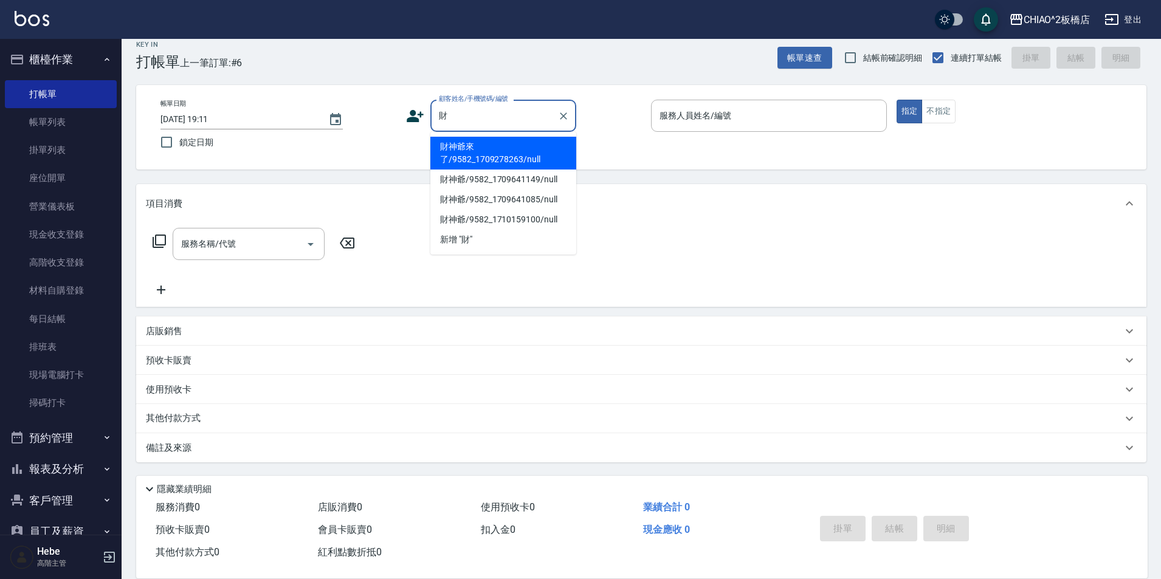
click at [500, 153] on li "財神爺來了/9582_1709278263/null" at bounding box center [503, 153] width 146 height 33
type input "財神爺來了/9582_1709278263/null"
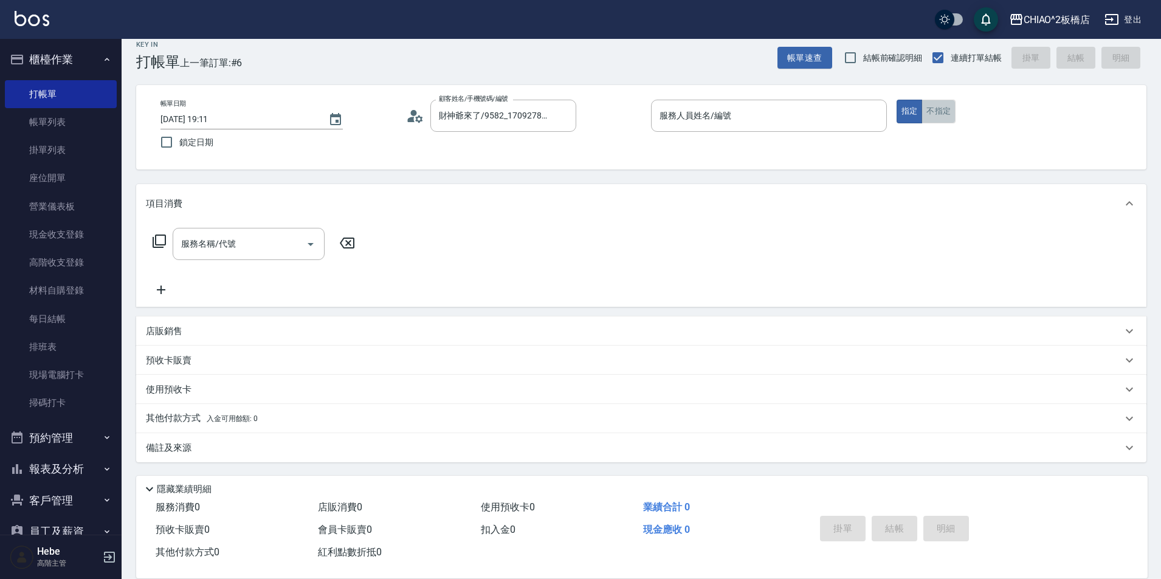
click at [933, 112] on button "不指定" at bounding box center [938, 112] width 34 height 24
click at [707, 130] on div "服務人員姓名/編號" at bounding box center [769, 116] width 236 height 32
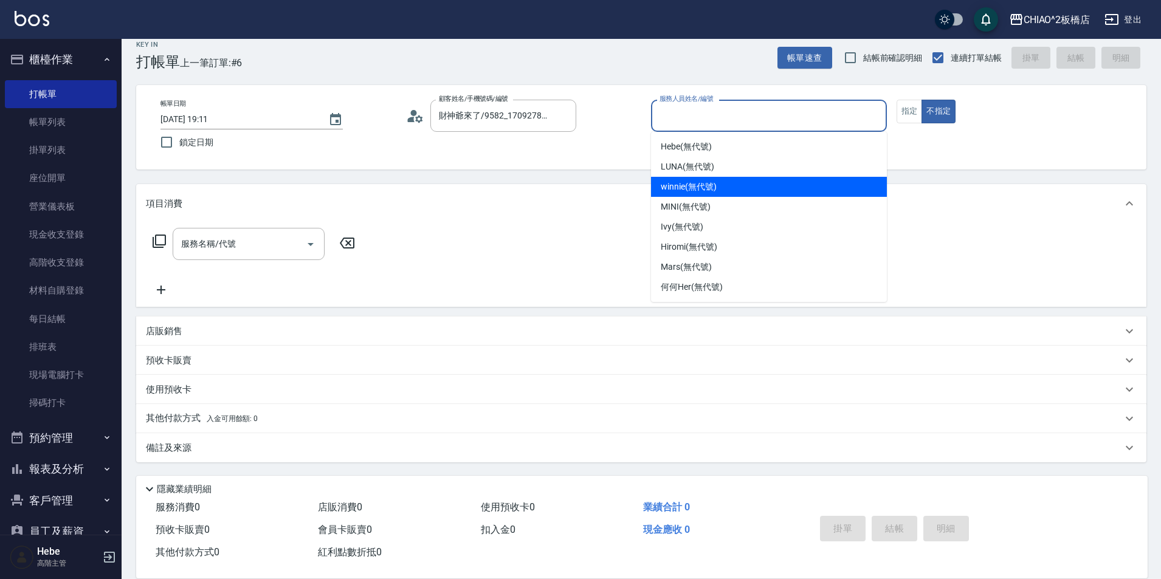
click at [685, 185] on span "winnie (無代號)" at bounding box center [688, 187] width 55 height 13
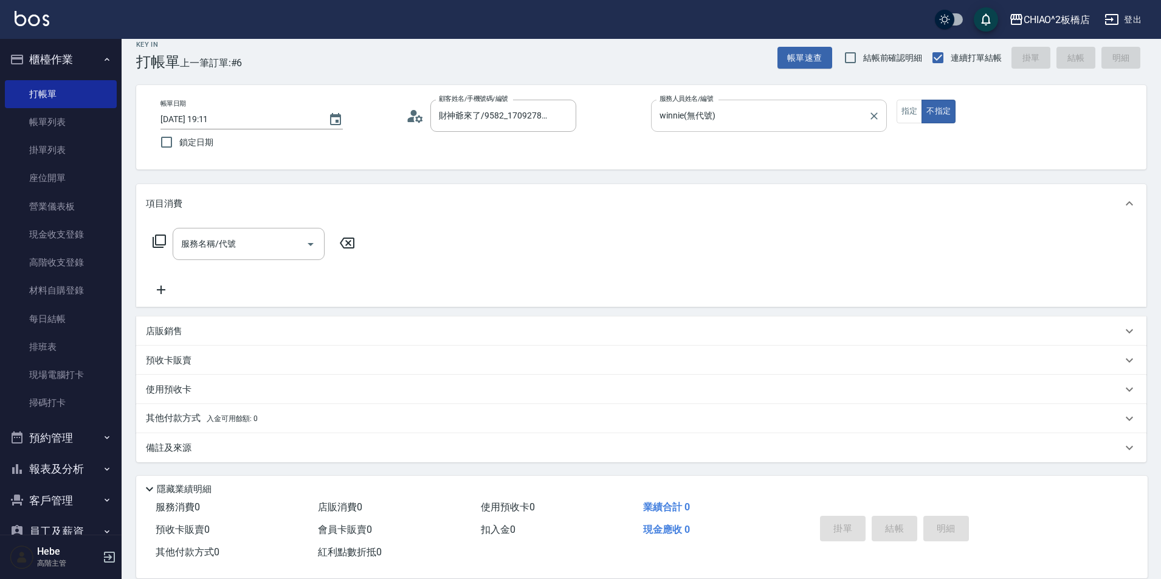
drag, startPoint x: 685, startPoint y: 185, endPoint x: 686, endPoint y: 139, distance: 46.2
click at [685, 186] on div "項目消費" at bounding box center [641, 203] width 1010 height 39
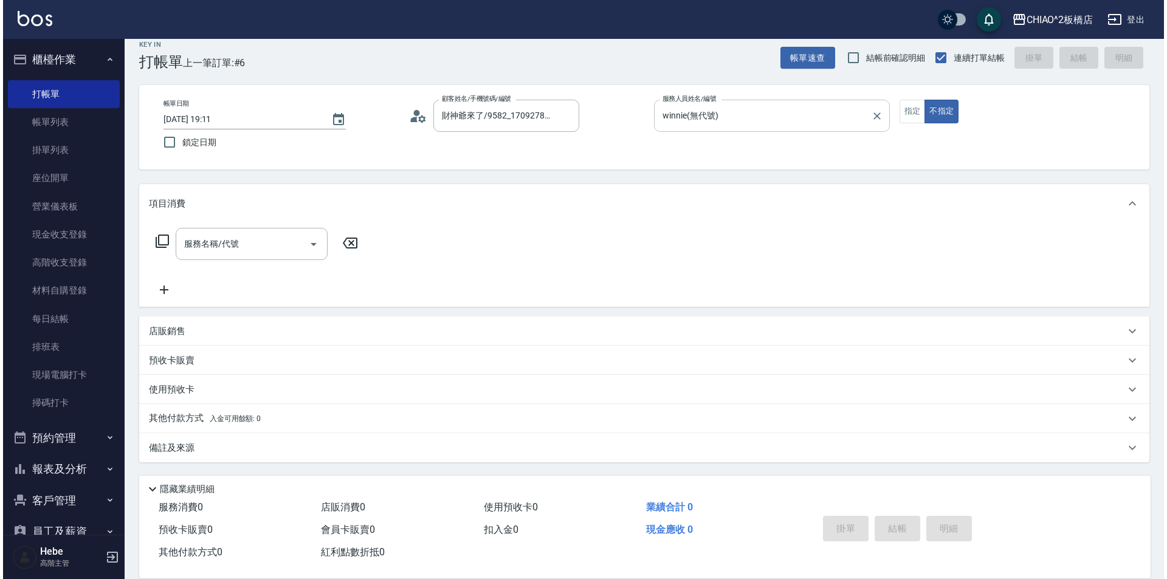
scroll to position [0, 0]
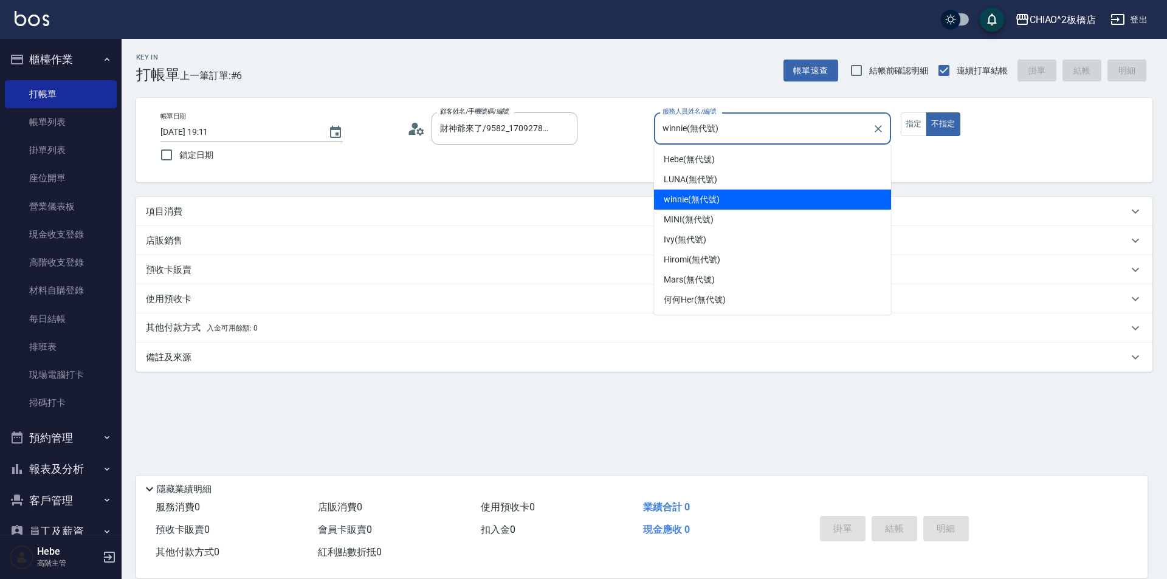
click at [687, 137] on input "winnie(無代號)" at bounding box center [763, 128] width 208 height 21
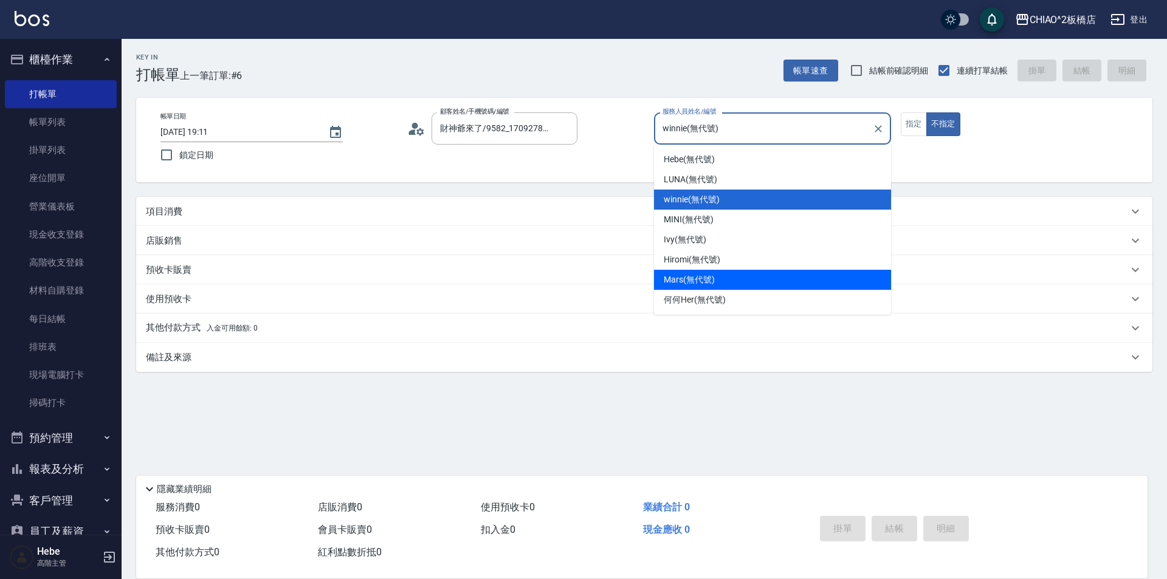
click at [679, 272] on div "Mars (無代號)" at bounding box center [772, 280] width 237 height 20
type input "Mars(無代號)"
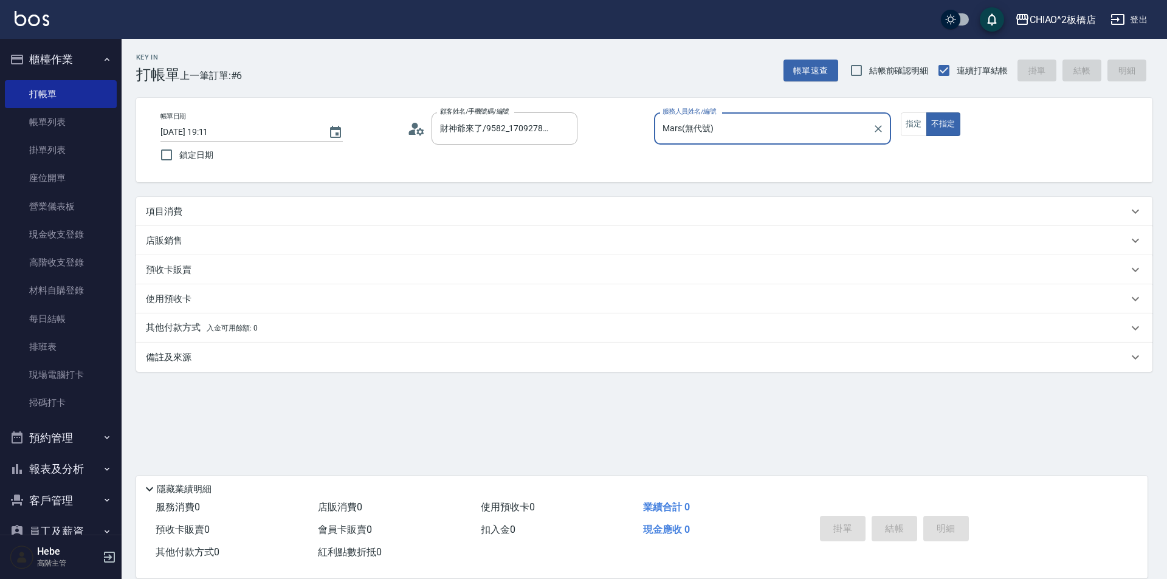
click at [167, 205] on p "項目消費" at bounding box center [164, 211] width 36 height 13
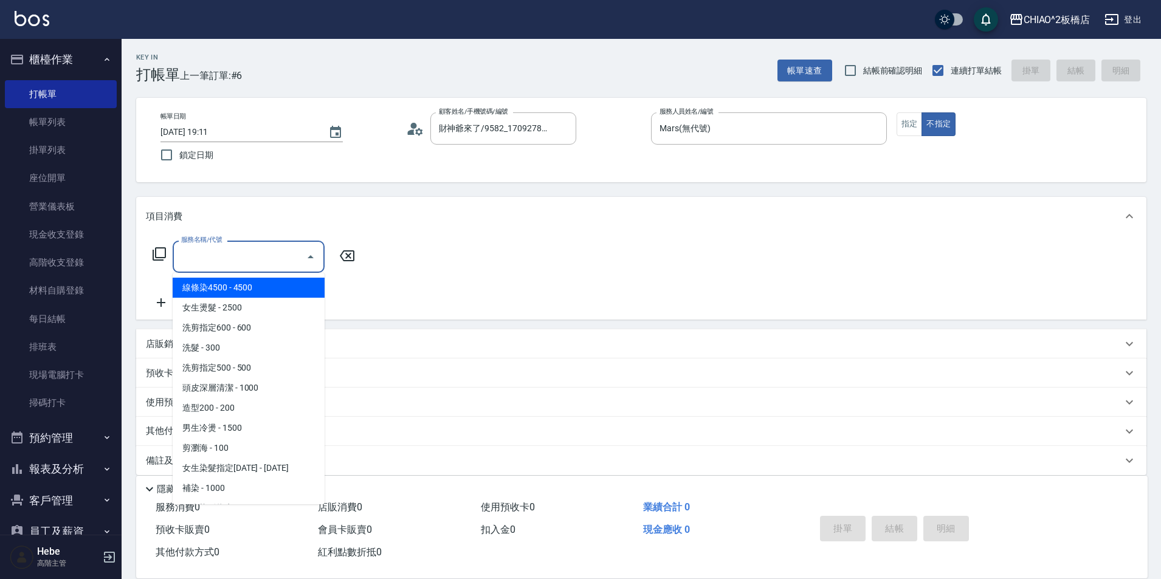
click at [187, 258] on input "服務名稱/代號" at bounding box center [239, 256] width 123 height 21
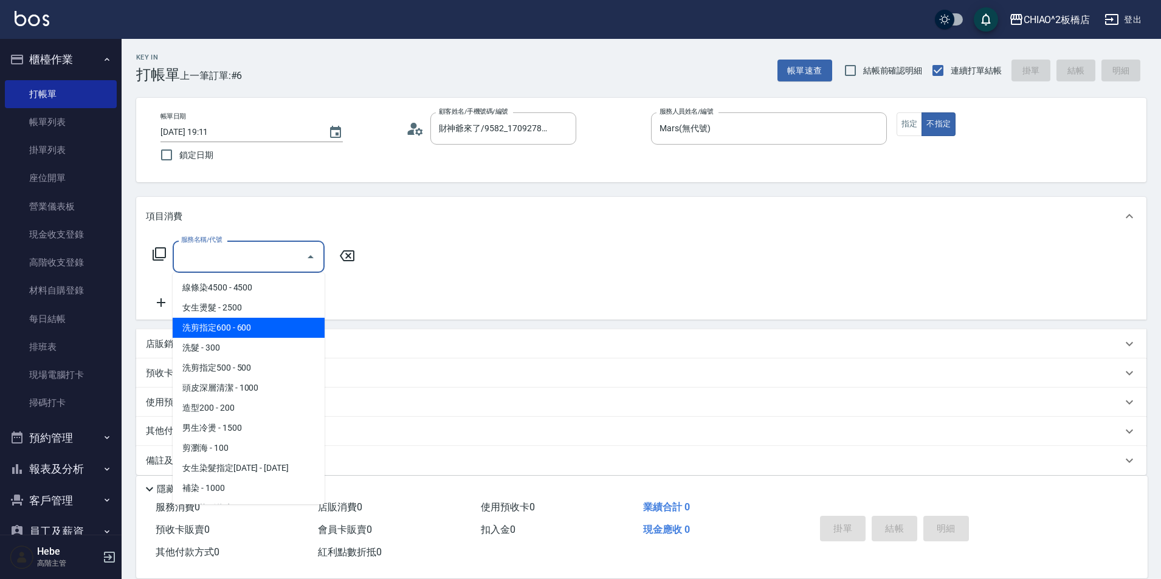
click at [216, 333] on span "洗剪指定600 - 600" at bounding box center [249, 328] width 152 height 20
type input "洗剪指定600(96678)"
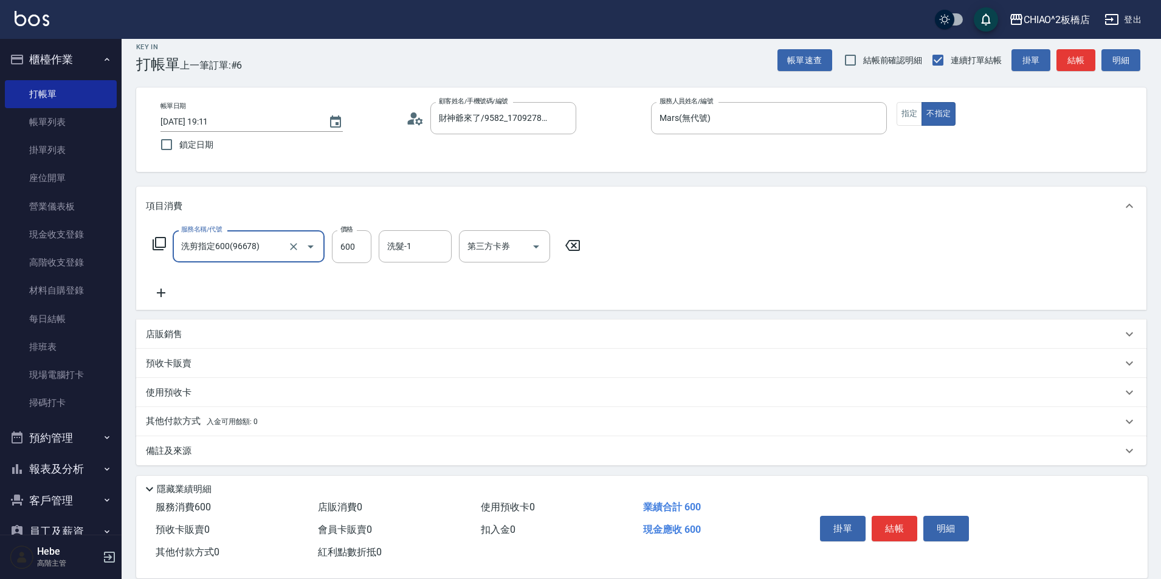
scroll to position [13, 0]
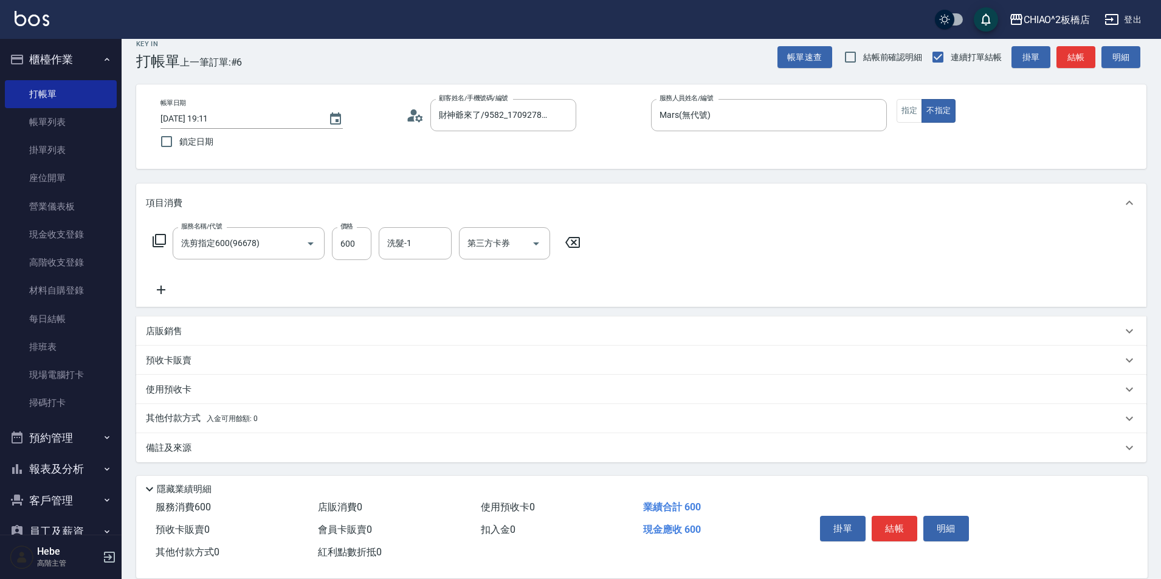
click at [187, 427] on div "其他付款方式 入金可用餘額: 0" at bounding box center [641, 418] width 1010 height 29
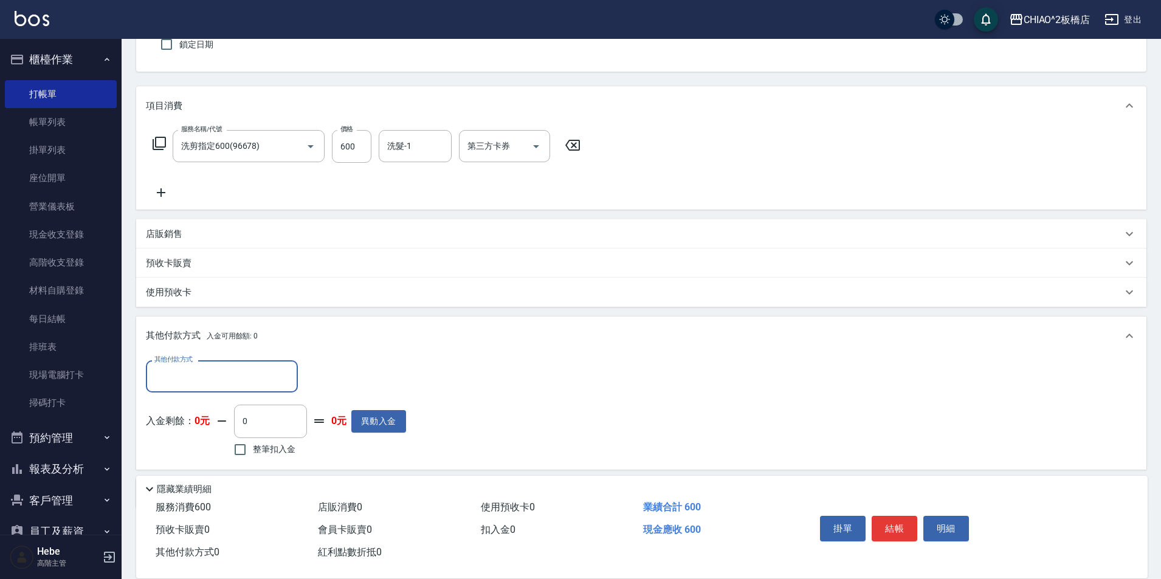
scroll to position [135, 0]
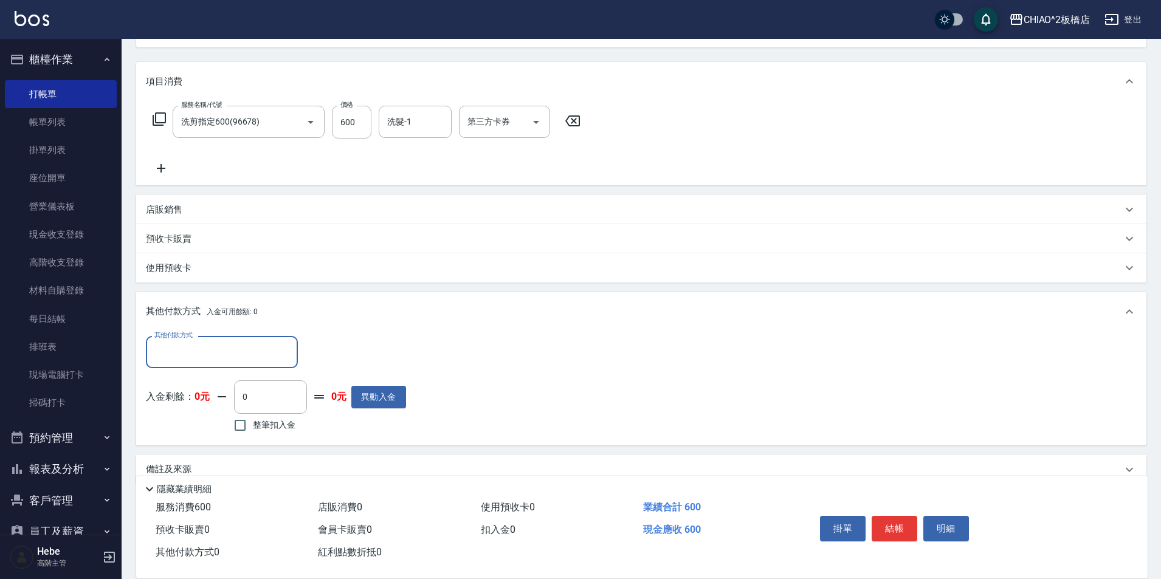
click at [193, 369] on div "其他付款方式 其他付款方式 入金剩餘： 0元 0 ​ 整筆扣入金 0元 異動入金" at bounding box center [276, 385] width 260 height 99
click at [193, 359] on input "其他付款方式" at bounding box center [221, 352] width 141 height 21
click at [194, 428] on span "轉帳" at bounding box center [222, 423] width 152 height 20
type input "轉帳"
click at [346, 359] on input "0" at bounding box center [350, 352] width 91 height 33
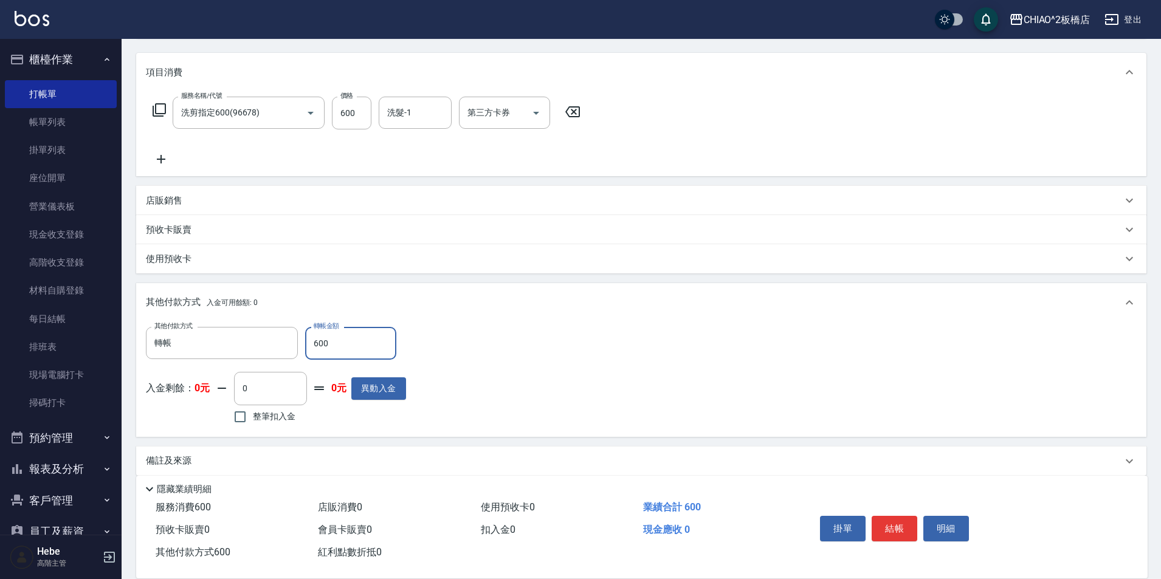
scroll to position [157, 0]
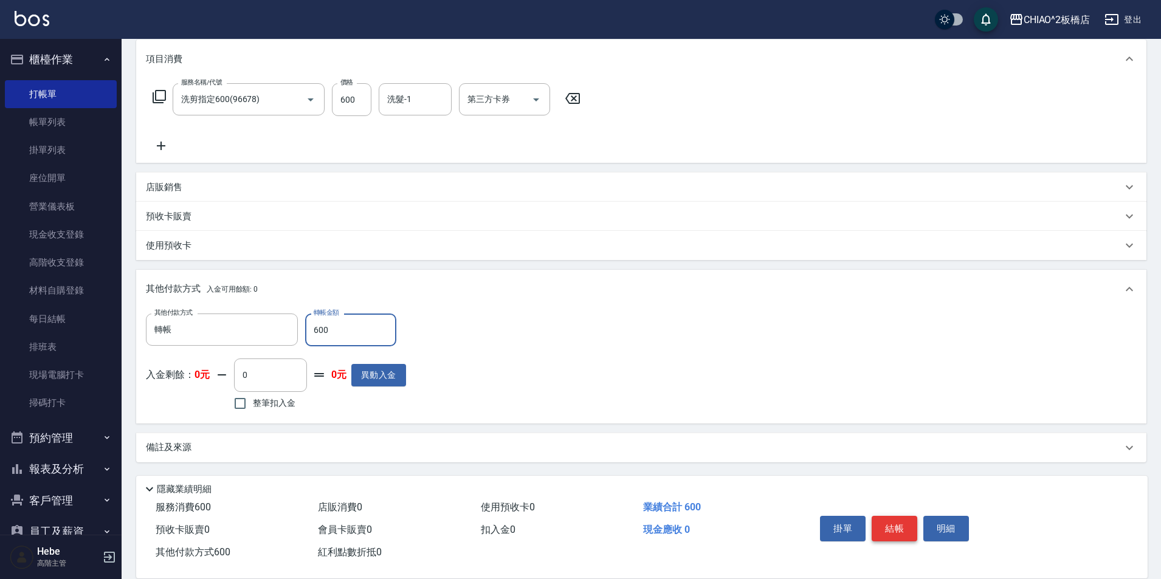
type input "600"
click at [904, 522] on button "結帳" at bounding box center [895, 529] width 46 height 26
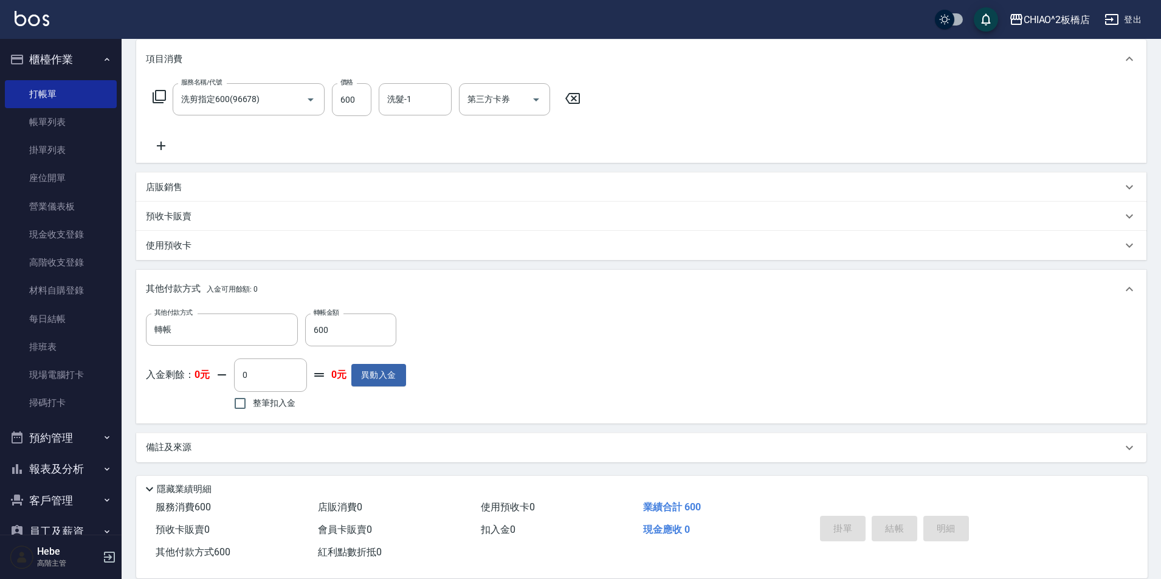
type input "[DATE] 19:12"
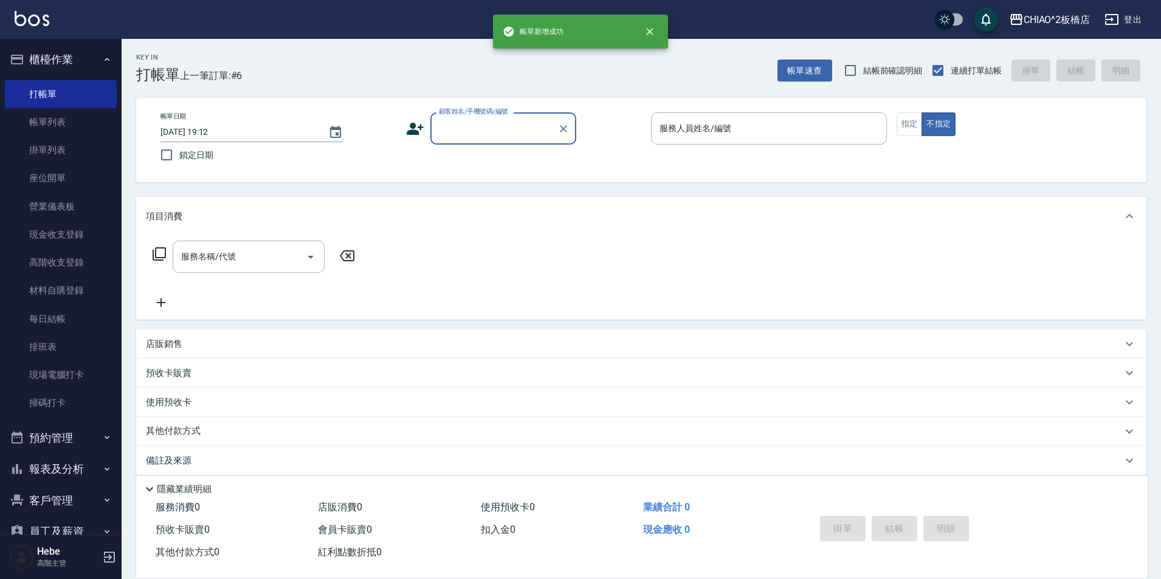
scroll to position [0, 0]
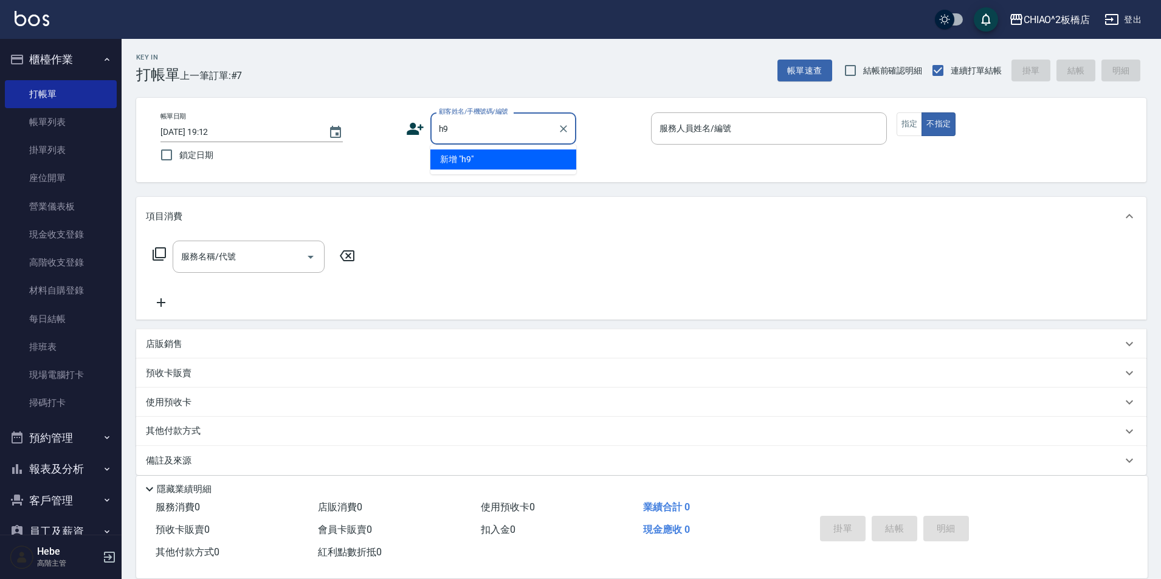
type input "h"
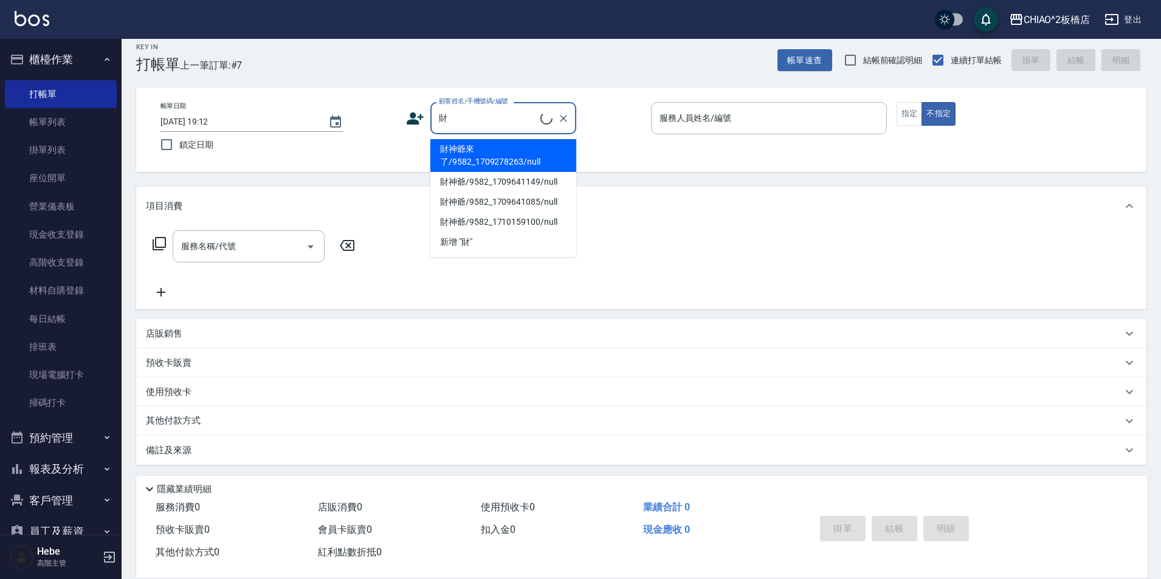
scroll to position [13, 0]
click at [481, 153] on li "財神爺來了/9582_1709278263/null" at bounding box center [503, 153] width 146 height 33
type input "財神爺來了/9582_1709278263/null"
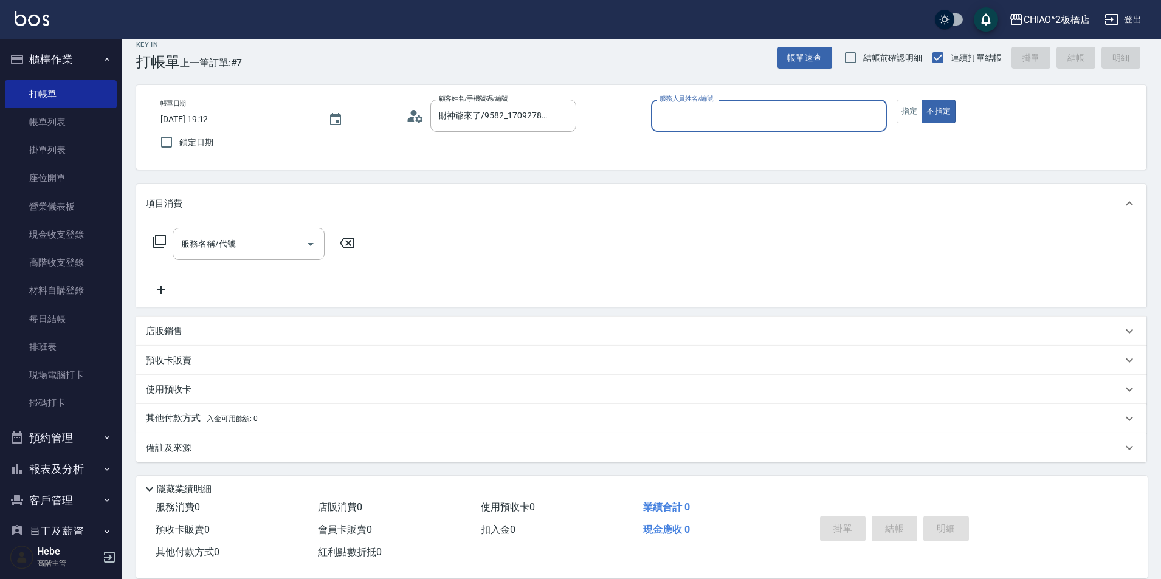
click at [669, 117] on input "服務人員姓名/編號" at bounding box center [768, 115] width 225 height 21
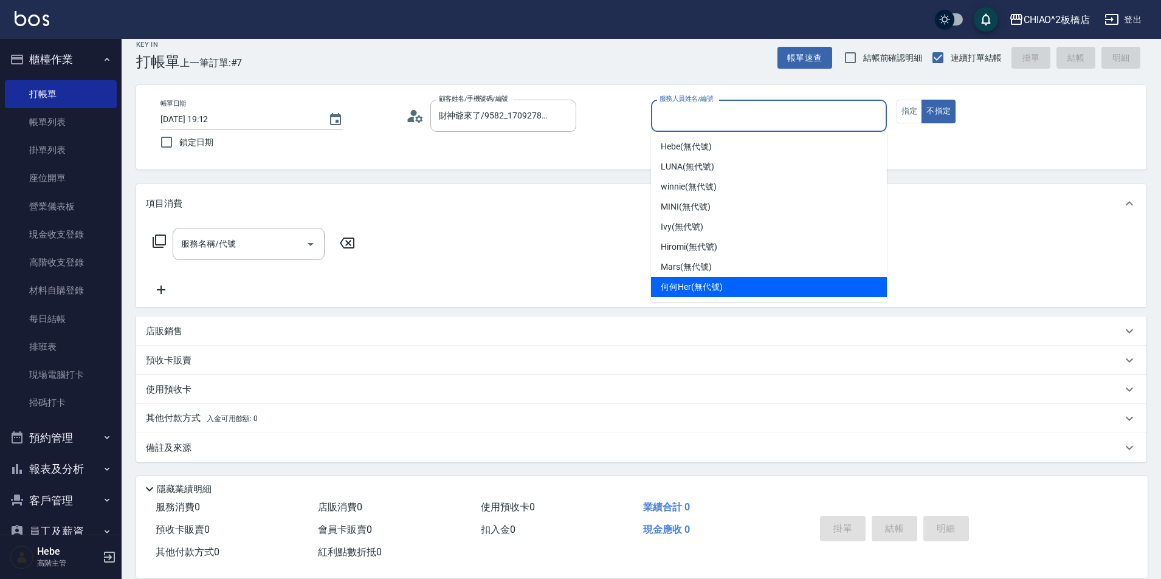
click at [667, 282] on span "何何Her (無代號)" at bounding box center [692, 287] width 62 height 13
type input "何何Her (無代號)"
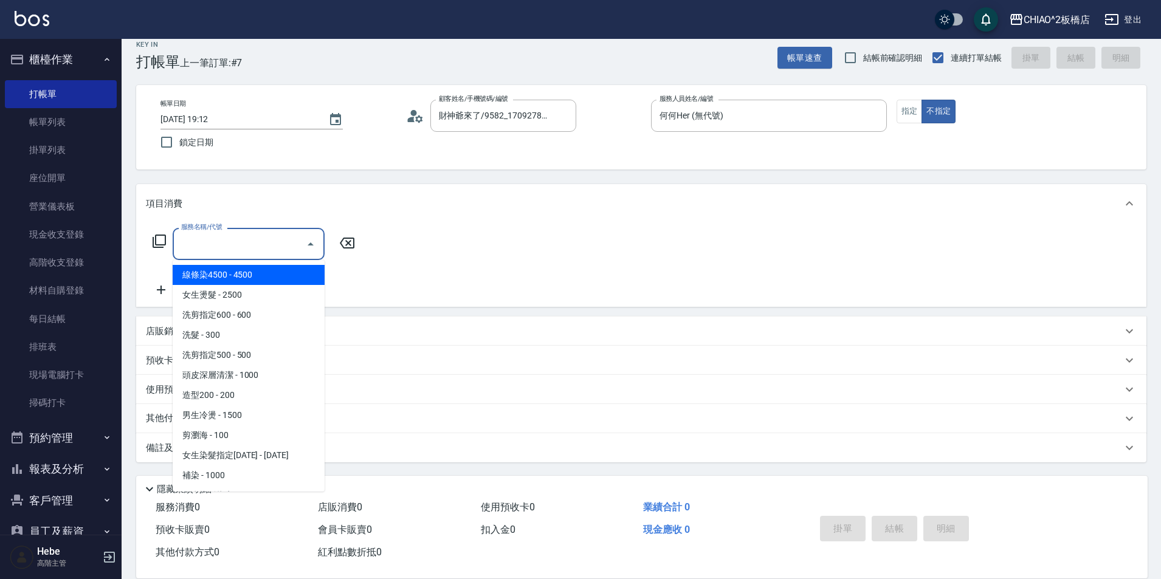
click at [291, 235] on input "服務名稱/代號" at bounding box center [239, 243] width 123 height 21
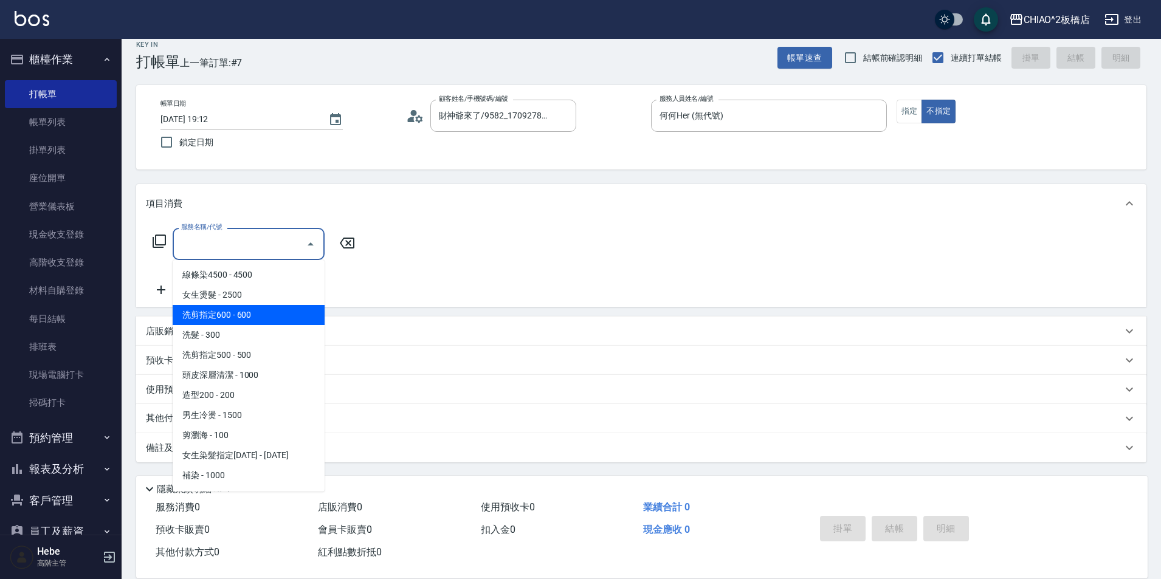
click at [242, 317] on span "洗剪指定600 - 600" at bounding box center [249, 315] width 152 height 20
type input "洗剪指定600(96678)"
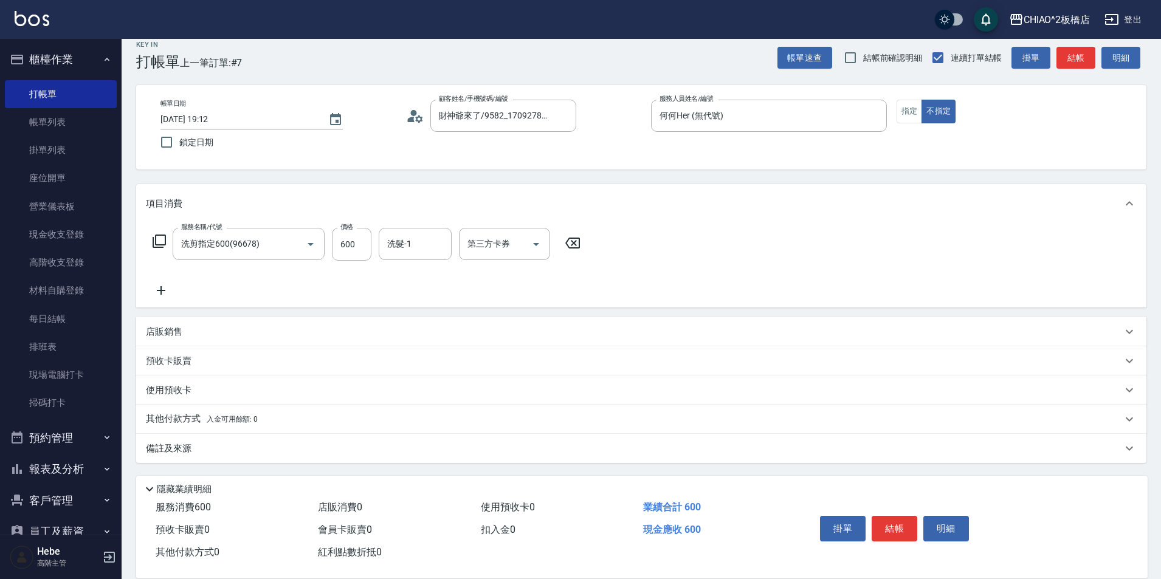
click at [181, 427] on div "其他付款方式 入金可用餘額: 0" at bounding box center [641, 419] width 1010 height 29
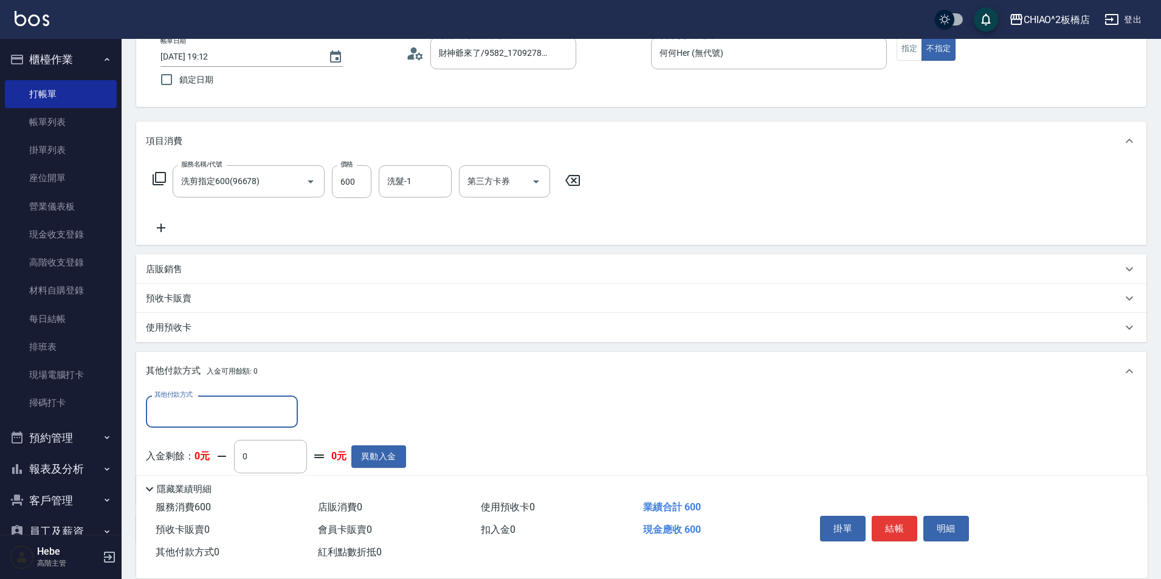
scroll to position [134, 0]
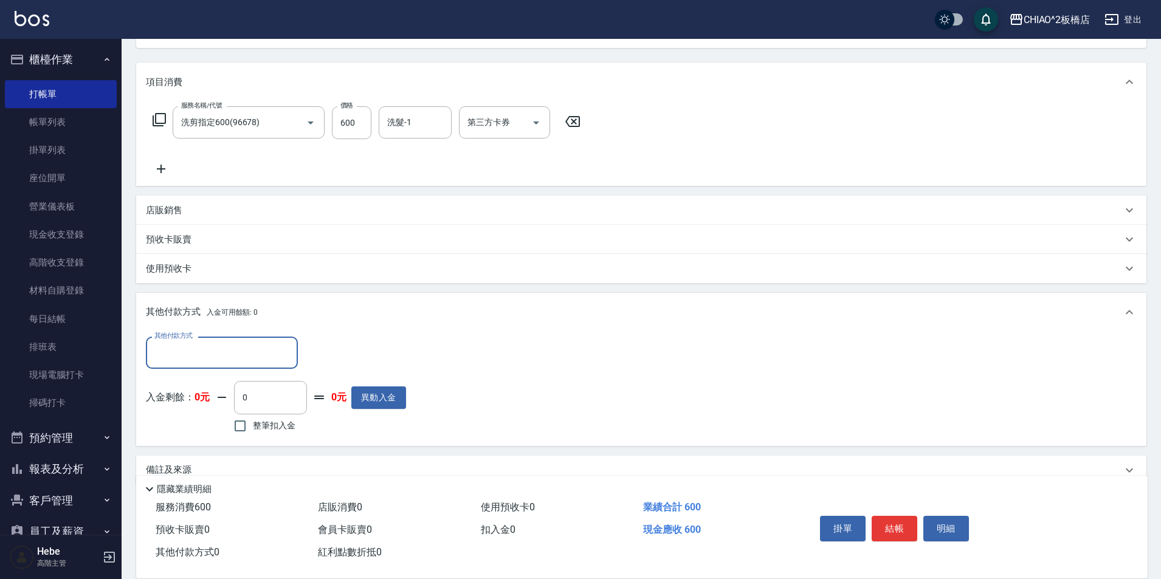
click at [203, 352] on input "其他付款方式" at bounding box center [221, 352] width 141 height 21
click at [191, 428] on span "轉帳" at bounding box center [222, 424] width 152 height 20
type input "轉帳"
click at [339, 334] on div "其他付款方式 轉帳 其他付款方式 轉帳金額 0 轉帳金額 入金剩餘： 0元 0 ​ 整筆扣入金 0元 異動入金" at bounding box center [641, 389] width 1010 height 114
click at [339, 348] on input "0" at bounding box center [350, 353] width 91 height 33
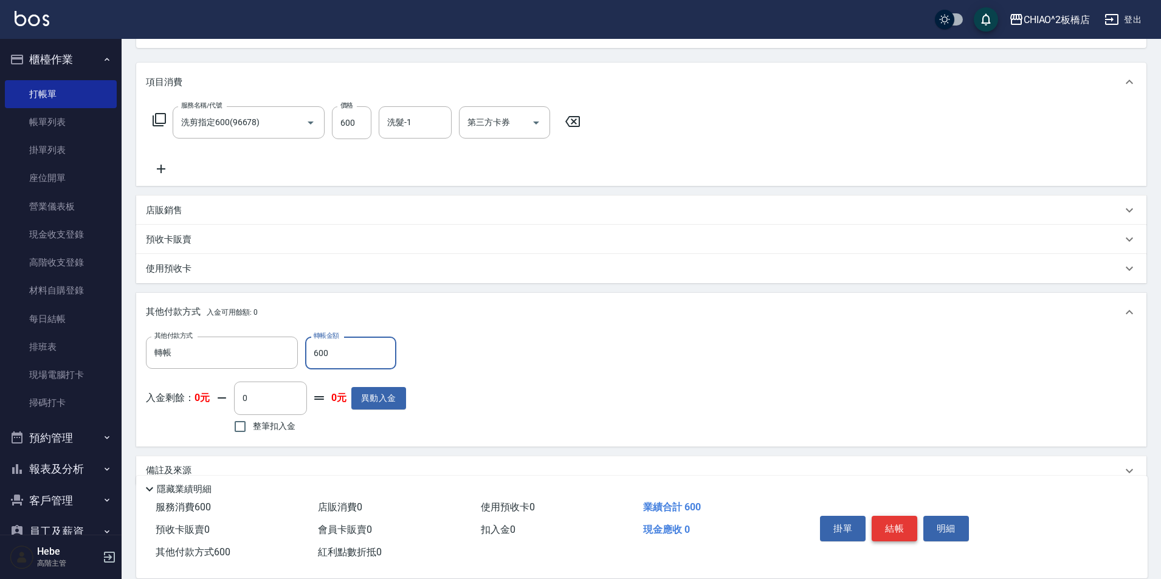
type input "600"
click at [903, 520] on button "結帳" at bounding box center [895, 529] width 46 height 26
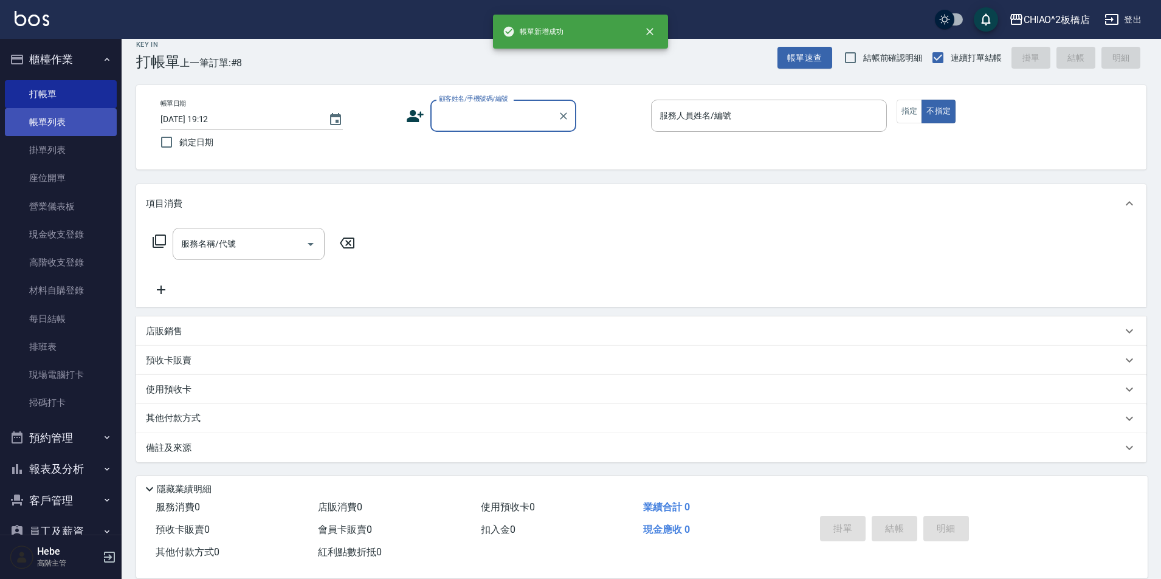
scroll to position [13, 0]
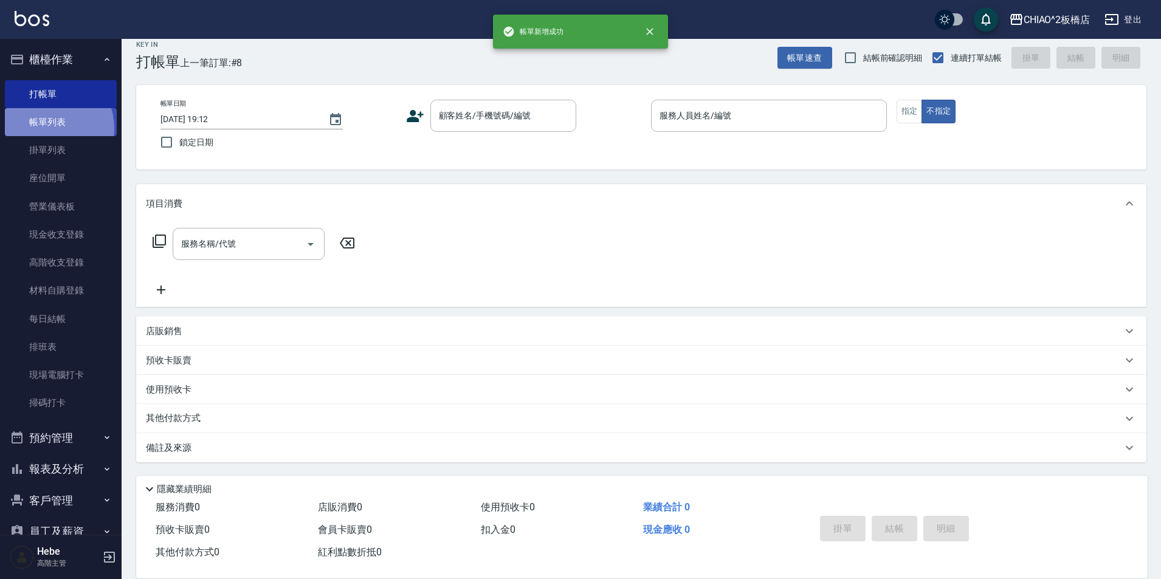
click at [45, 129] on link "帳單列表" at bounding box center [61, 122] width 112 height 28
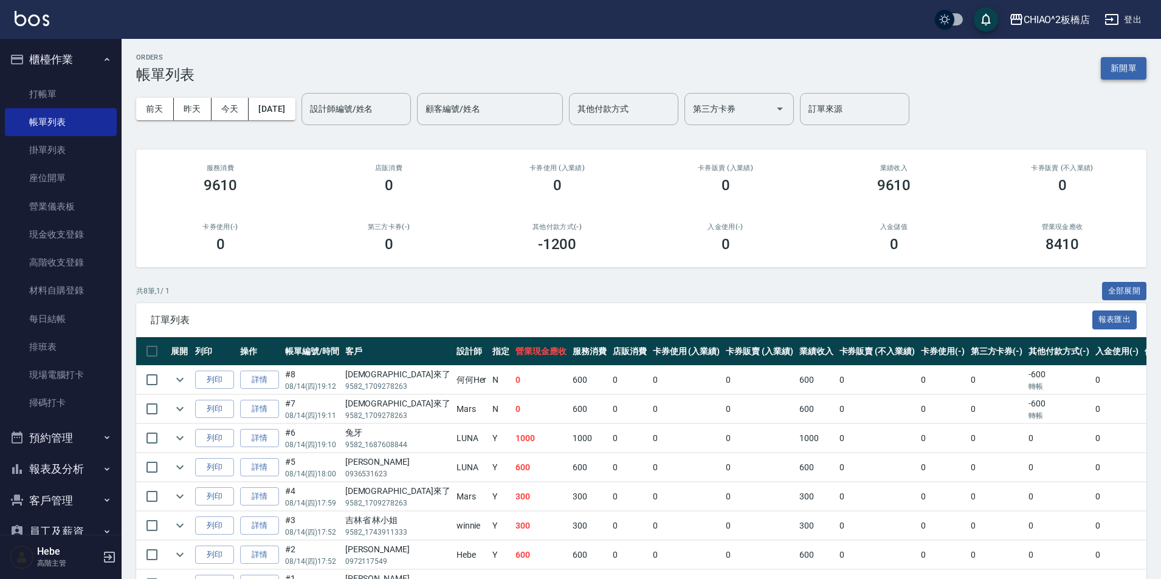
click at [1136, 67] on button "新開單" at bounding box center [1124, 68] width 46 height 22
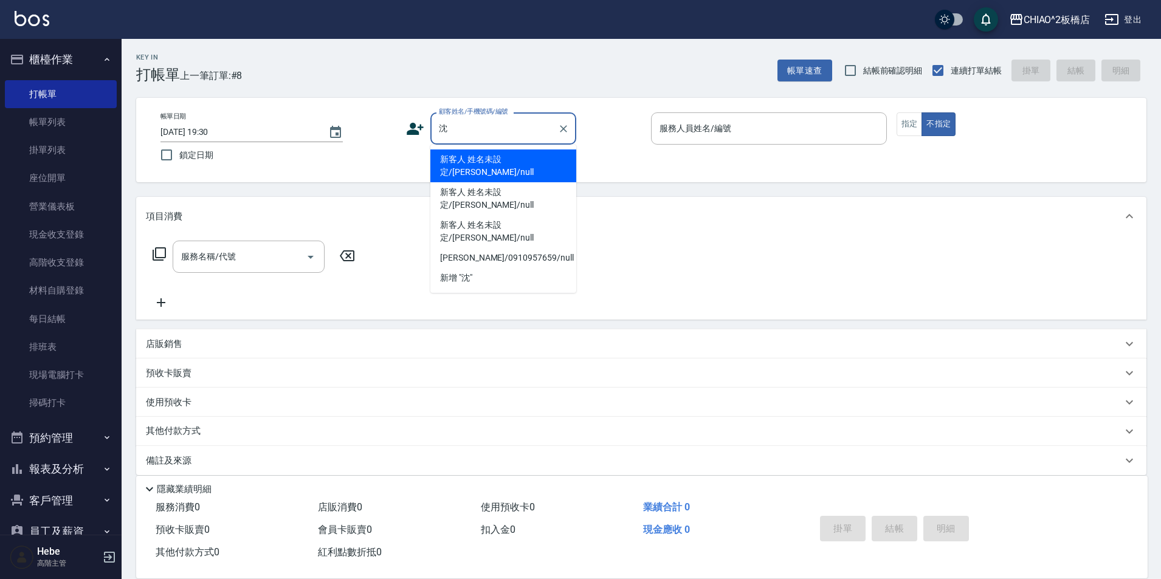
click at [503, 159] on li "新客人 姓名未設定/[PERSON_NAME]/null" at bounding box center [503, 166] width 146 height 33
type input "新客人 姓名未設定/[PERSON_NAME]/null"
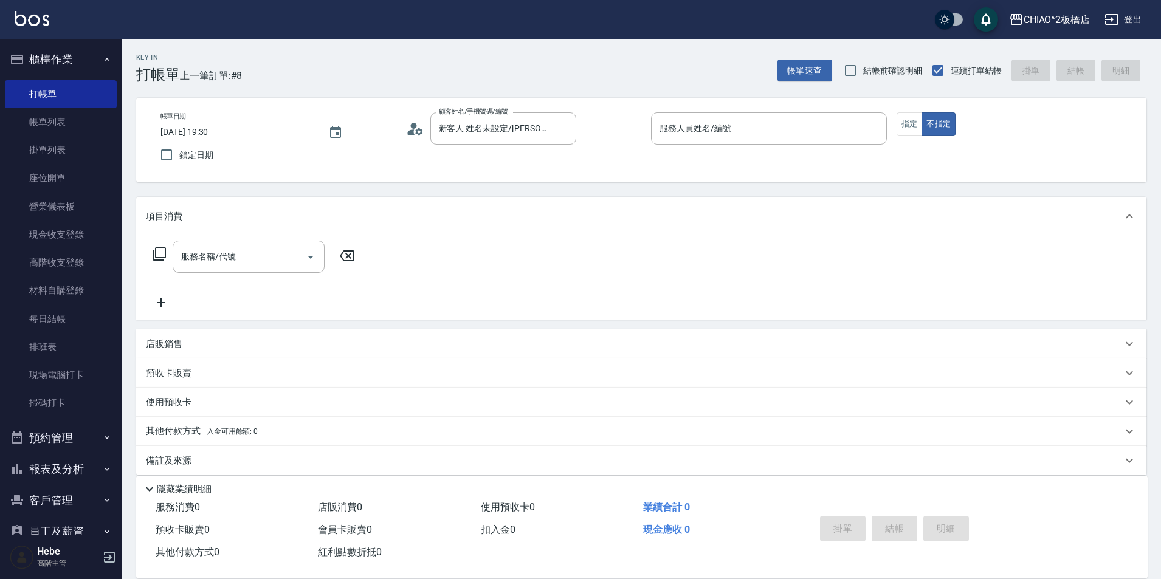
click at [704, 146] on p at bounding box center [769, 151] width 236 height 13
click at [707, 140] on div "服務人員姓名/編號" at bounding box center [769, 128] width 236 height 32
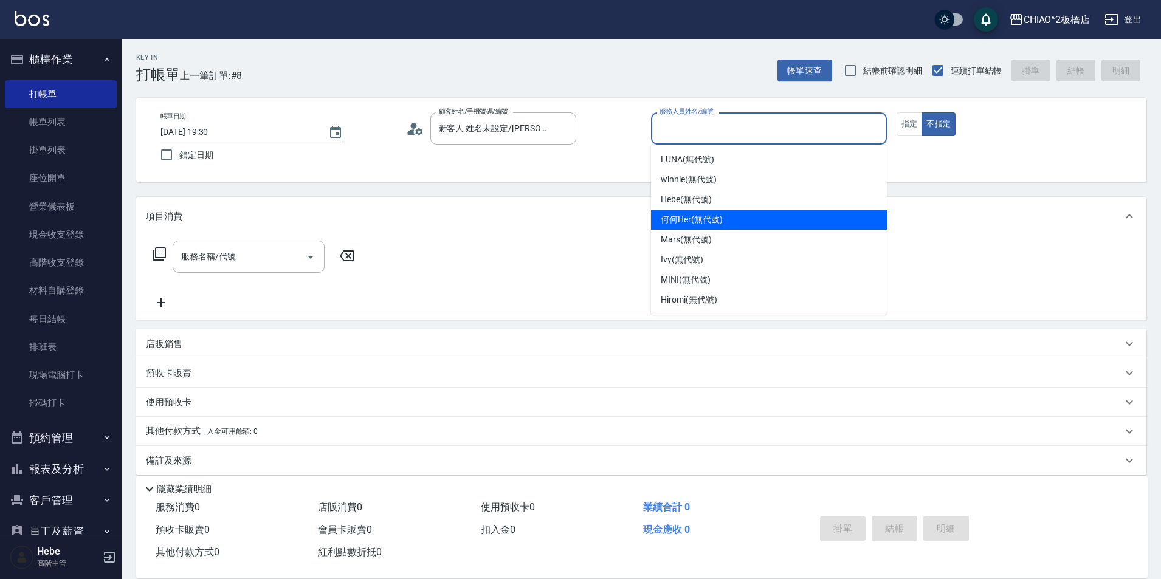
drag, startPoint x: 711, startPoint y: 225, endPoint x: 847, endPoint y: 144, distance: 158.6
click at [717, 222] on span "何何Her (無代號)" at bounding box center [692, 219] width 62 height 13
type input "何何Her (無代號)"
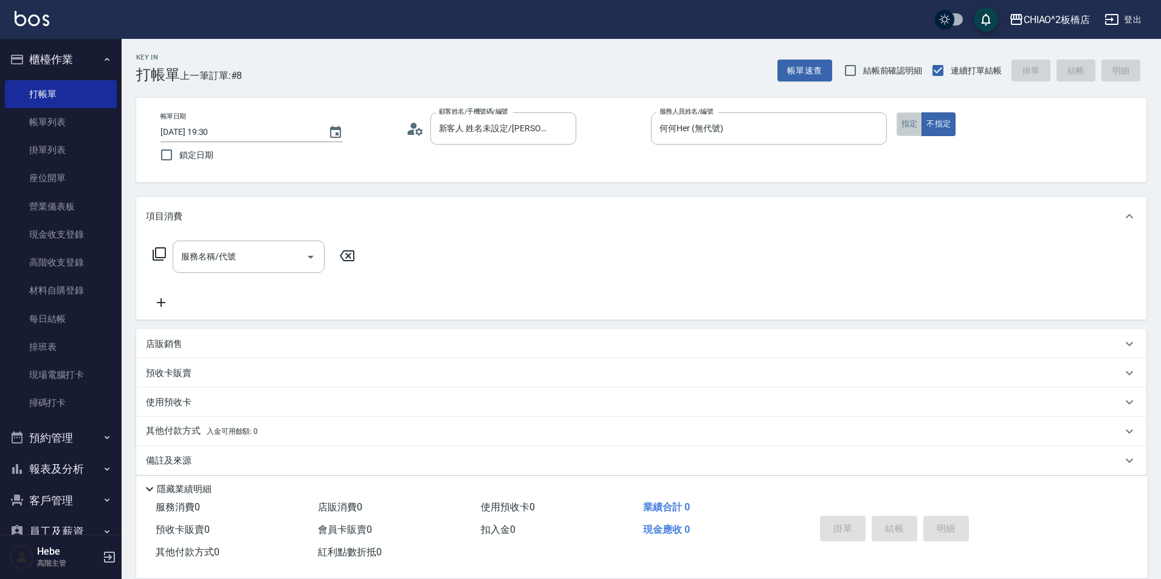
click at [904, 131] on button "指定" at bounding box center [909, 124] width 26 height 24
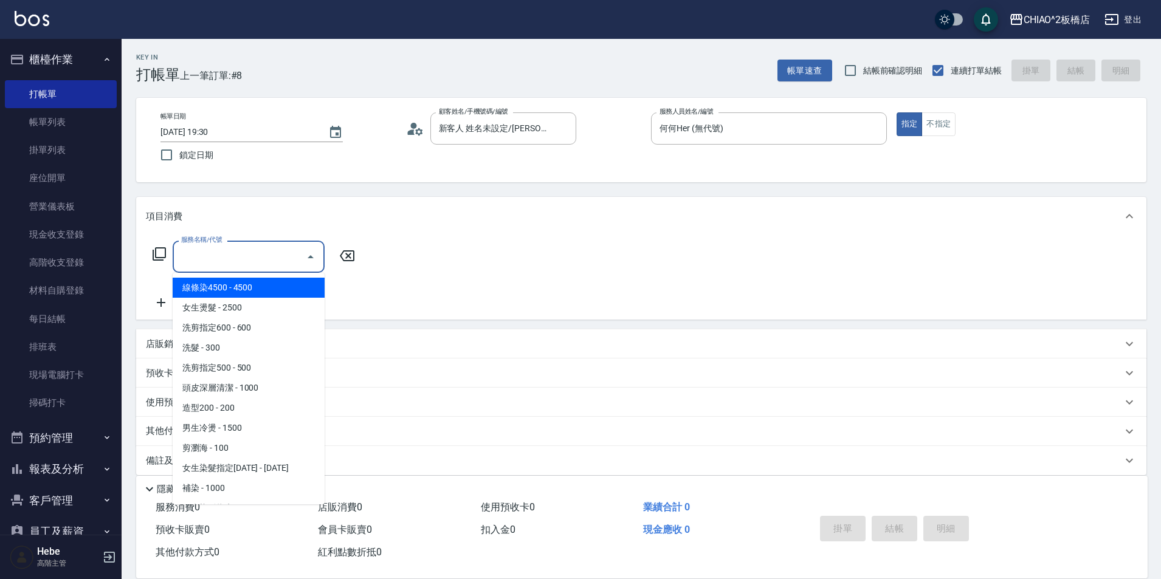
click at [212, 255] on input "服務名稱/代號" at bounding box center [239, 256] width 123 height 21
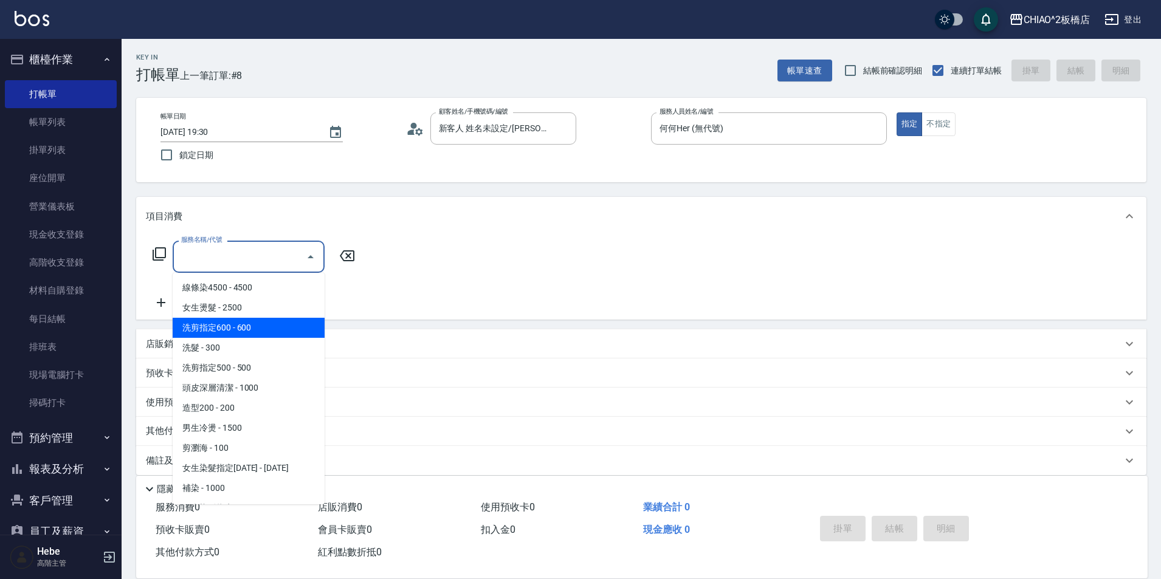
click at [212, 330] on span "洗剪指定600 - 600" at bounding box center [249, 328] width 152 height 20
type input "洗剪指定600(96678)"
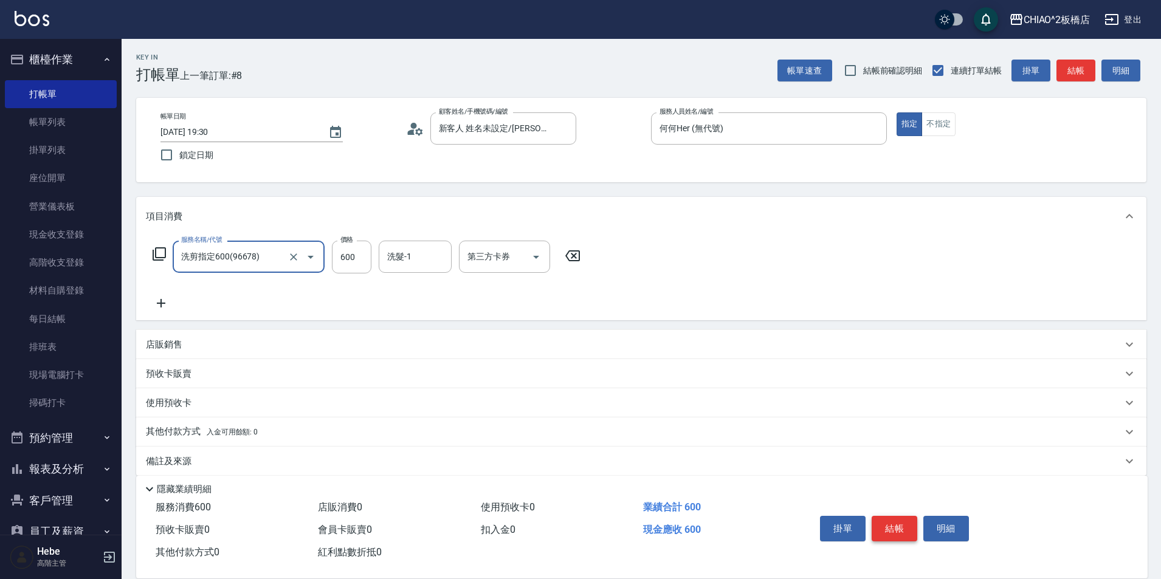
click at [877, 523] on button "結帳" at bounding box center [895, 529] width 46 height 26
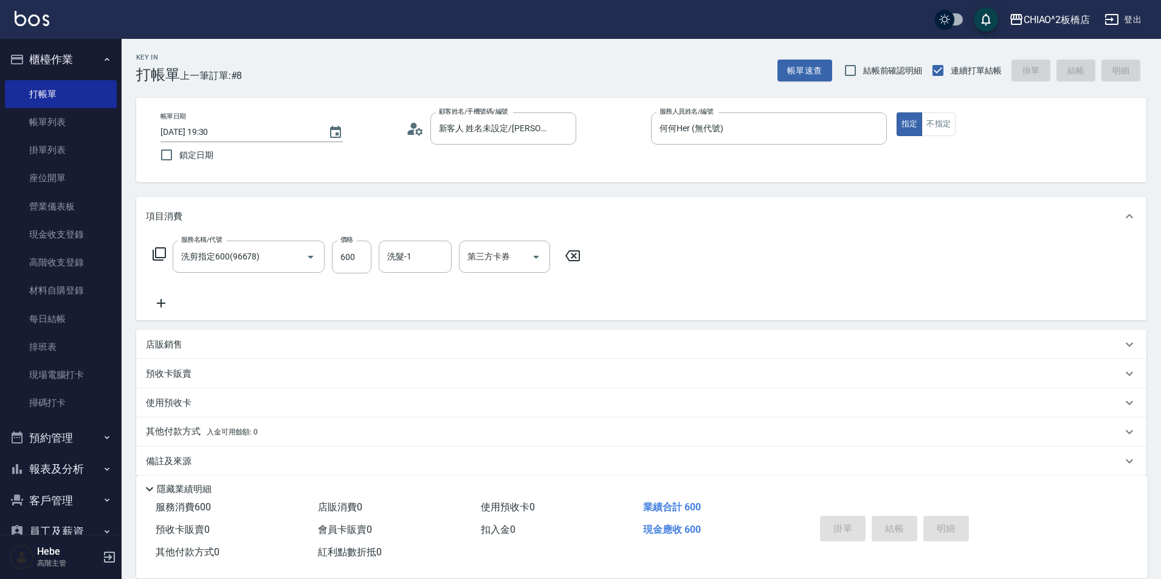
type input "[DATE] 19:31"
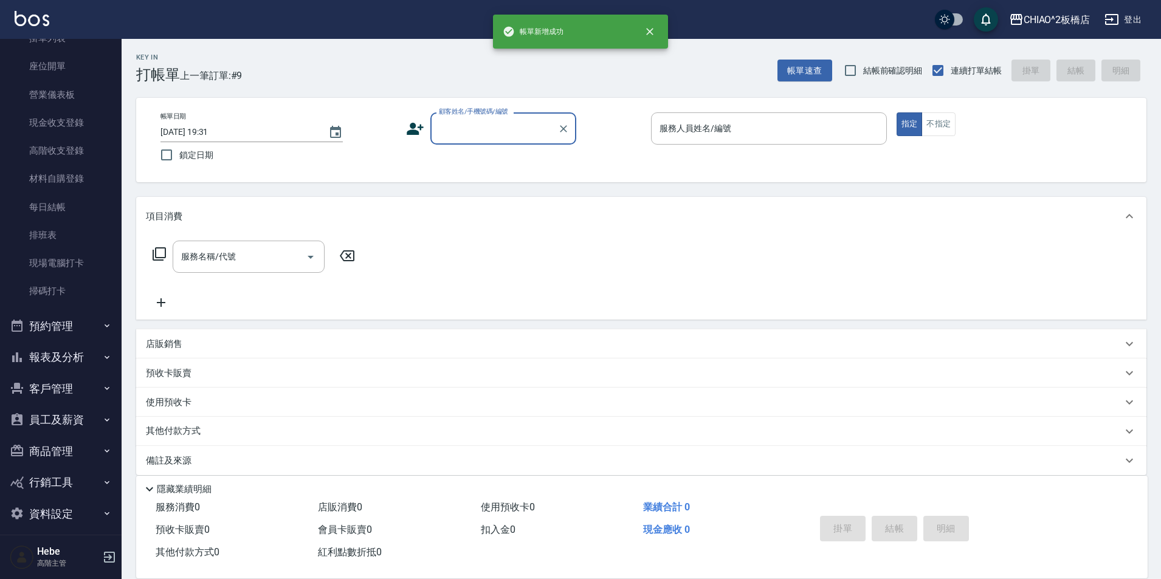
scroll to position [121, 0]
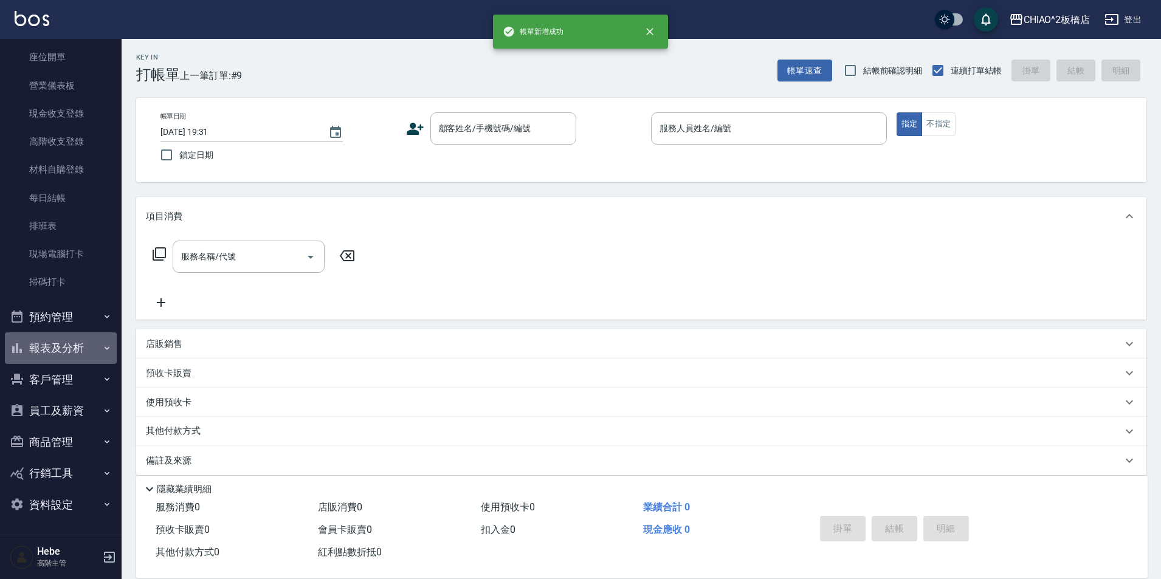
click at [71, 346] on button "報表及分析" at bounding box center [61, 348] width 112 height 32
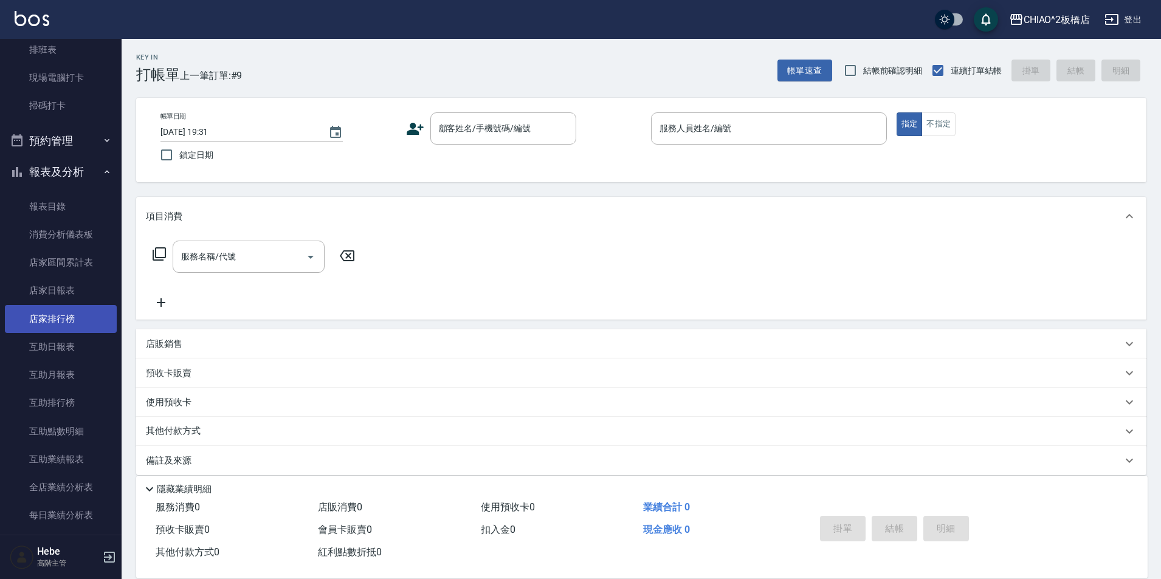
scroll to position [303, 0]
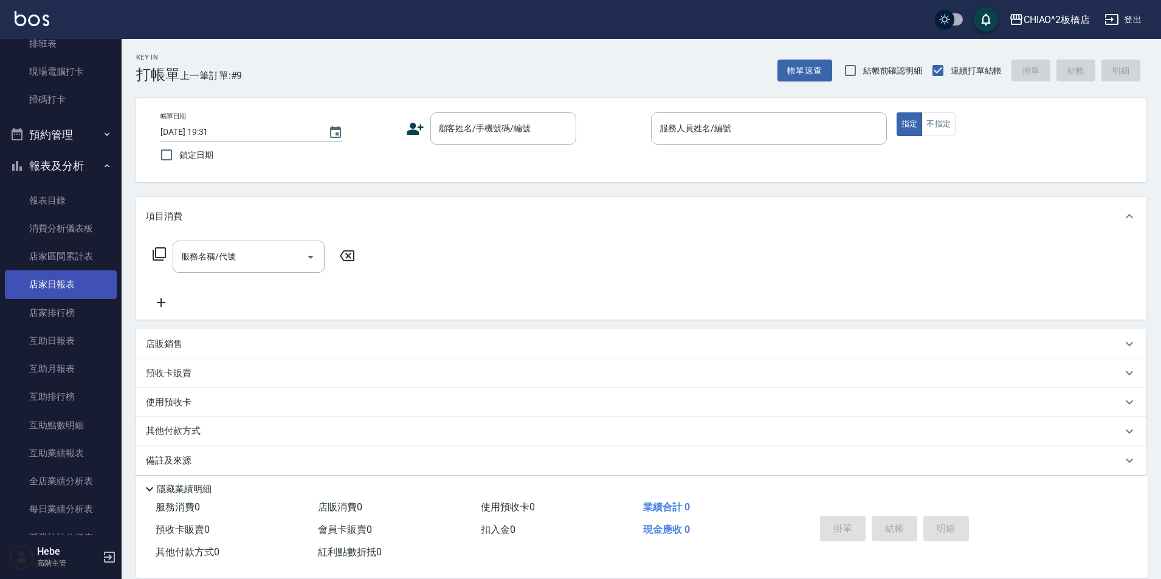
click at [78, 283] on link "店家日報表" at bounding box center [61, 284] width 112 height 28
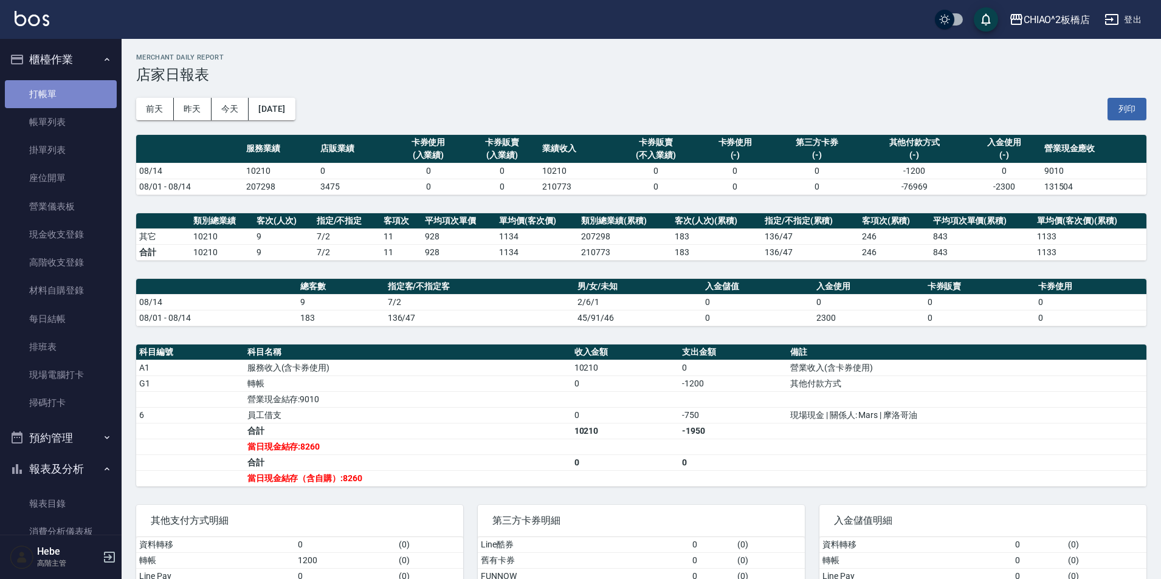
click at [74, 98] on link "打帳單" at bounding box center [61, 94] width 112 height 28
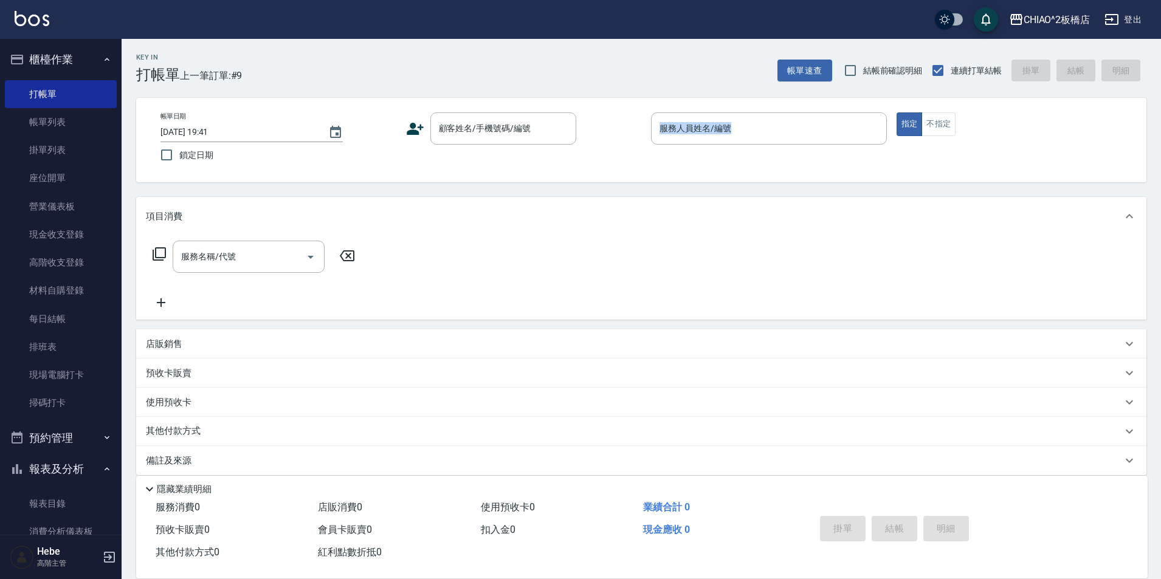
drag, startPoint x: 430, startPoint y: 159, endPoint x: 444, endPoint y: 194, distance: 37.9
click at [444, 194] on div "Key In 打帳單 上一筆訂單:#9 帳單速查 結帳前確認明細 連續打單結帳 掛單 結帳 明細 帳單日期 [DATE] 19:41 鎖定日期 顧客姓名/手機…" at bounding box center [641, 315] width 1039 height 553
click at [487, 108] on div "帳單日期 [DATE] 19:41 鎖定日期 顧客姓名/手機號碼/編號 顧客姓名/手機號碼/編號 服務人員姓名/編號 服務人員姓名/編號 指定 不指定" at bounding box center [641, 140] width 1010 height 84
click at [74, 122] on link "帳單列表" at bounding box center [61, 122] width 112 height 28
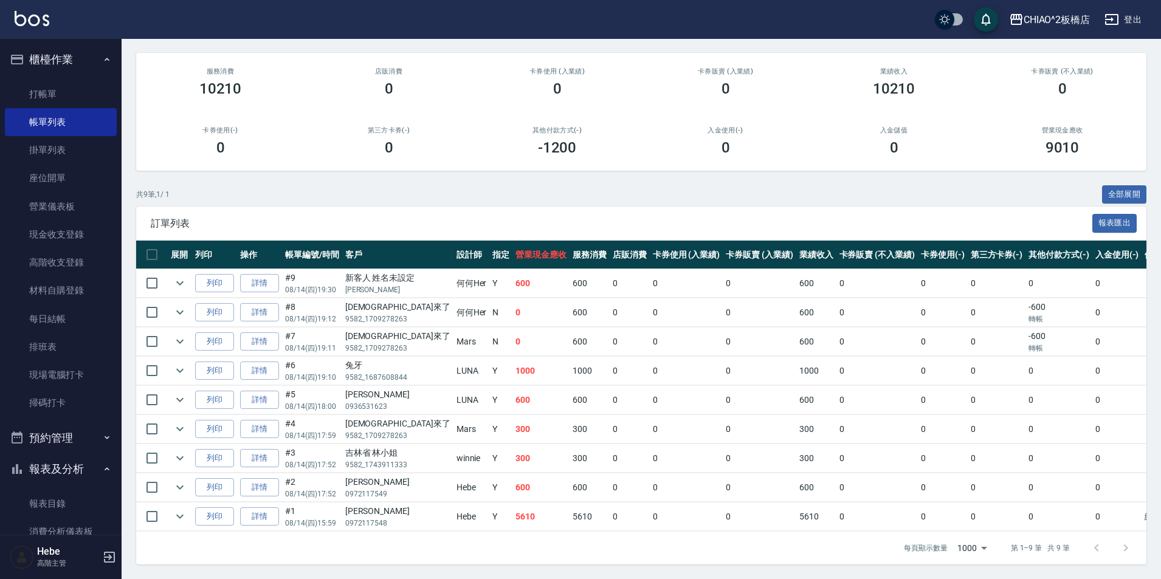
scroll to position [106, 0]
click at [463, 218] on span "訂單列表" at bounding box center [621, 224] width 941 height 12
click at [55, 100] on link "打帳單" at bounding box center [61, 94] width 112 height 28
